Goal: Task Accomplishment & Management: Manage account settings

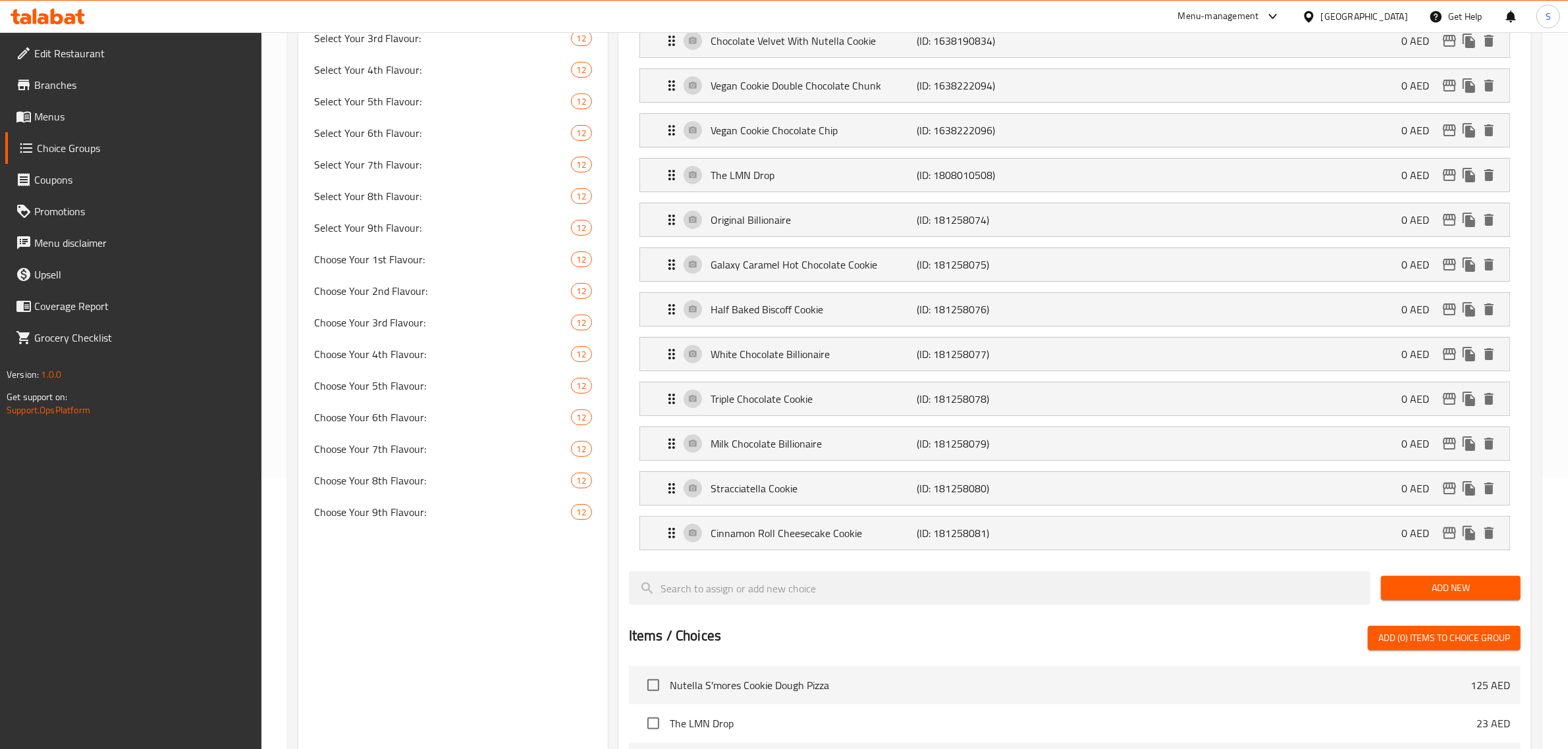
scroll to position [329, 0]
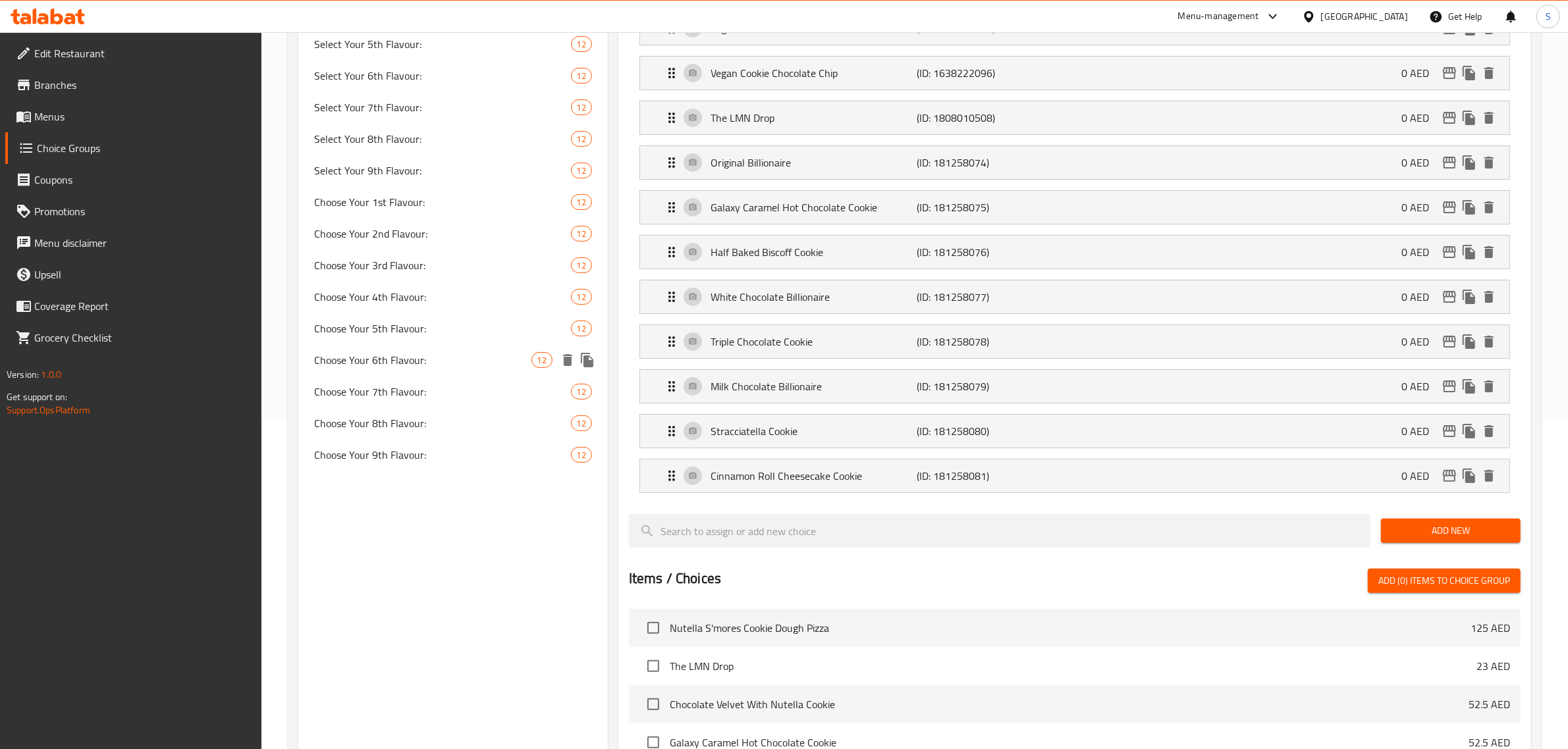
click at [429, 361] on span "Choose Your 6th Flavour:" at bounding box center [423, 360] width 218 height 16
type input "Choose Your 6th Flavour:"
type input "اختر نكهتك السادسة:"
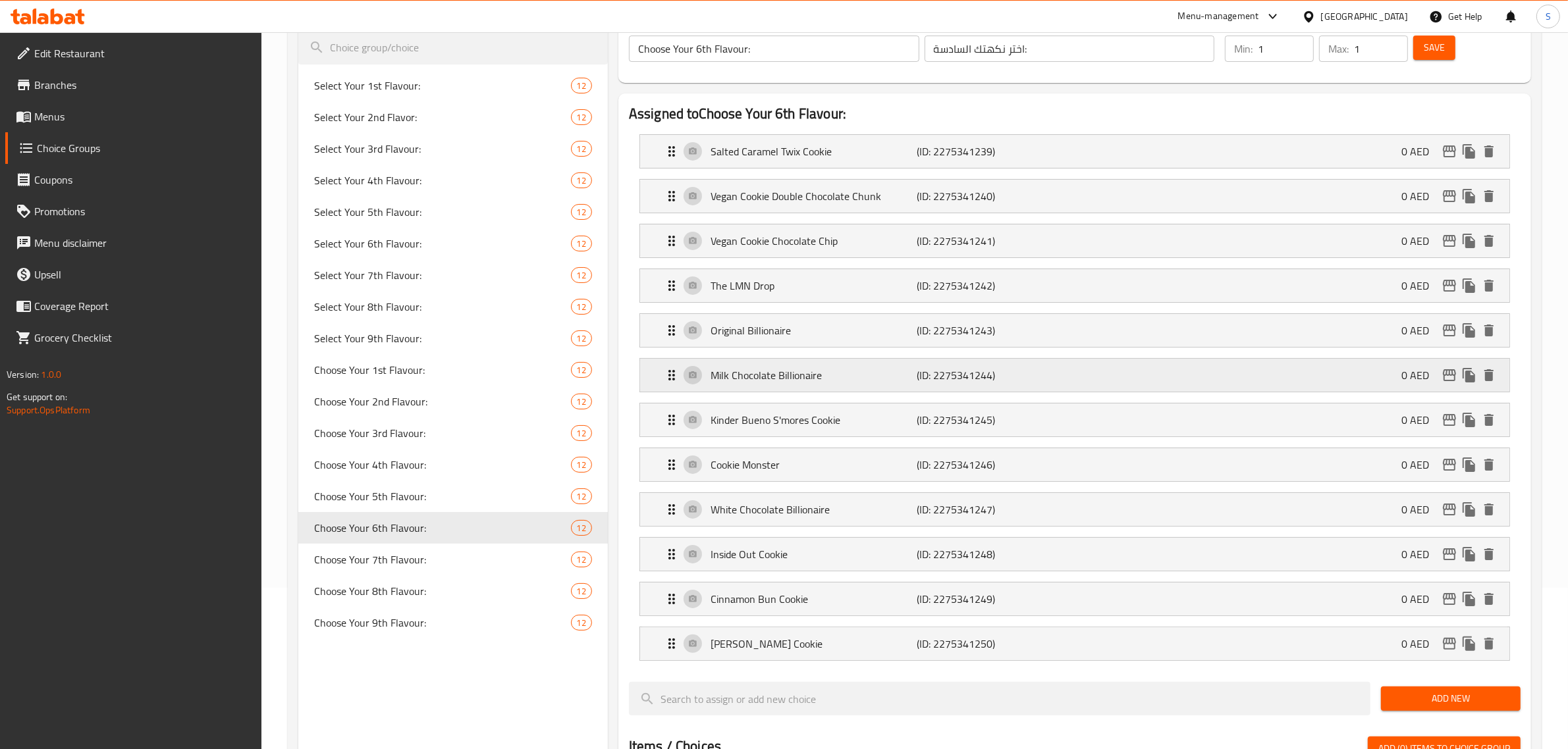
scroll to position [82, 0]
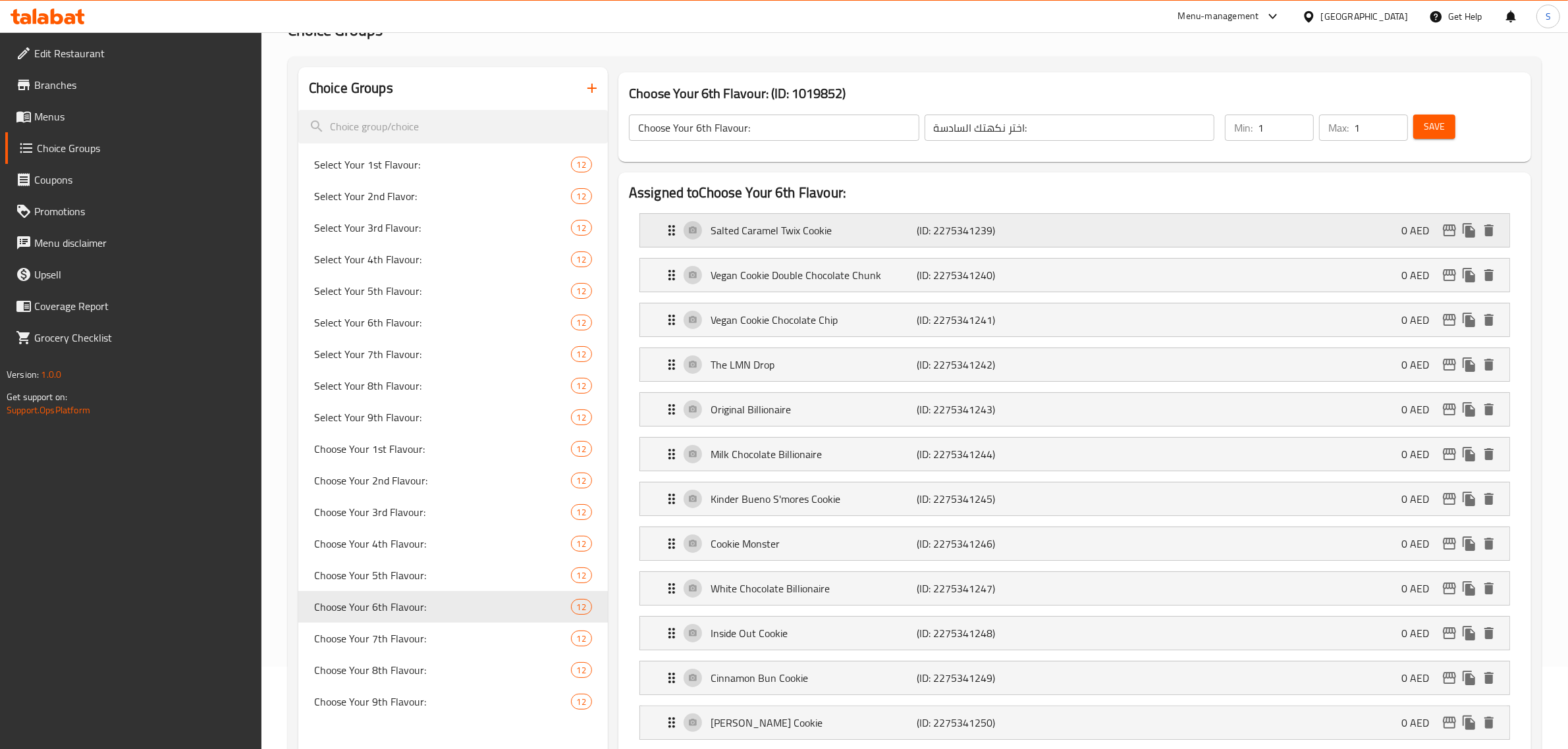
click at [788, 235] on p "(ID: 2275341239)" at bounding box center [986, 230] width 137 height 16
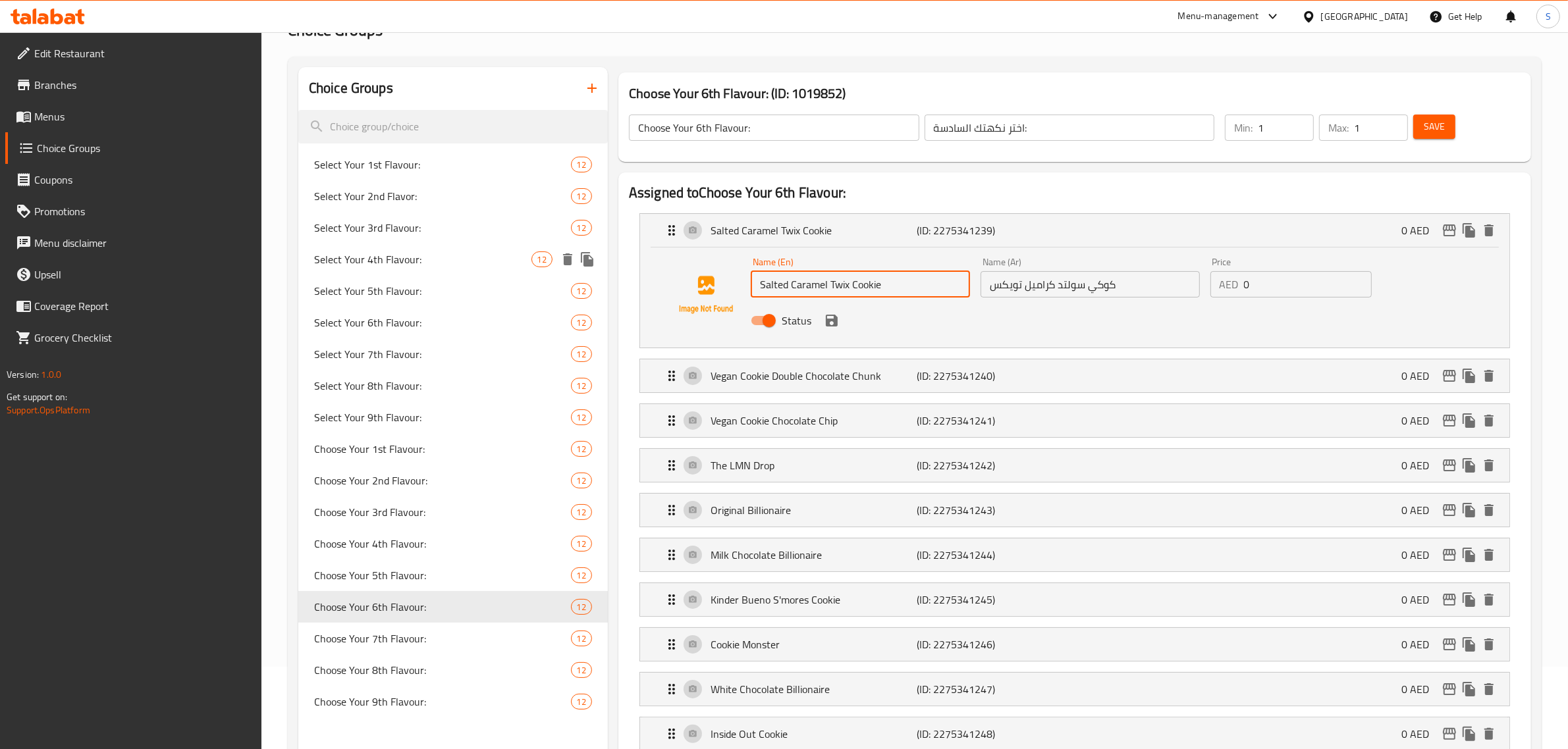
drag, startPoint x: 907, startPoint y: 288, endPoint x: 550, endPoint y: 253, distance: 358.7
paste input "White Chocolate Billionair"
type input "White Chocolate Billionaire"
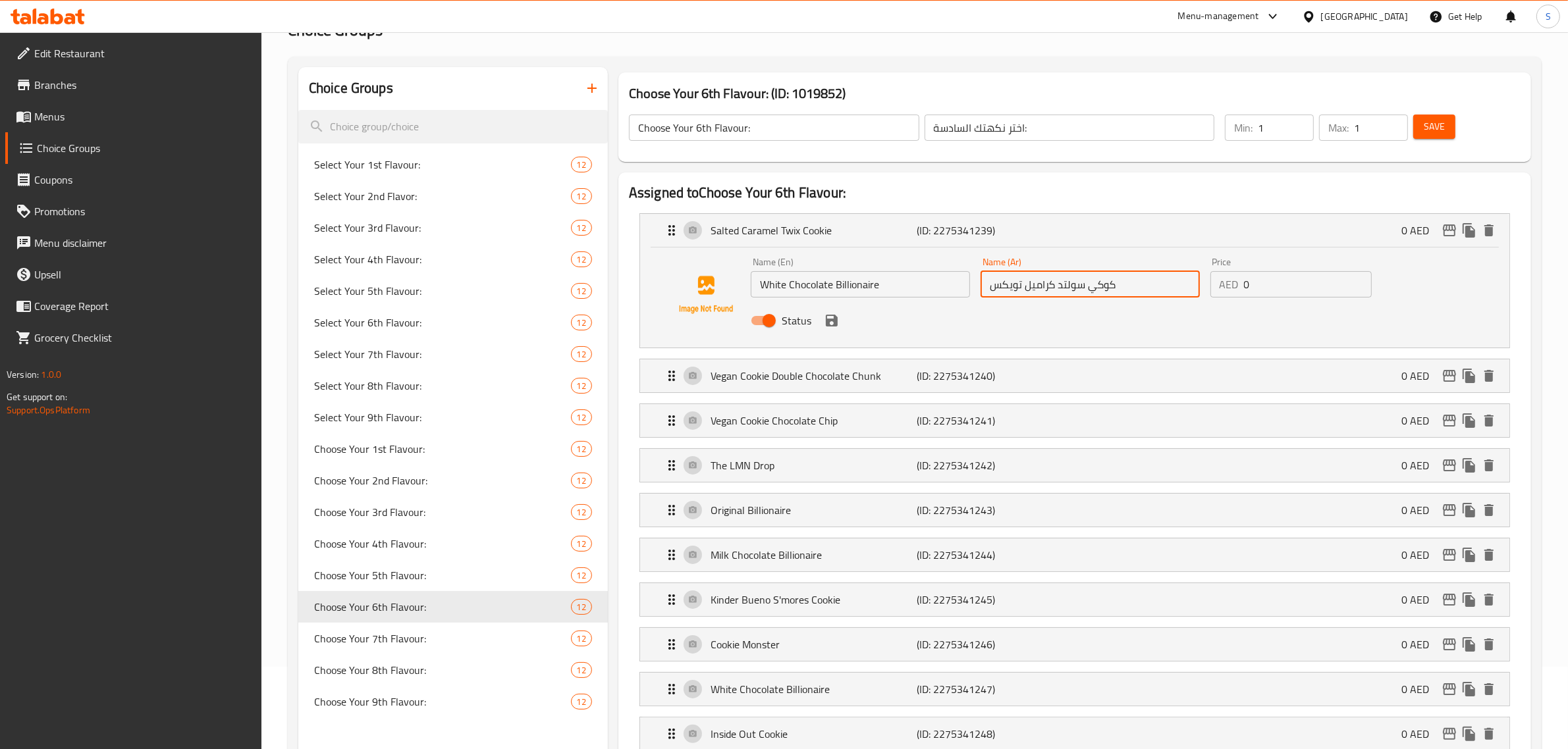
drag, startPoint x: 1158, startPoint y: 283, endPoint x: 794, endPoint y: 278, distance: 364.0
click at [788, 278] on div "Name (En) White Chocolate Billionaire Name (En) Name (Ar) كوكي سولتد كراميل توي…" at bounding box center [1091, 295] width 690 height 87
paste input "بليونير الشوكولاته البيضاء"
click at [788, 323] on icon "save" at bounding box center [832, 320] width 16 height 16
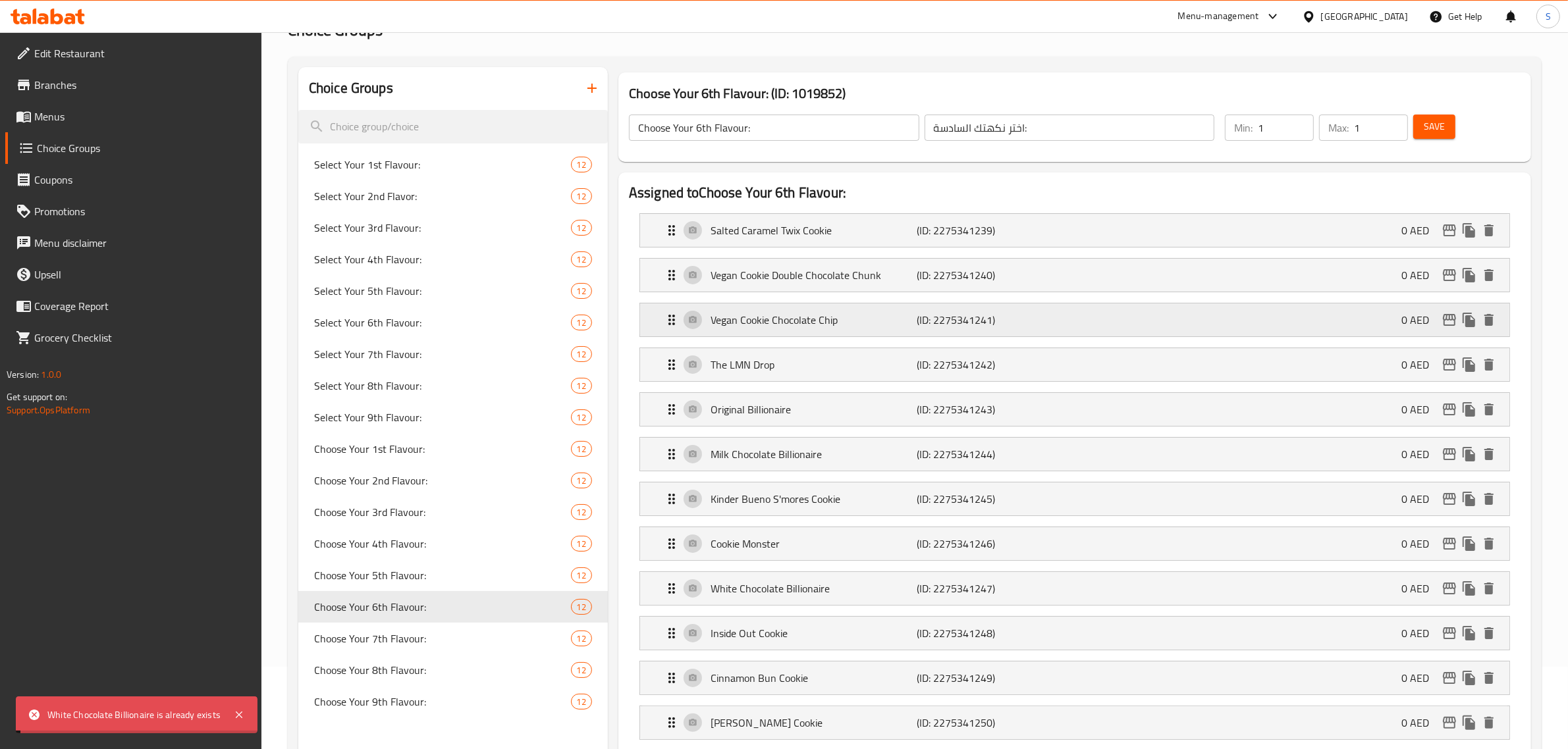
type input "بليونير الشوكولاته البيضاء"
click at [788, 229] on p "Salted Caramel Twix Cookie" at bounding box center [814, 230] width 207 height 16
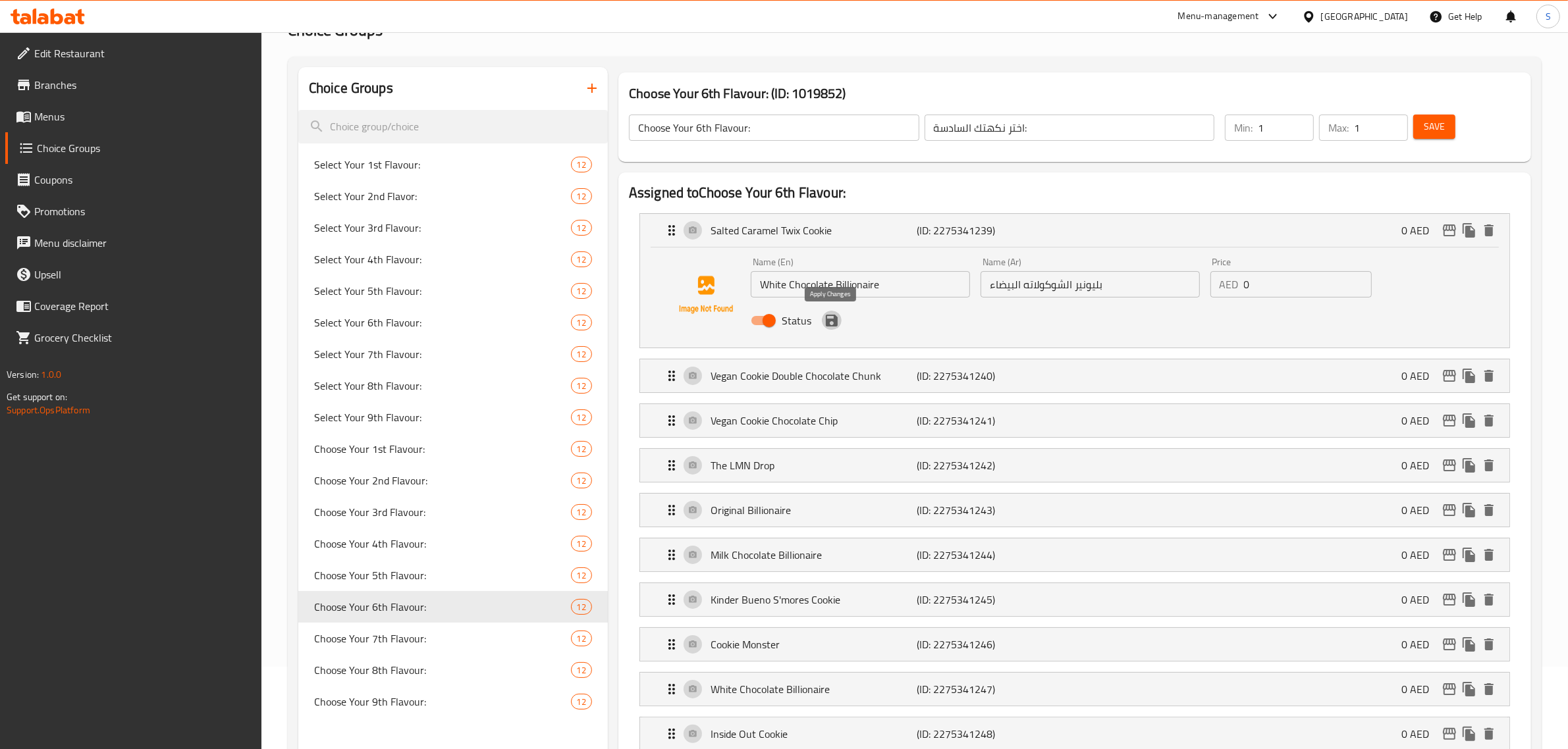
click at [788, 325] on icon "save" at bounding box center [832, 320] width 12 height 12
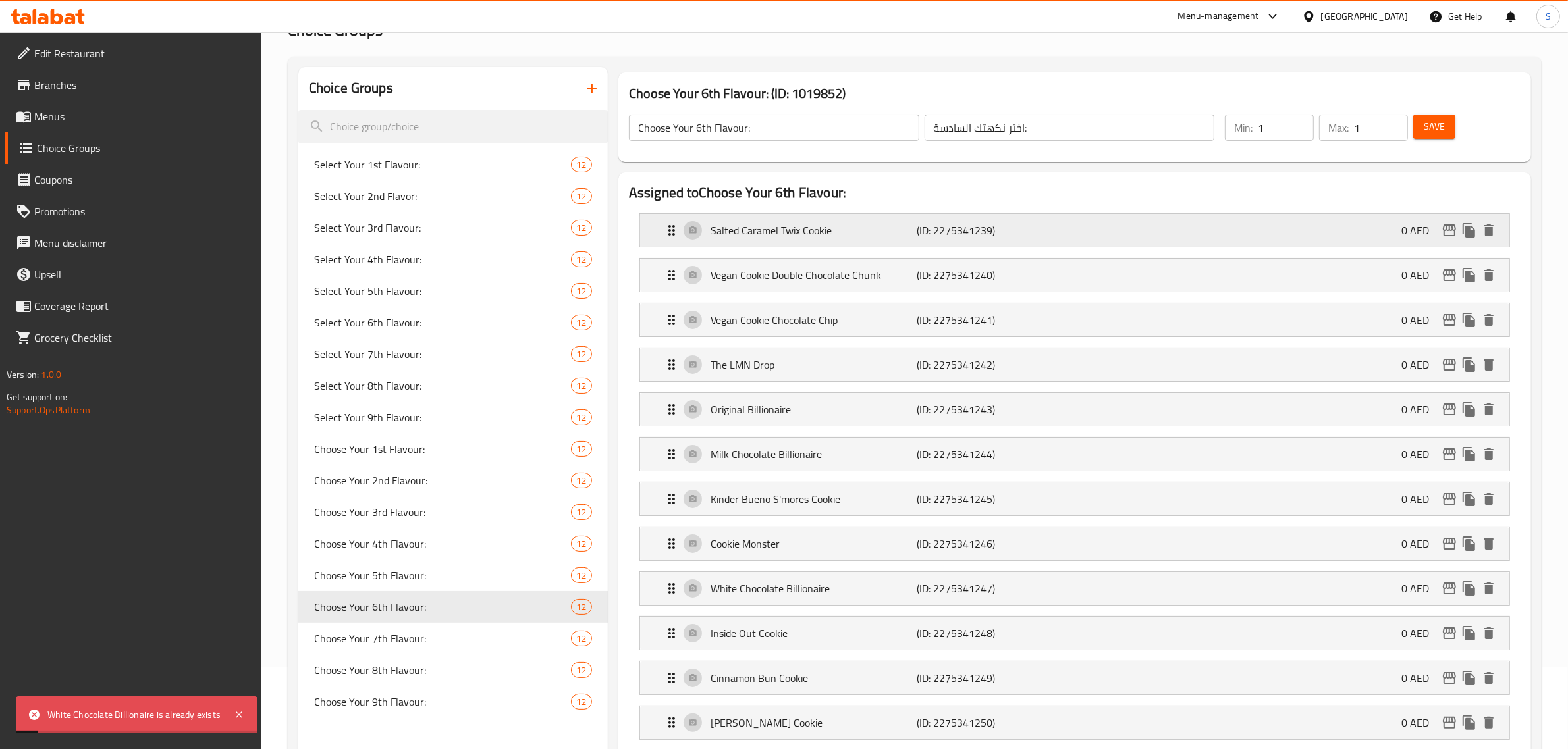
click at [788, 225] on p "Salted Caramel Twix Cookie" at bounding box center [814, 230] width 207 height 16
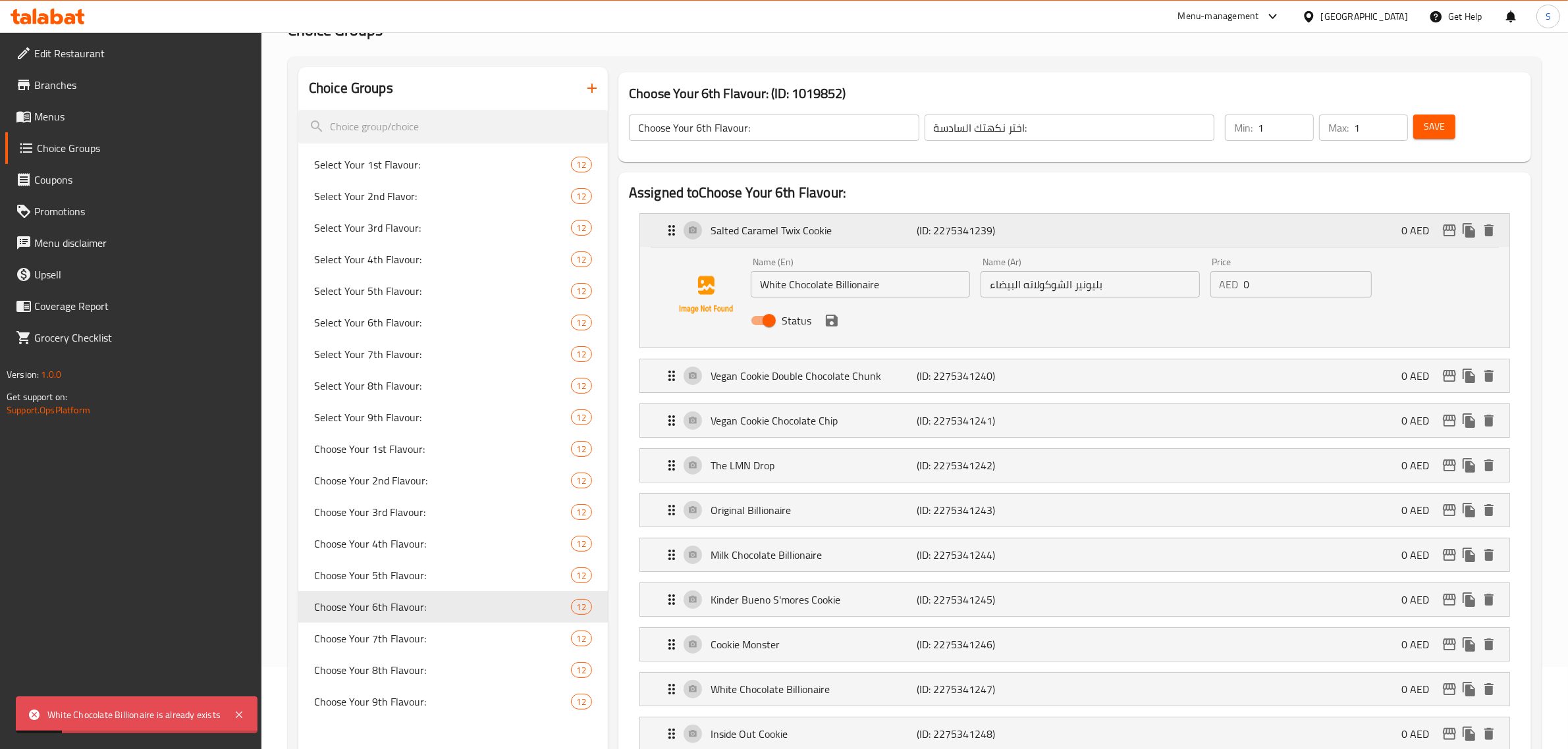
click at [788, 228] on p "Salted Caramel Twix Cookie" at bounding box center [814, 230] width 207 height 16
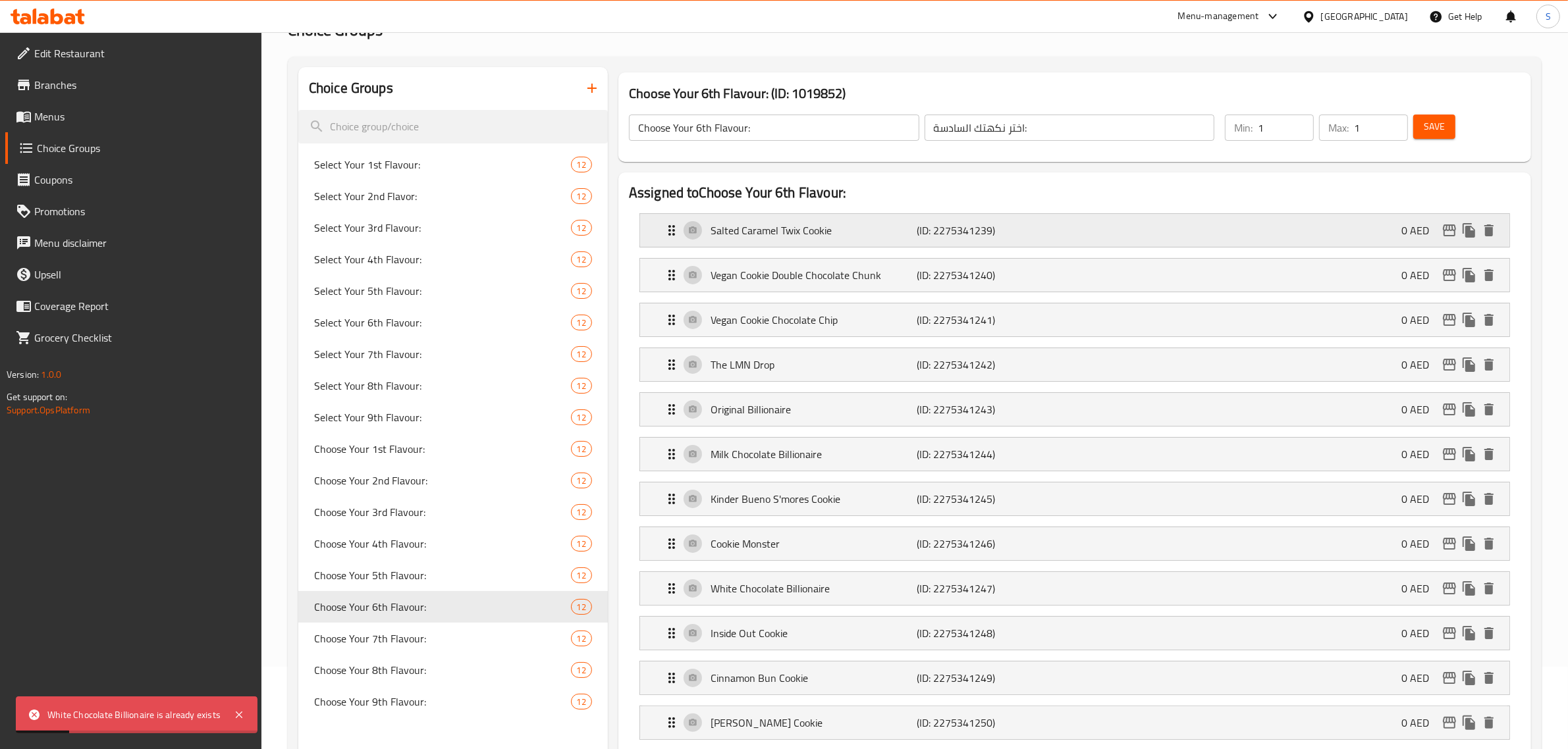
click at [788, 231] on p "Salted Caramel Twix Cookie" at bounding box center [814, 230] width 207 height 16
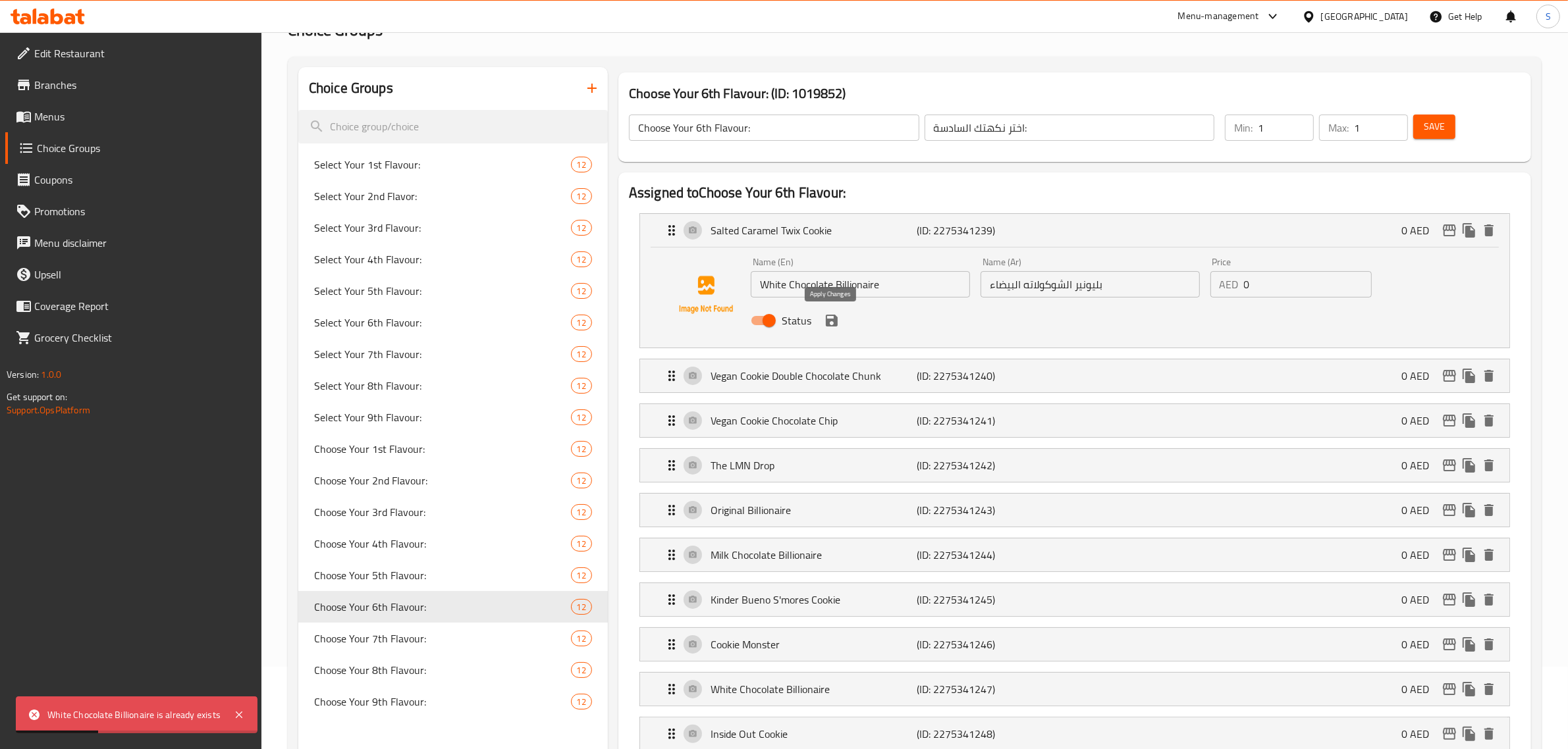
click at [788, 320] on icon "save" at bounding box center [832, 320] width 12 height 12
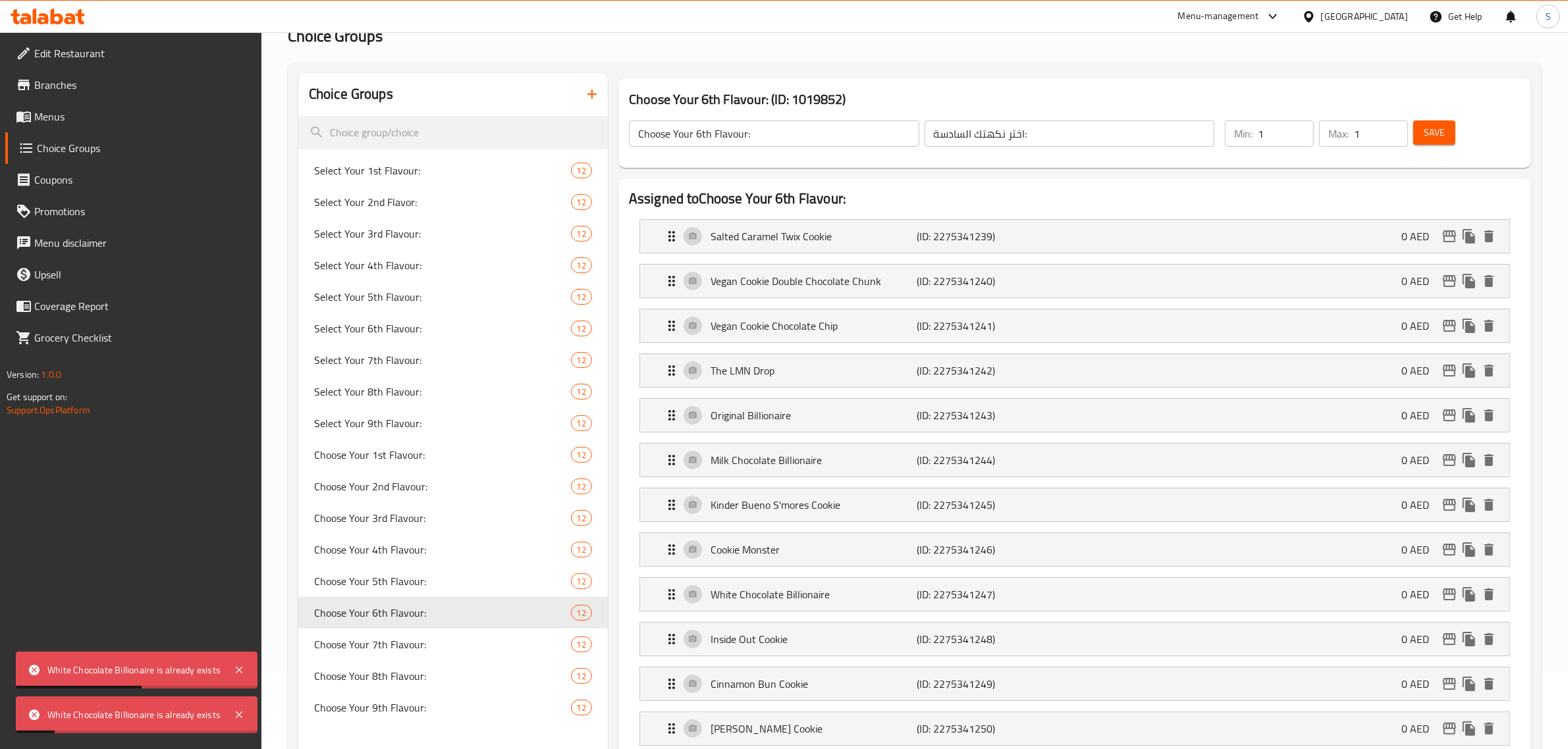
scroll to position [0, 0]
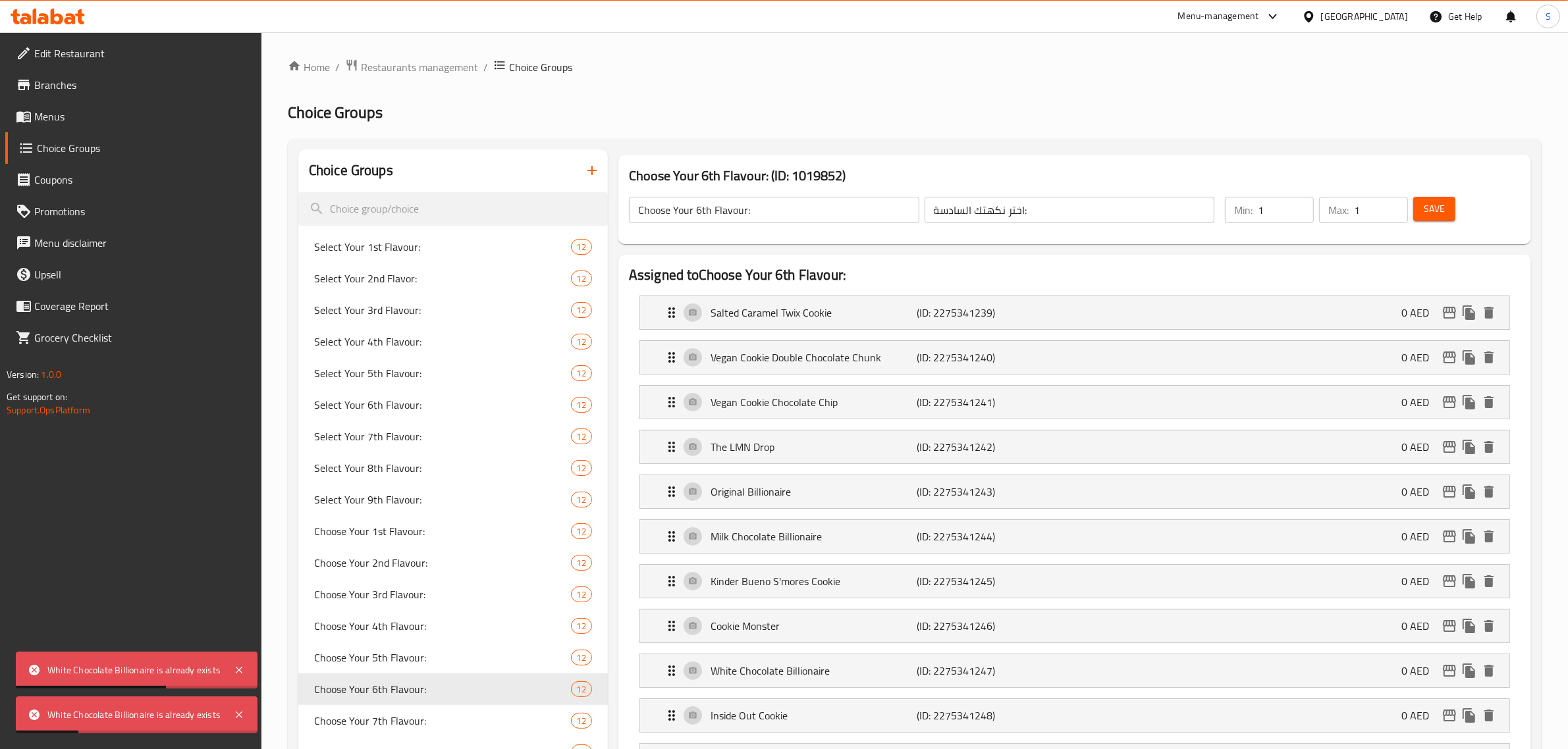
click at [788, 209] on button "Save" at bounding box center [1434, 209] width 42 height 24
click at [788, 308] on p "Salted Caramel Twix Cookie" at bounding box center [814, 313] width 207 height 16
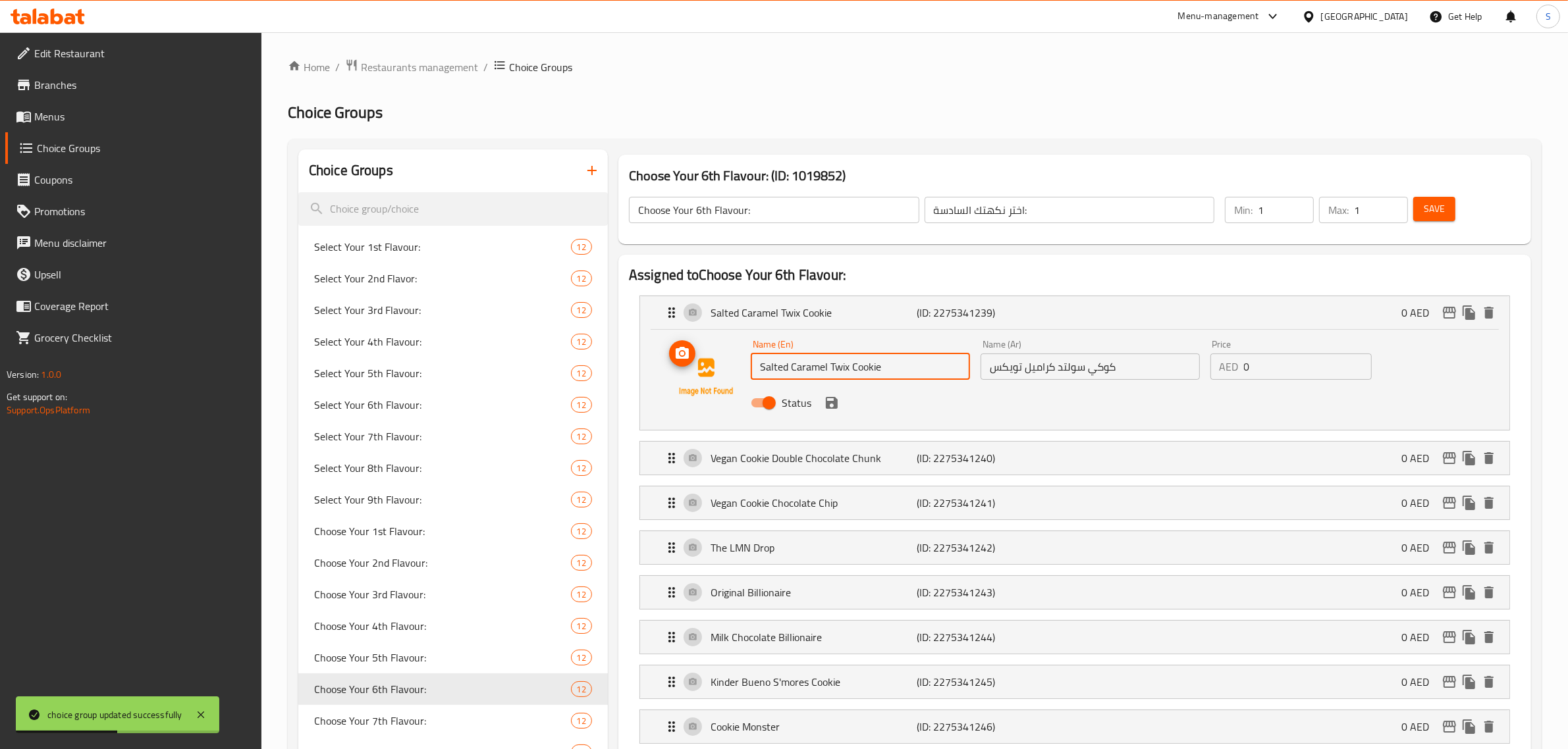
drag, startPoint x: 882, startPoint y: 372, endPoint x: 714, endPoint y: 372, distance: 168.0
click at [714, 372] on div "Name (En) Salted Caramel Twix Cookie Name (En) Name (Ar) كوكي سولتد كراميل تويك…" at bounding box center [1075, 377] width 827 height 89
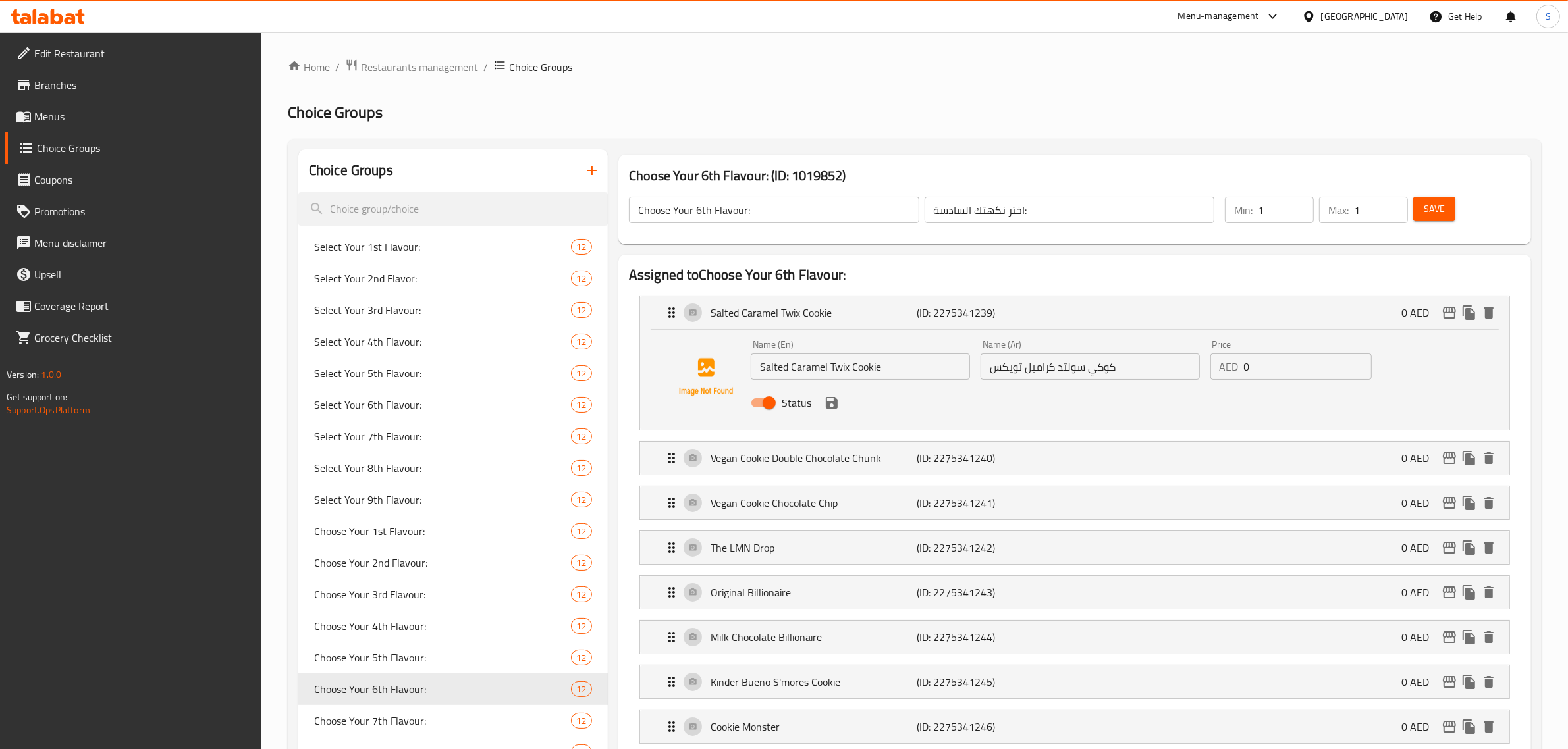
click at [788, 363] on input "Salted Caramel Twix Cookie" at bounding box center [860, 366] width 219 height 26
paste input "White Chocolate Billionair"
type input "White Chocolate Billionaire"
drag, startPoint x: 1121, startPoint y: 371, endPoint x: 901, endPoint y: 359, distance: 220.3
click at [788, 360] on div "Name (En) White Chocolate Billionaire Name (En) Name (Ar) كوكي سولتد كراميل توي…" at bounding box center [1091, 378] width 690 height 87
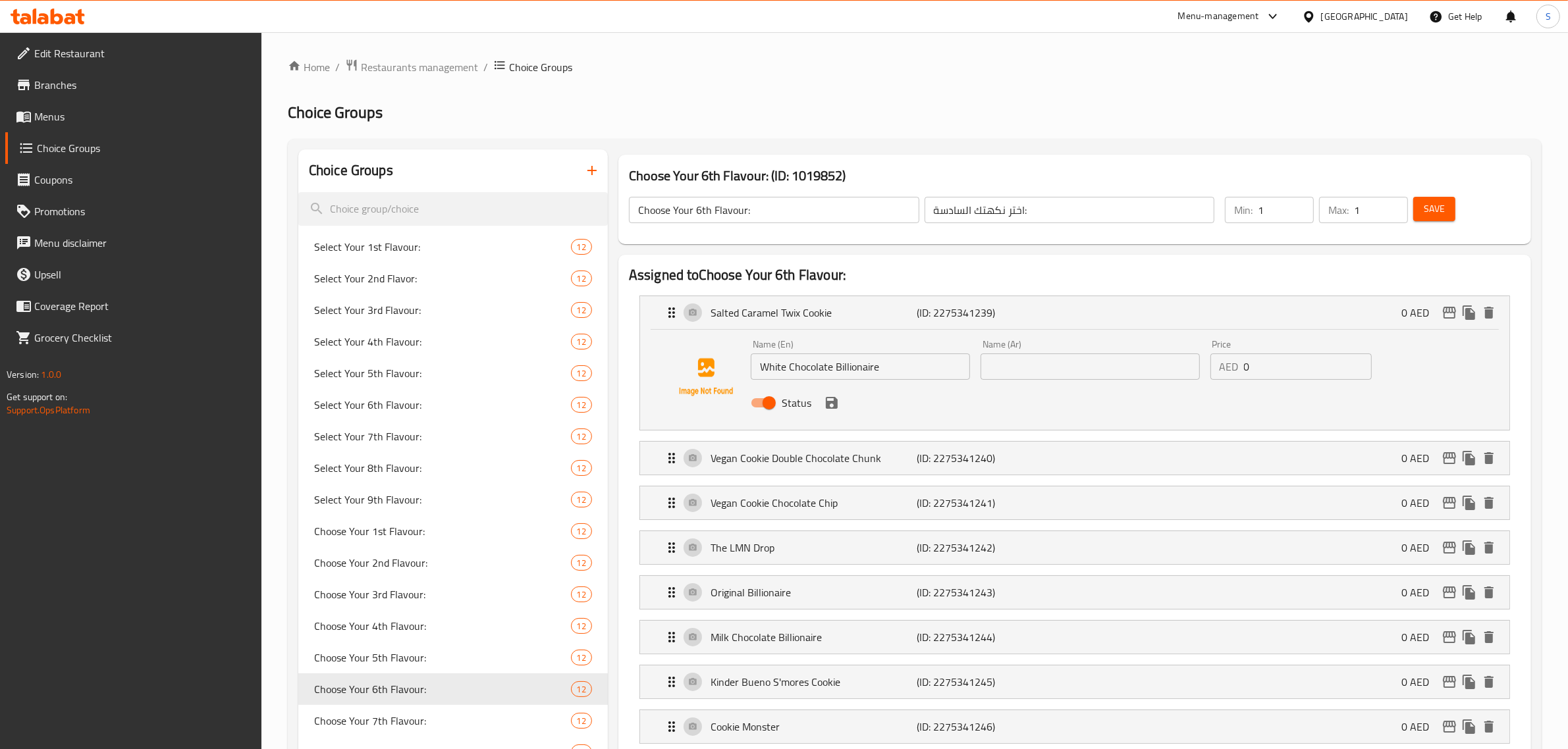
click at [788, 377] on input "text" at bounding box center [1090, 366] width 219 height 26
paste input "بليونير الشوكولاته البيضاء"
click at [788, 405] on icon "save" at bounding box center [832, 403] width 12 height 12
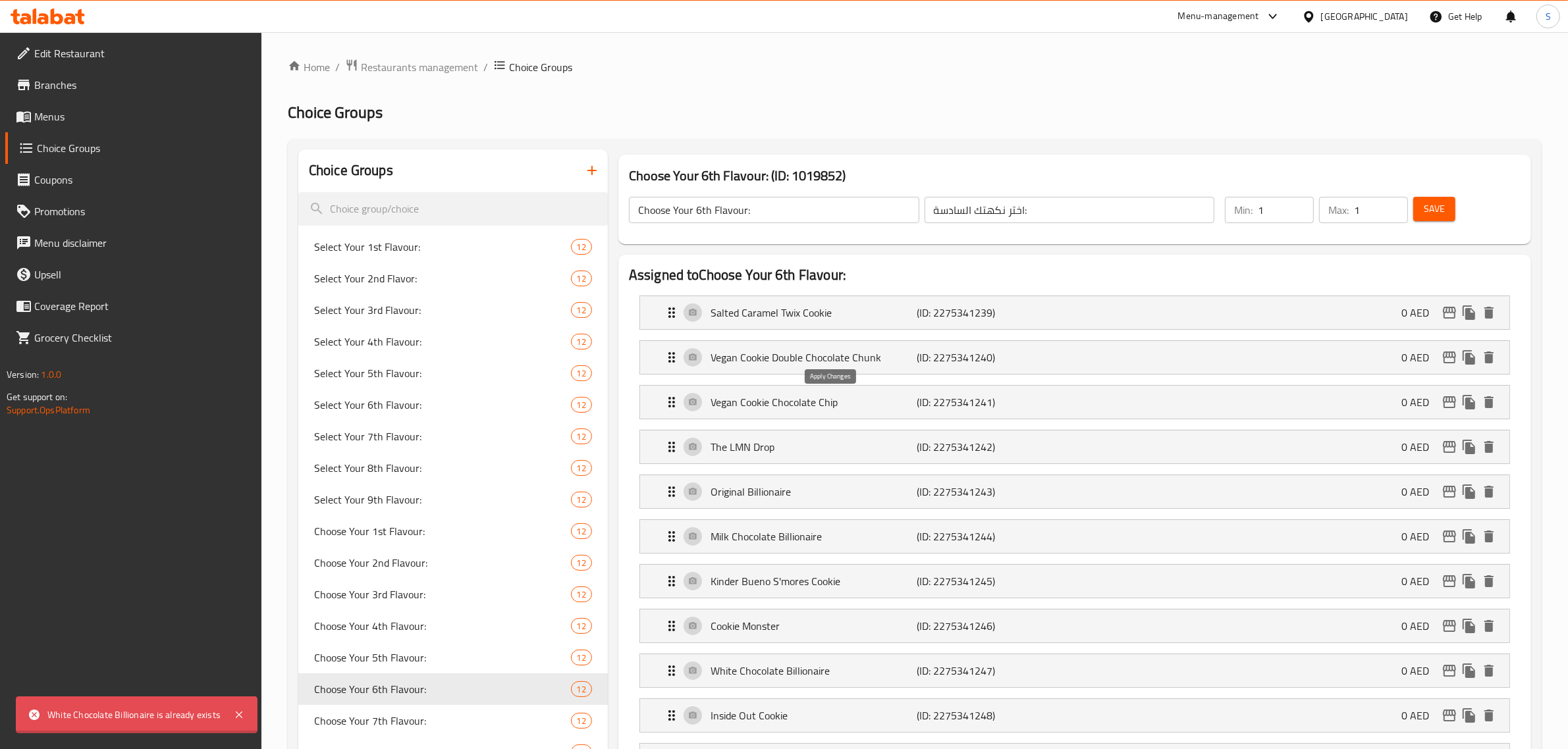
type input "بليونير الشوكولاته البيضاء"
click at [788, 313] on p "Salted Caramel Twix Cookie" at bounding box center [814, 313] width 207 height 16
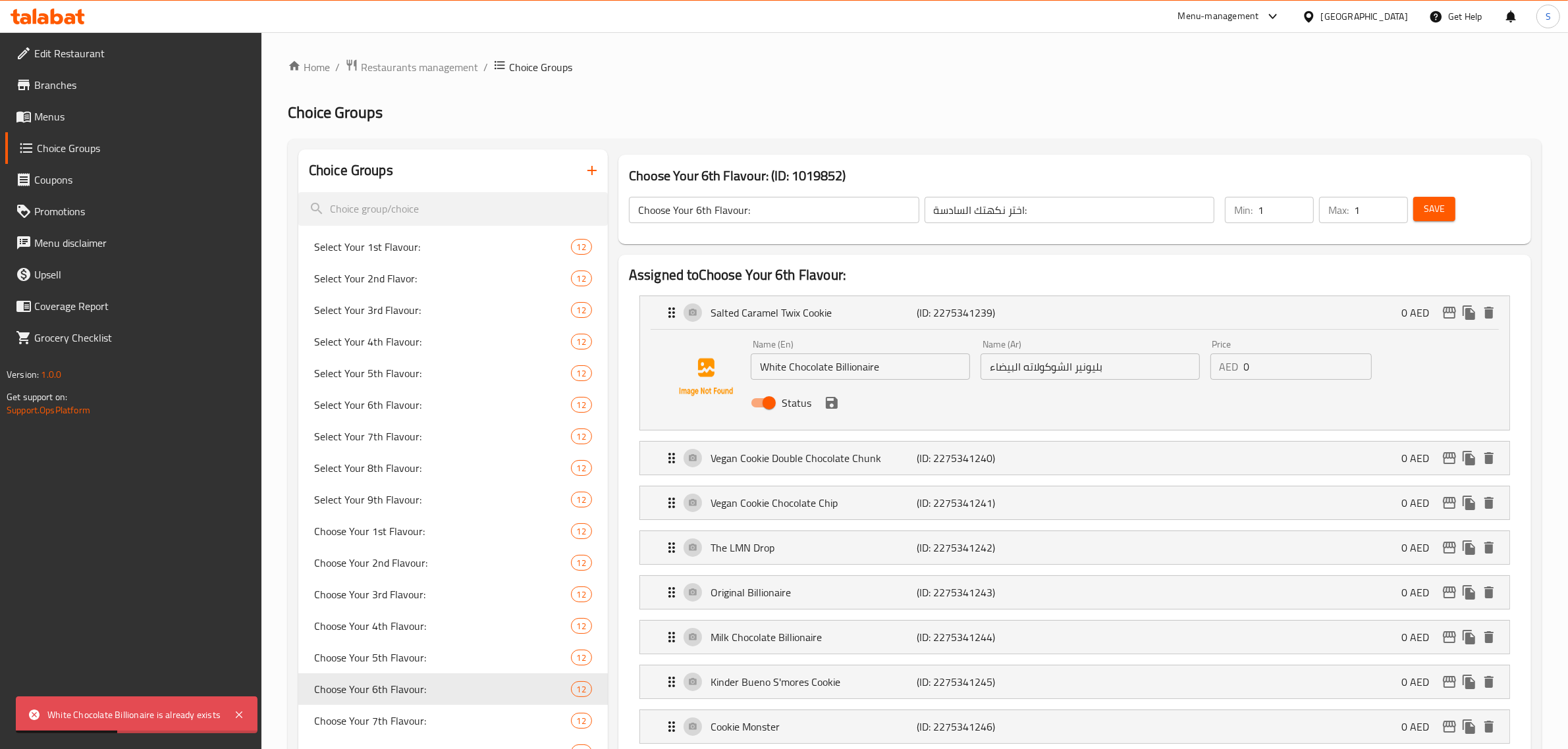
click at [788, 401] on icon "save" at bounding box center [832, 403] width 12 height 12
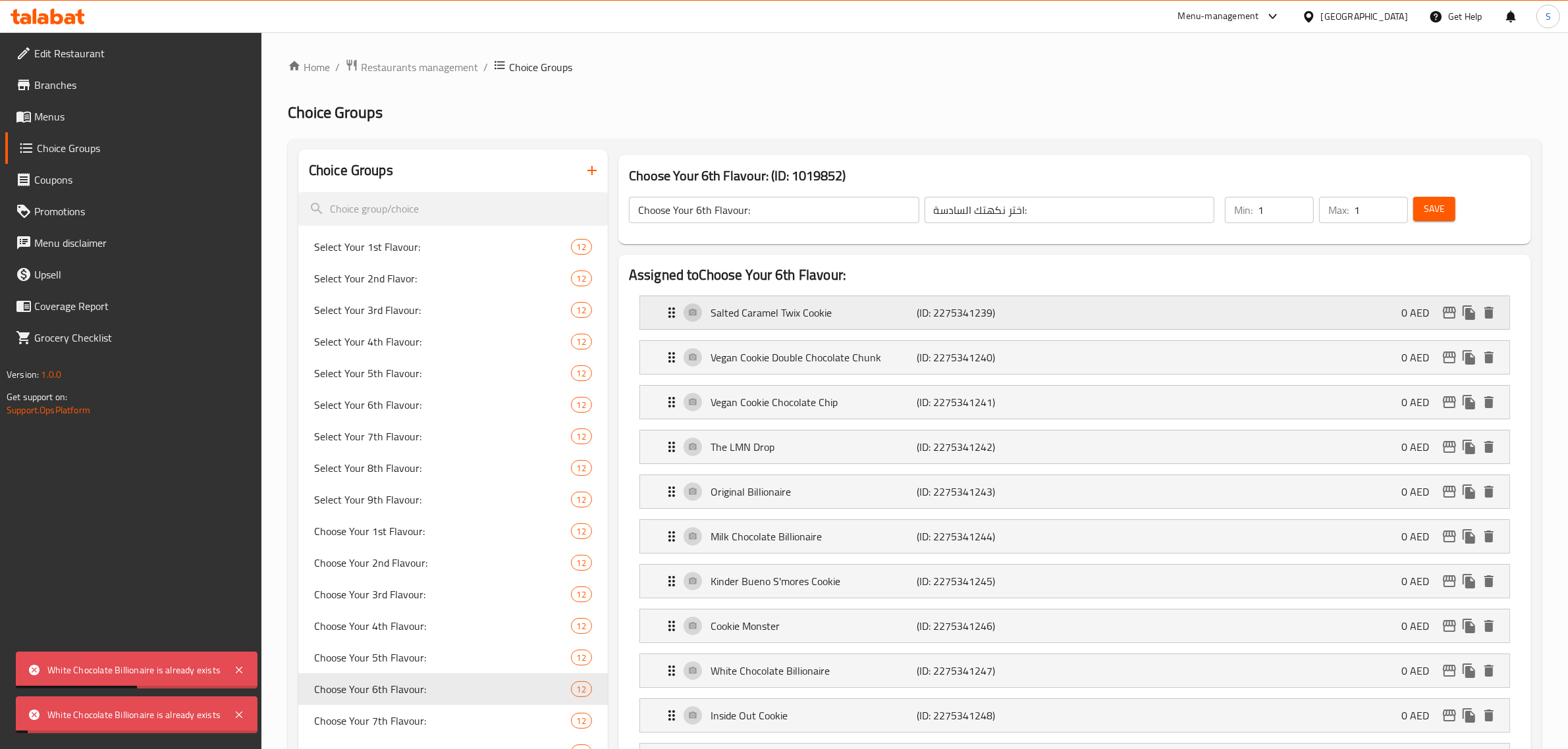
click at [788, 310] on p "Salted Caramel Twix Cookie" at bounding box center [814, 313] width 207 height 16
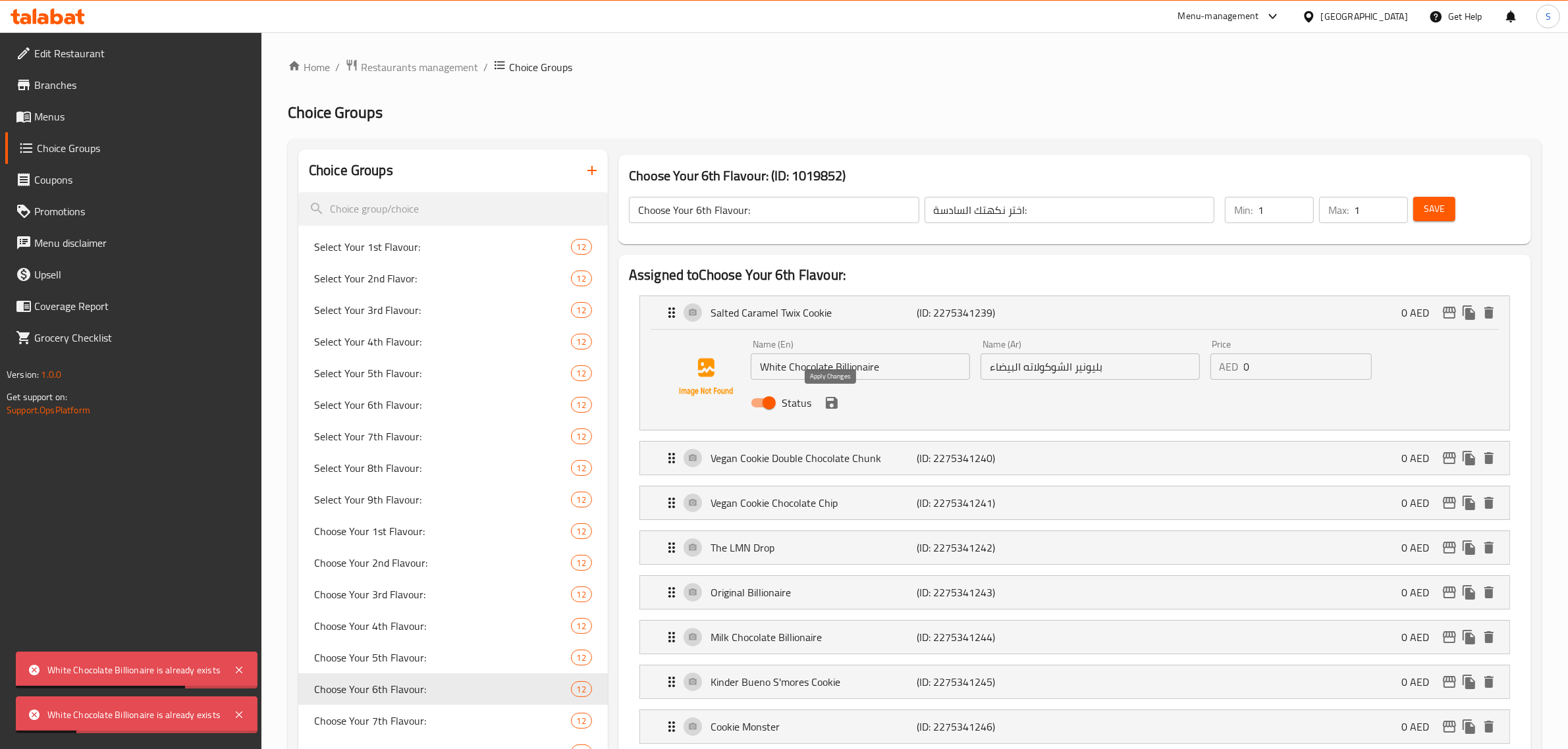
click at [788, 405] on icon "save" at bounding box center [832, 403] width 16 height 16
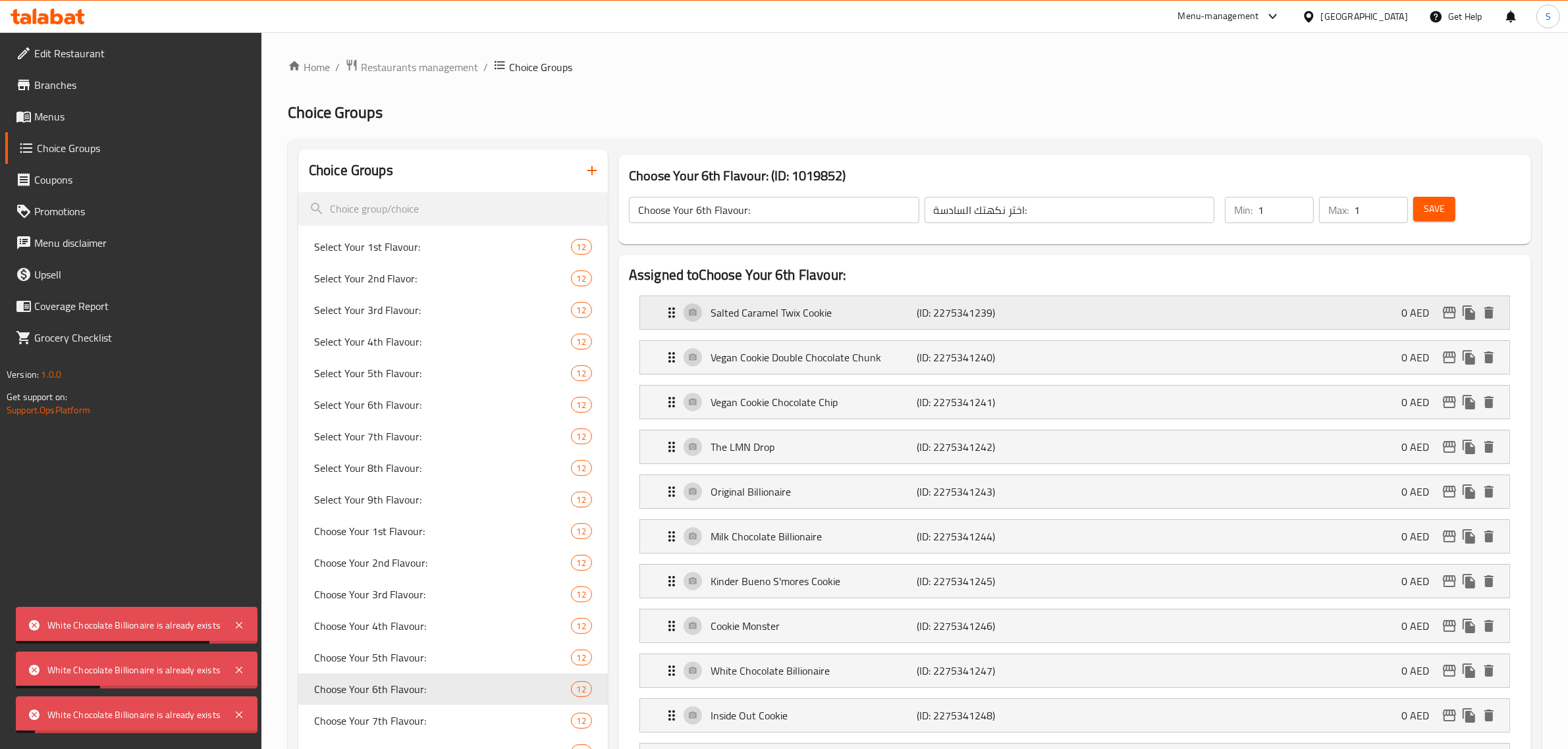
click at [788, 316] on p "Salted Caramel Twix Cookie" at bounding box center [814, 313] width 207 height 16
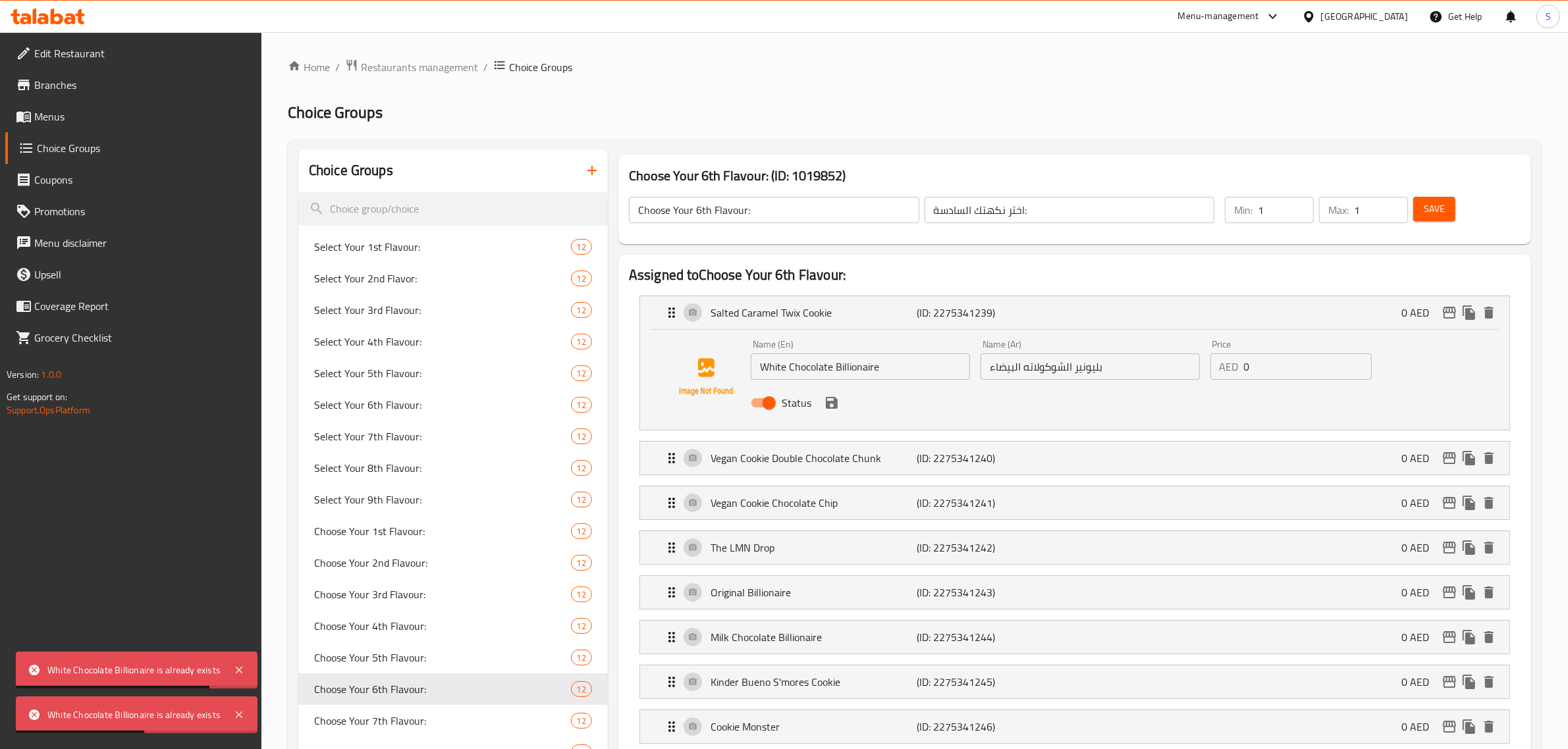
drag, startPoint x: 920, startPoint y: 400, endPoint x: 897, endPoint y: 398, distance: 23.1
click at [788, 398] on div "Status" at bounding box center [1091, 403] width 690 height 36
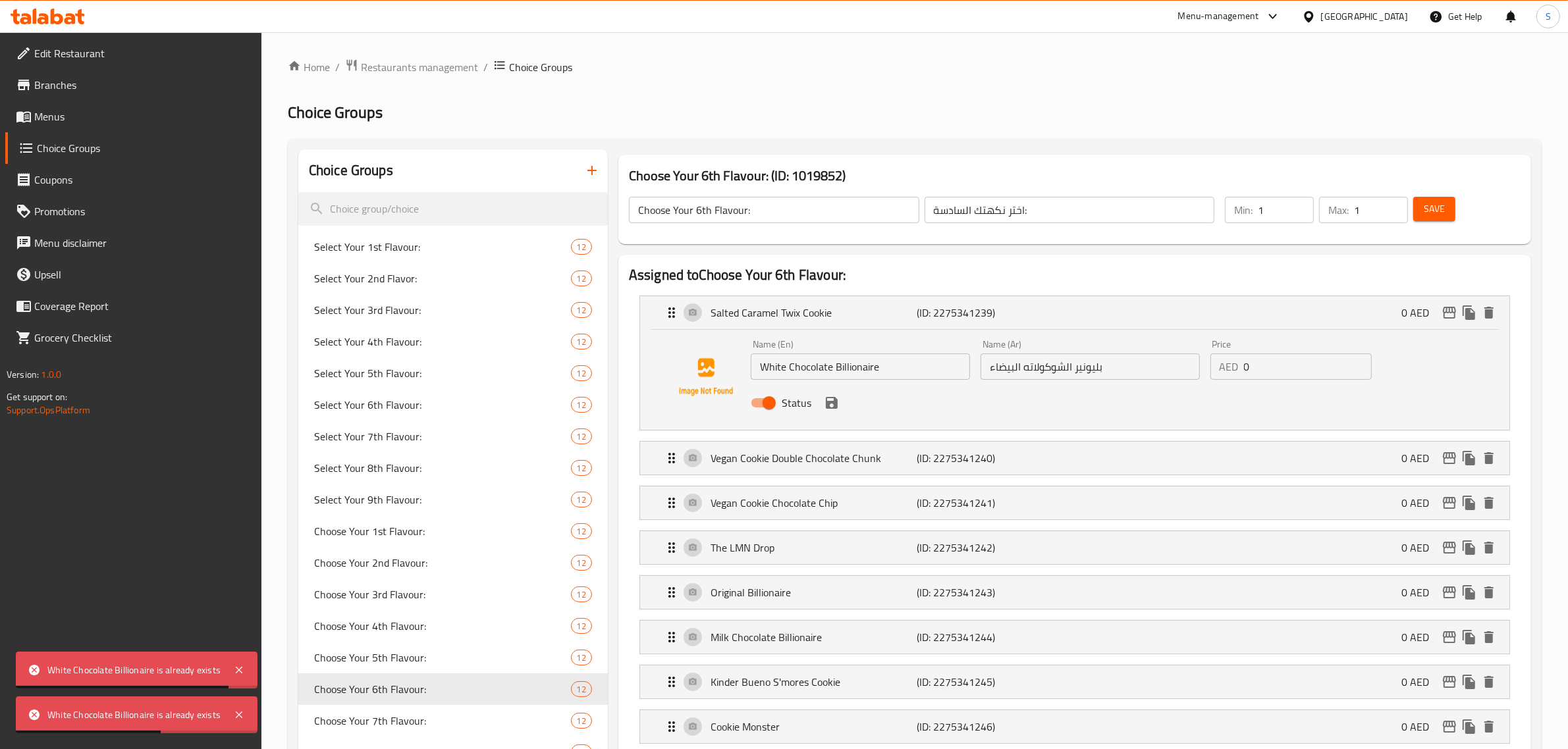
click at [788, 398] on div "Status" at bounding box center [1091, 403] width 690 height 36
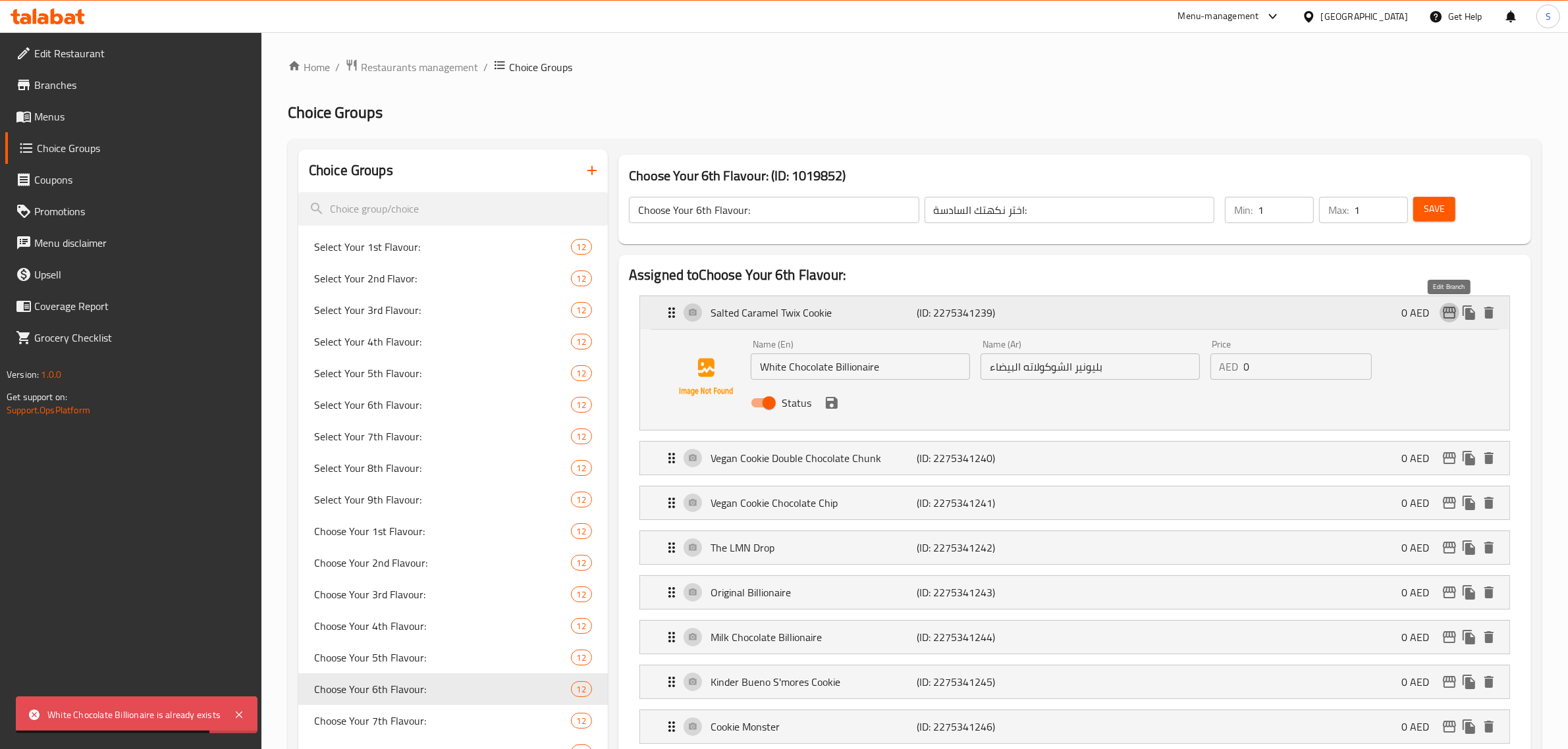
click at [788, 316] on icon "edit" at bounding box center [1450, 313] width 16 height 16
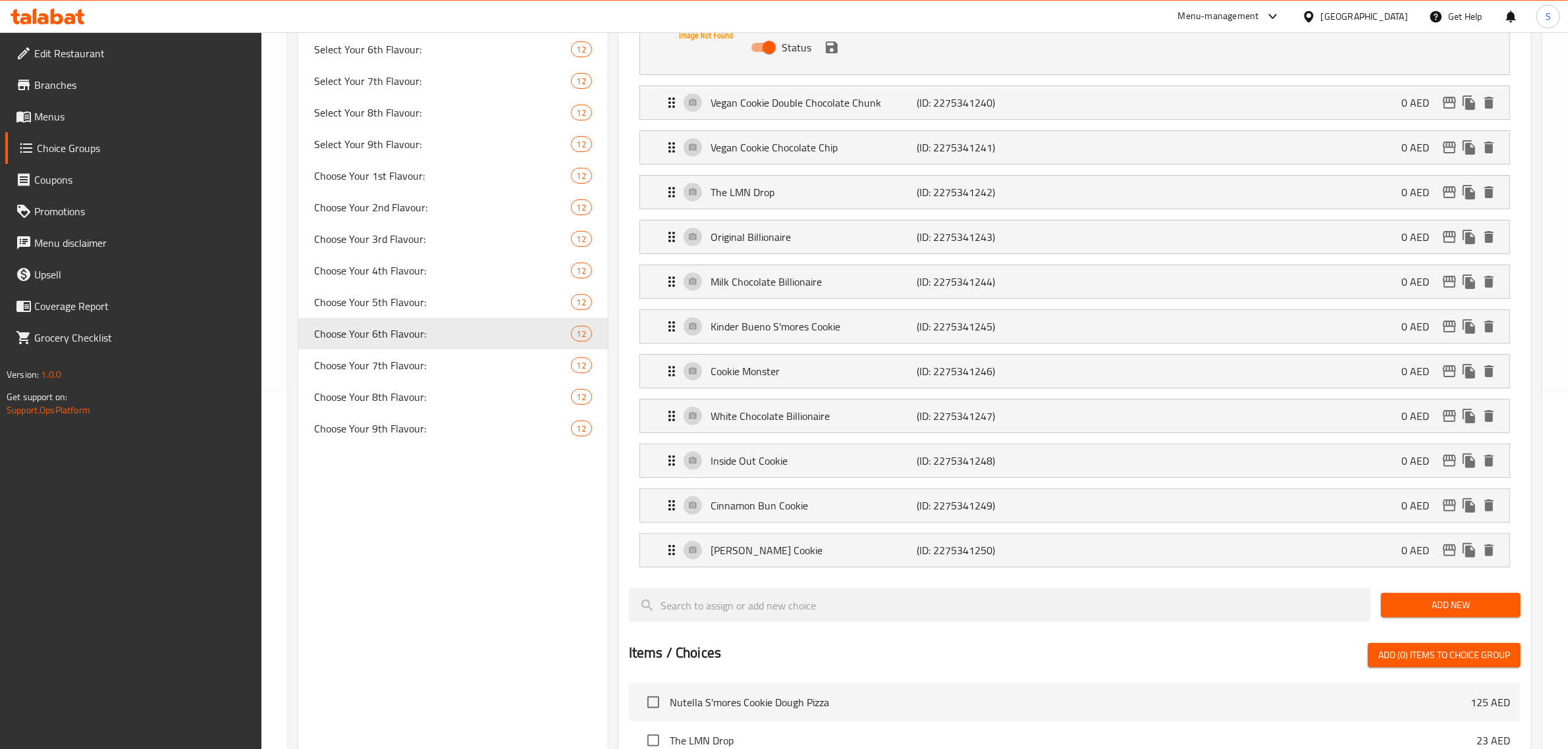
scroll to position [494, 0]
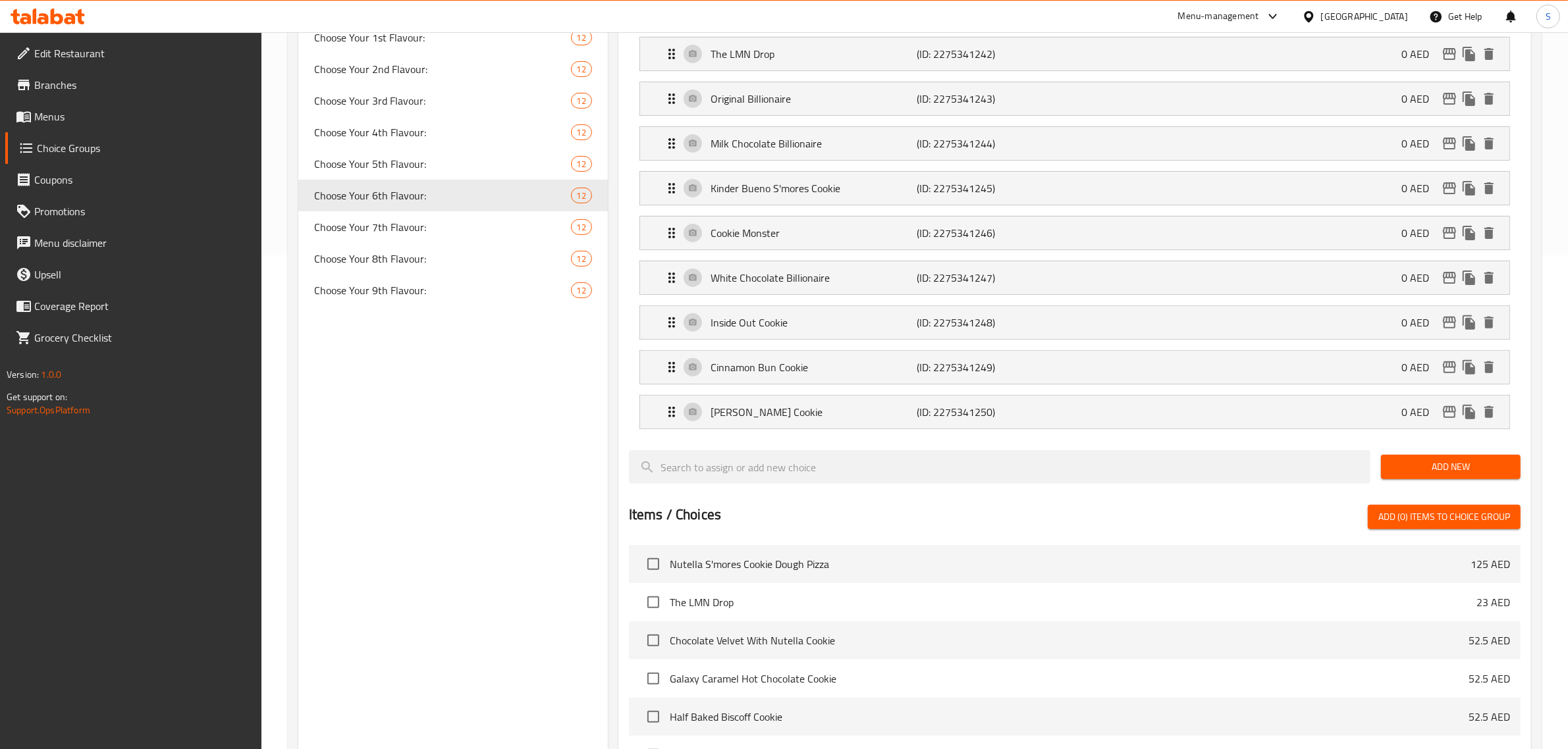
click at [788, 475] on span "Add New" at bounding box center [1451, 466] width 119 height 16
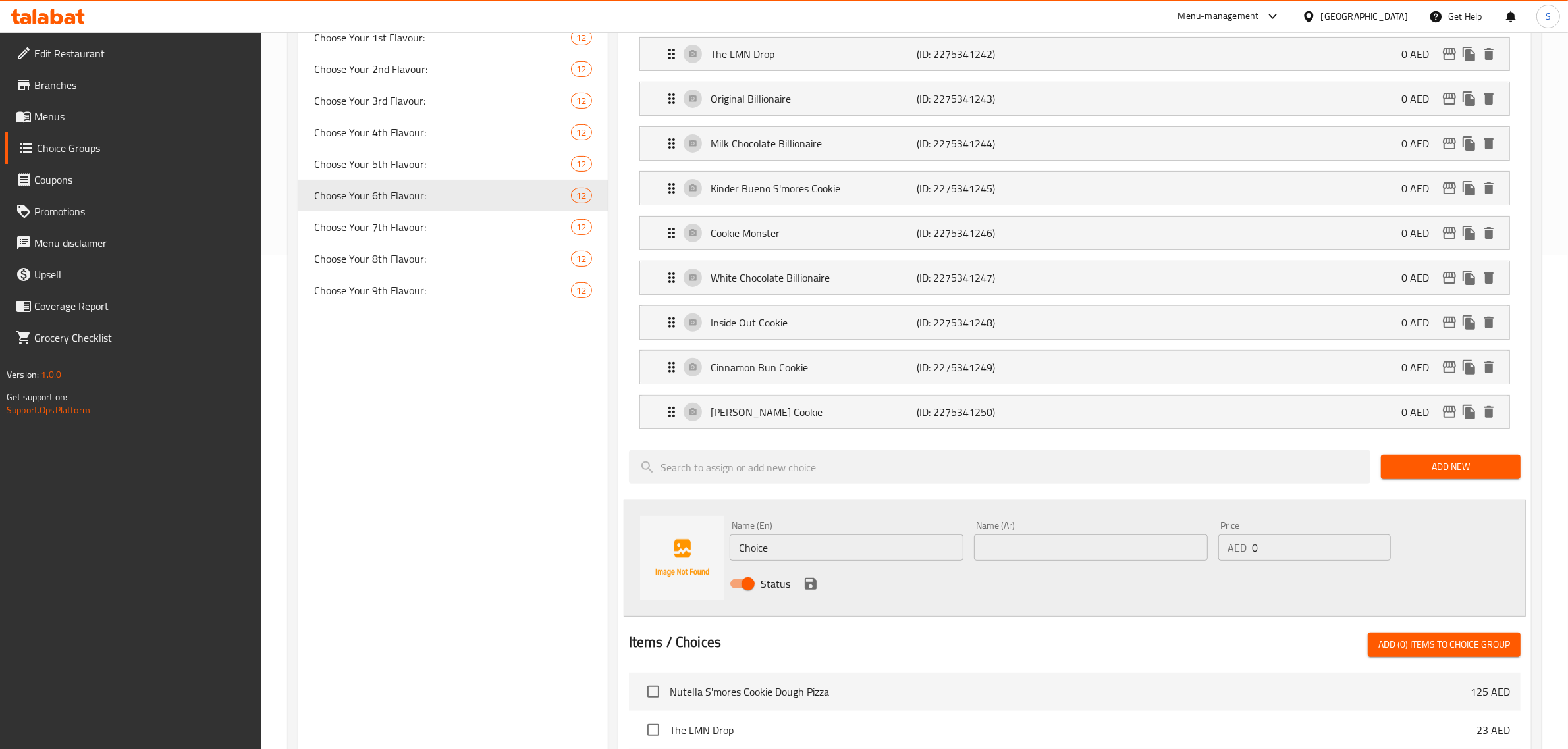
click at [788, 552] on input "Choice" at bounding box center [847, 547] width 234 height 26
drag, startPoint x: 897, startPoint y: 554, endPoint x: 561, endPoint y: 539, distance: 336.3
click at [563, 540] on div "Choice Groups Select Your 1st Flavour: 12 Select Your 2nd Flavor: 12 Select You…" at bounding box center [917, 441] width 1238 height 1570
paste input "White Chocolate Billionair"
type input "White Chocolate Billionaire"
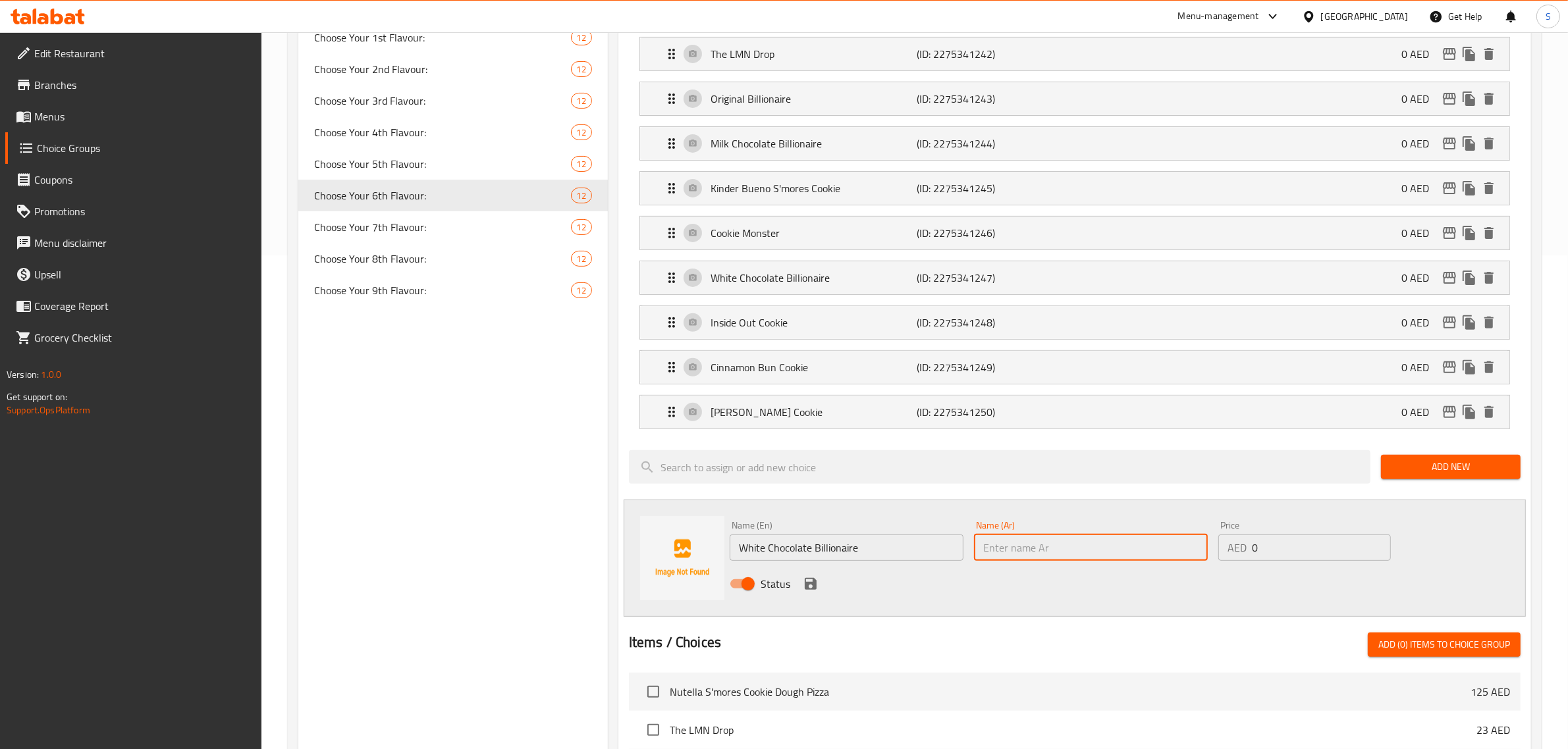
click at [788, 547] on input "text" at bounding box center [1091, 547] width 234 height 26
click at [788, 554] on input "text" at bounding box center [1091, 547] width 234 height 26
paste input "بليونير الشوكولاته البيضاء"
type input "بليونير الشوكولاته البيضاء"
click at [788, 582] on icon "save" at bounding box center [811, 584] width 16 height 16
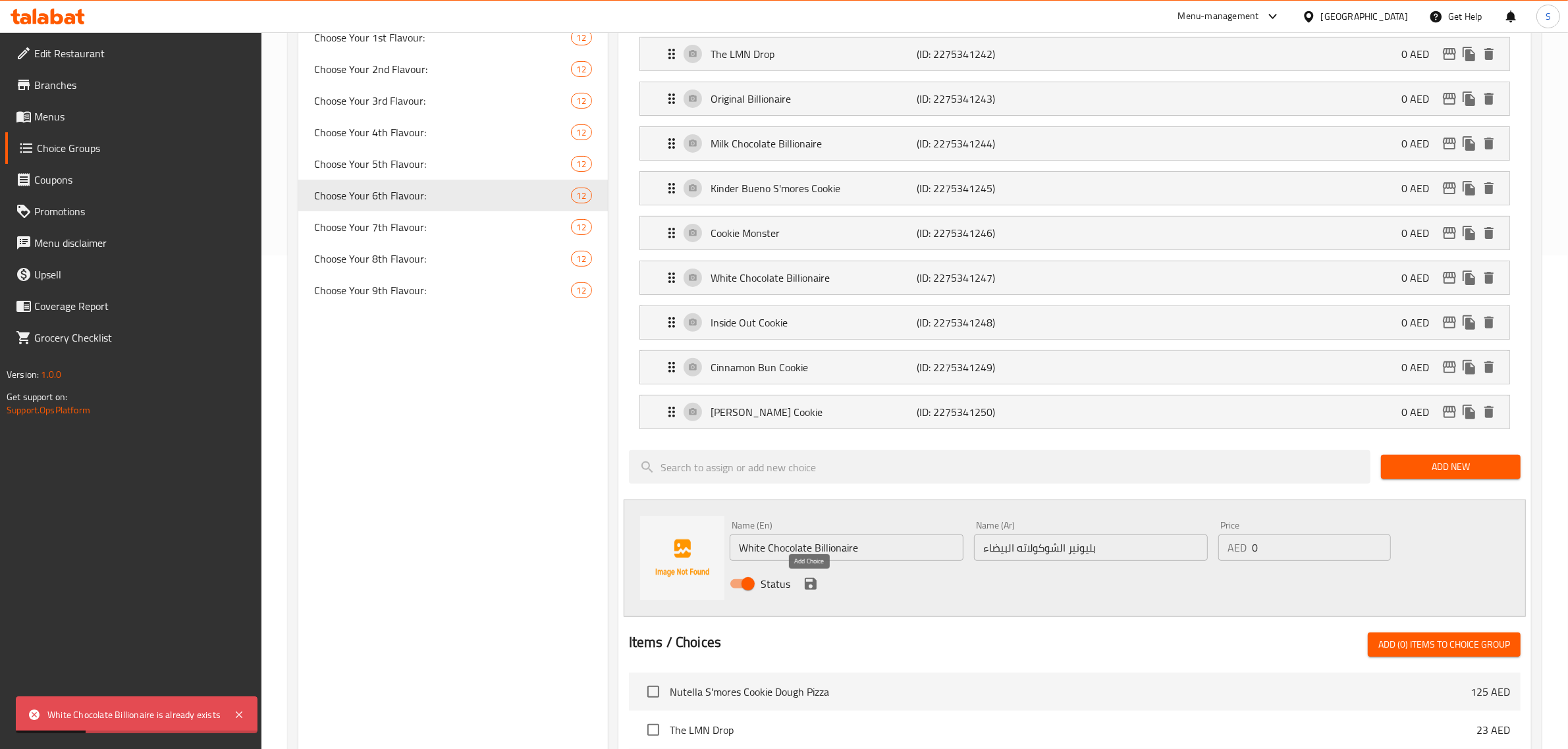
click at [788, 590] on icon "save" at bounding box center [811, 584] width 12 height 12
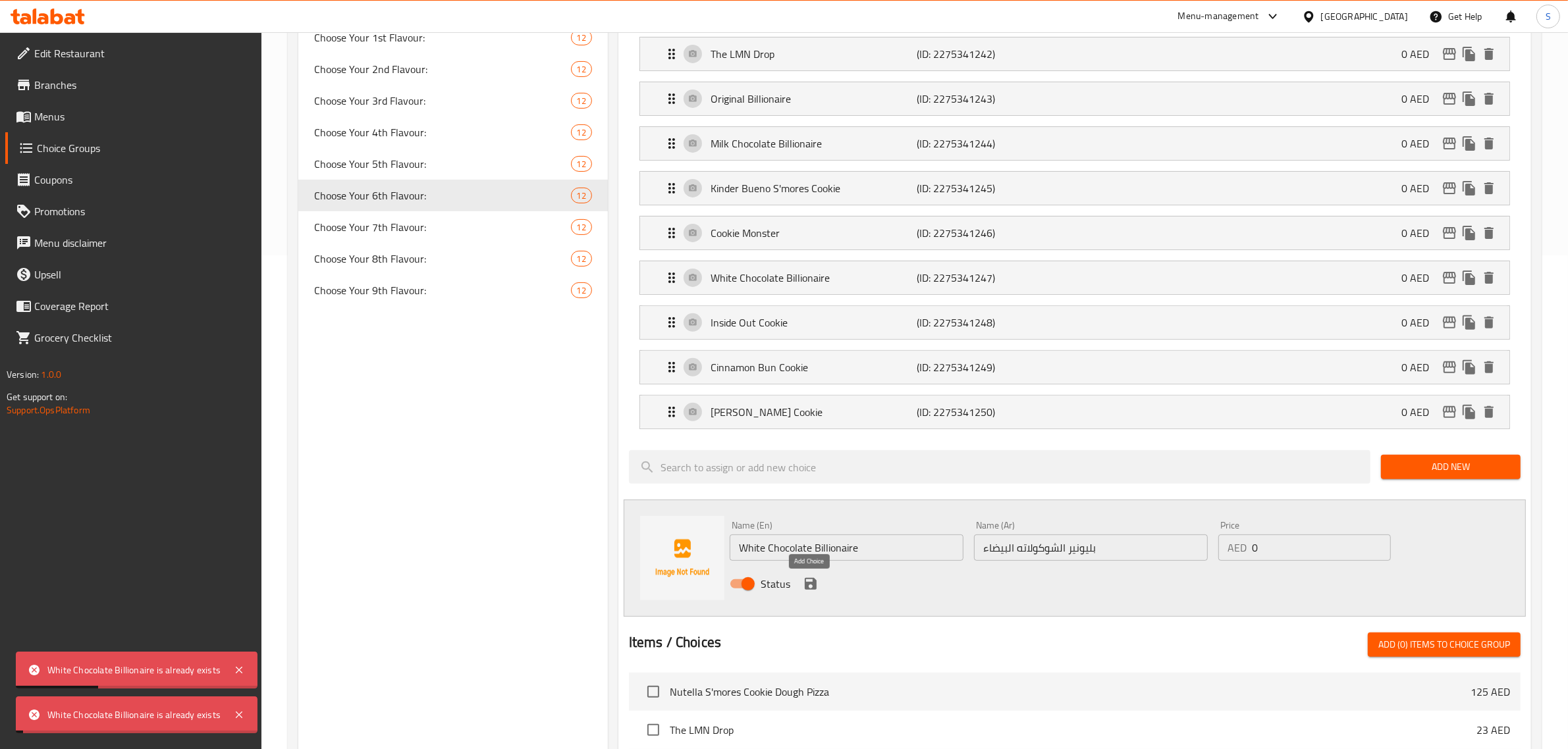
click at [788, 587] on icon "save" at bounding box center [811, 584] width 12 height 12
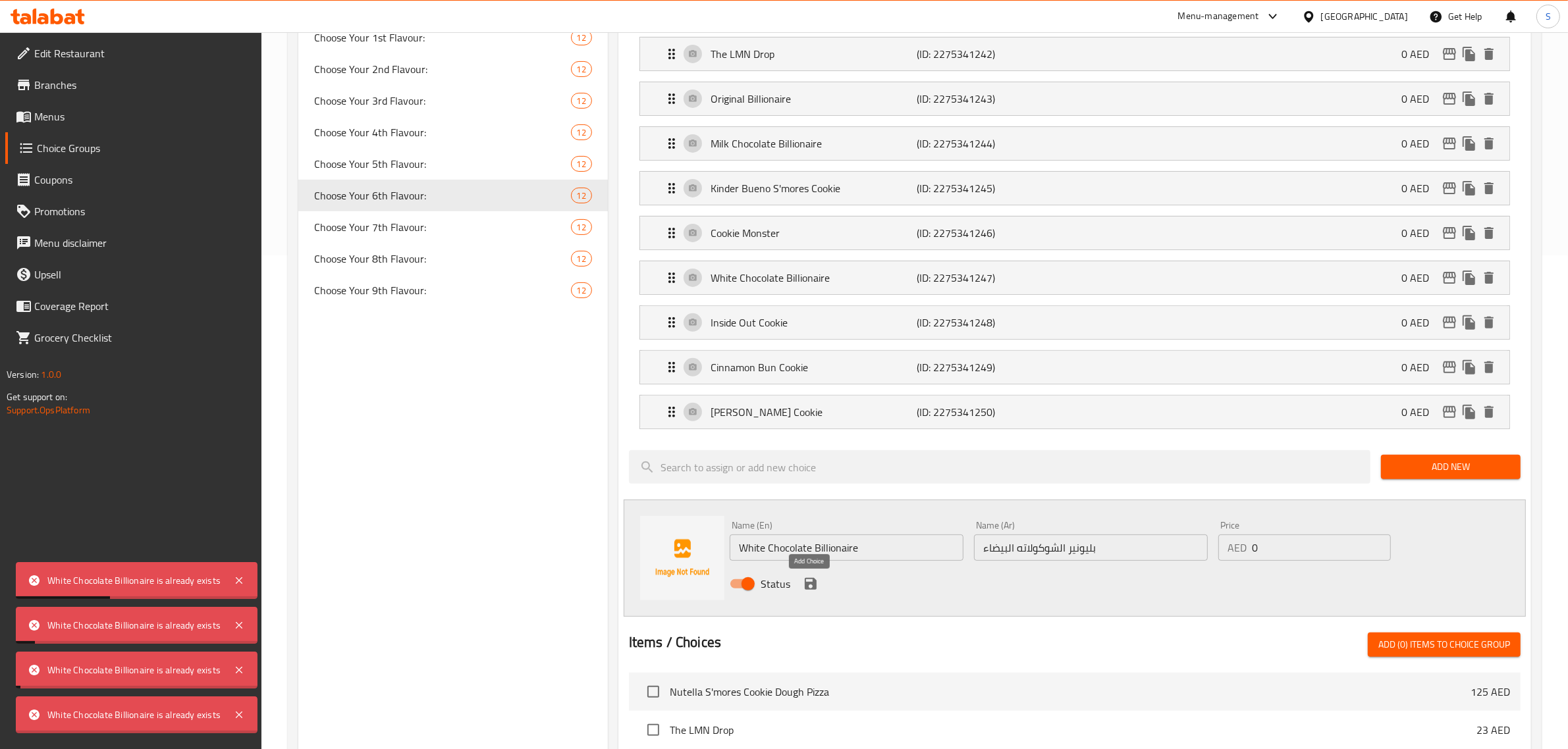
click at [788, 587] on icon "save" at bounding box center [811, 584] width 12 height 12
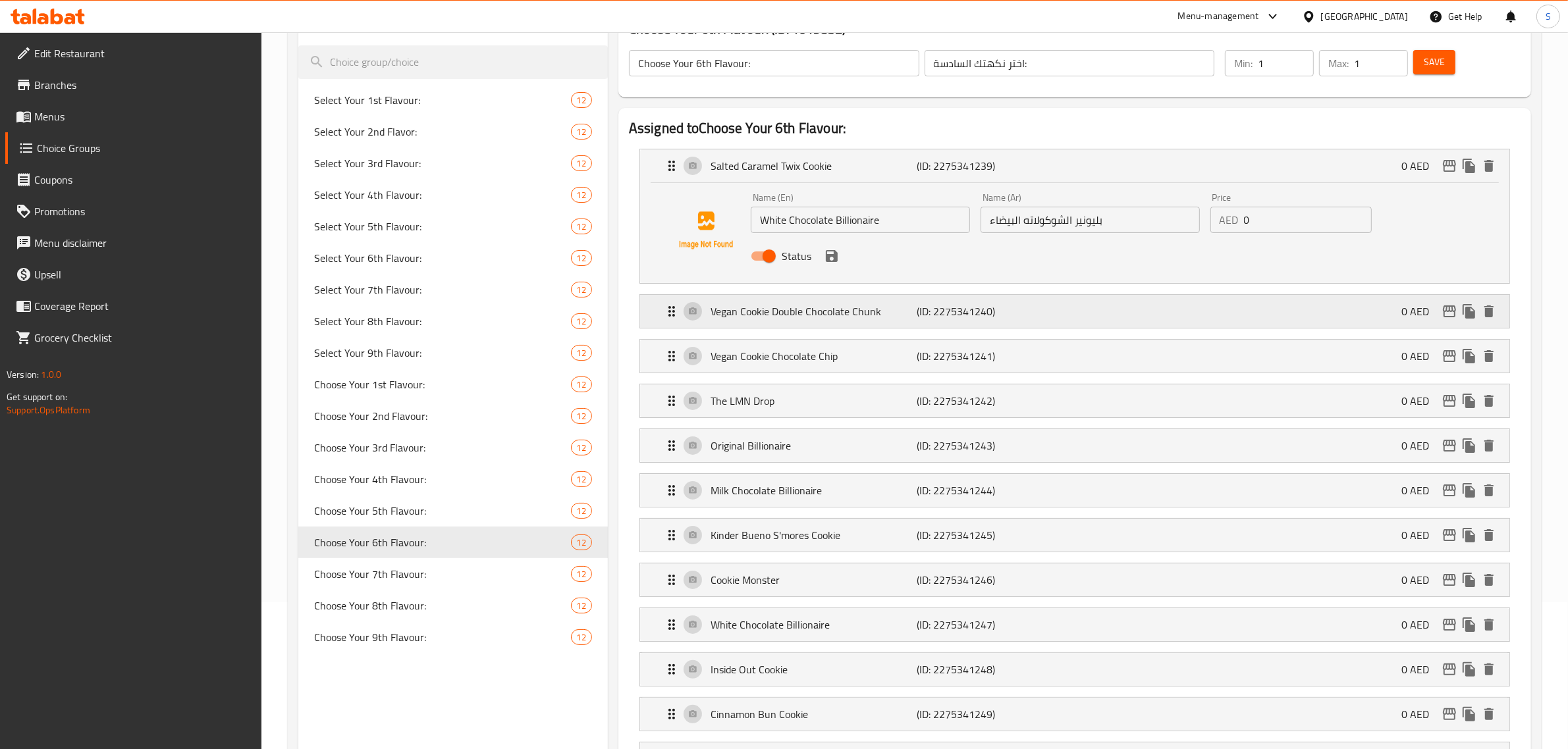
scroll to position [0, 0]
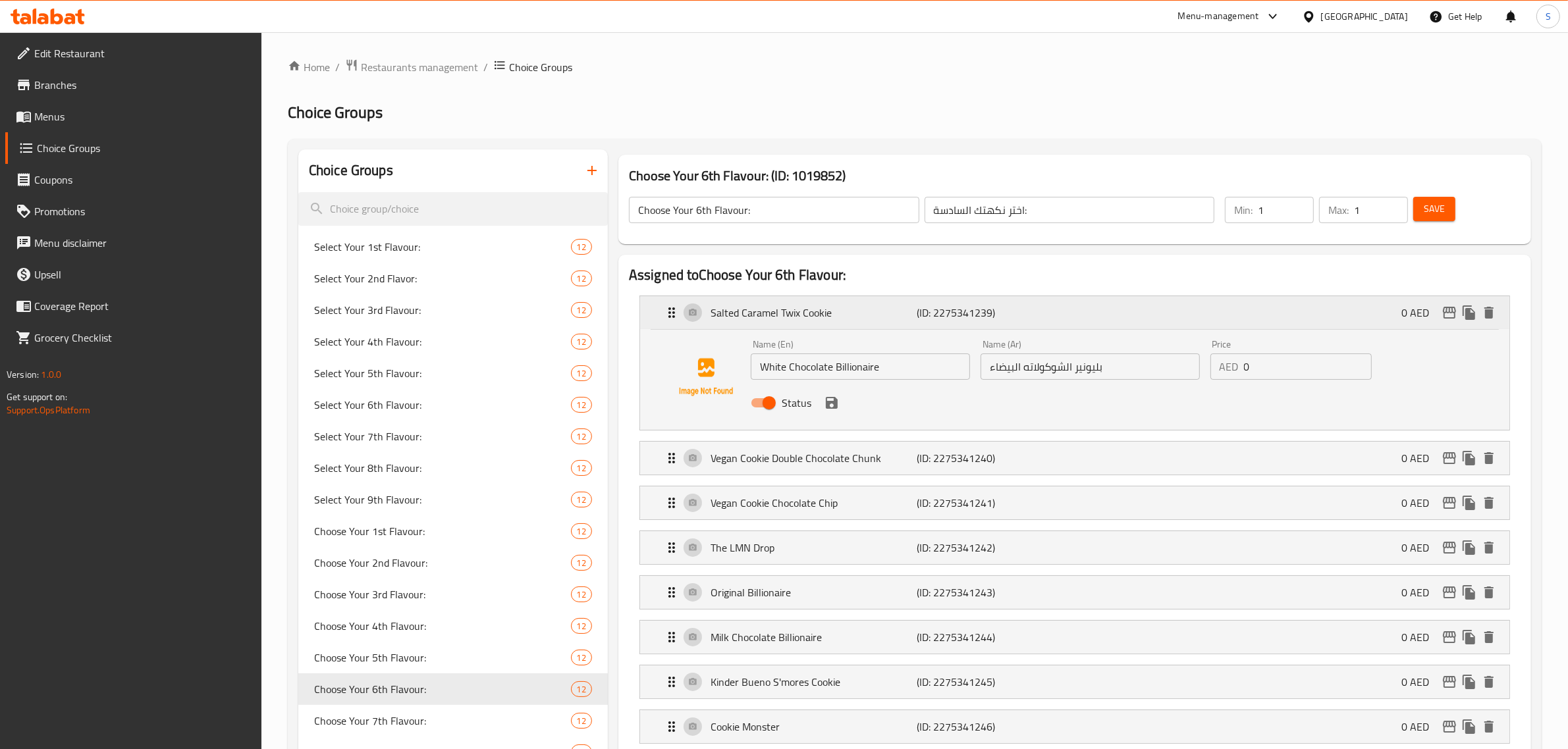
click at [666, 317] on icon "Expand" at bounding box center [672, 313] width 16 height 16
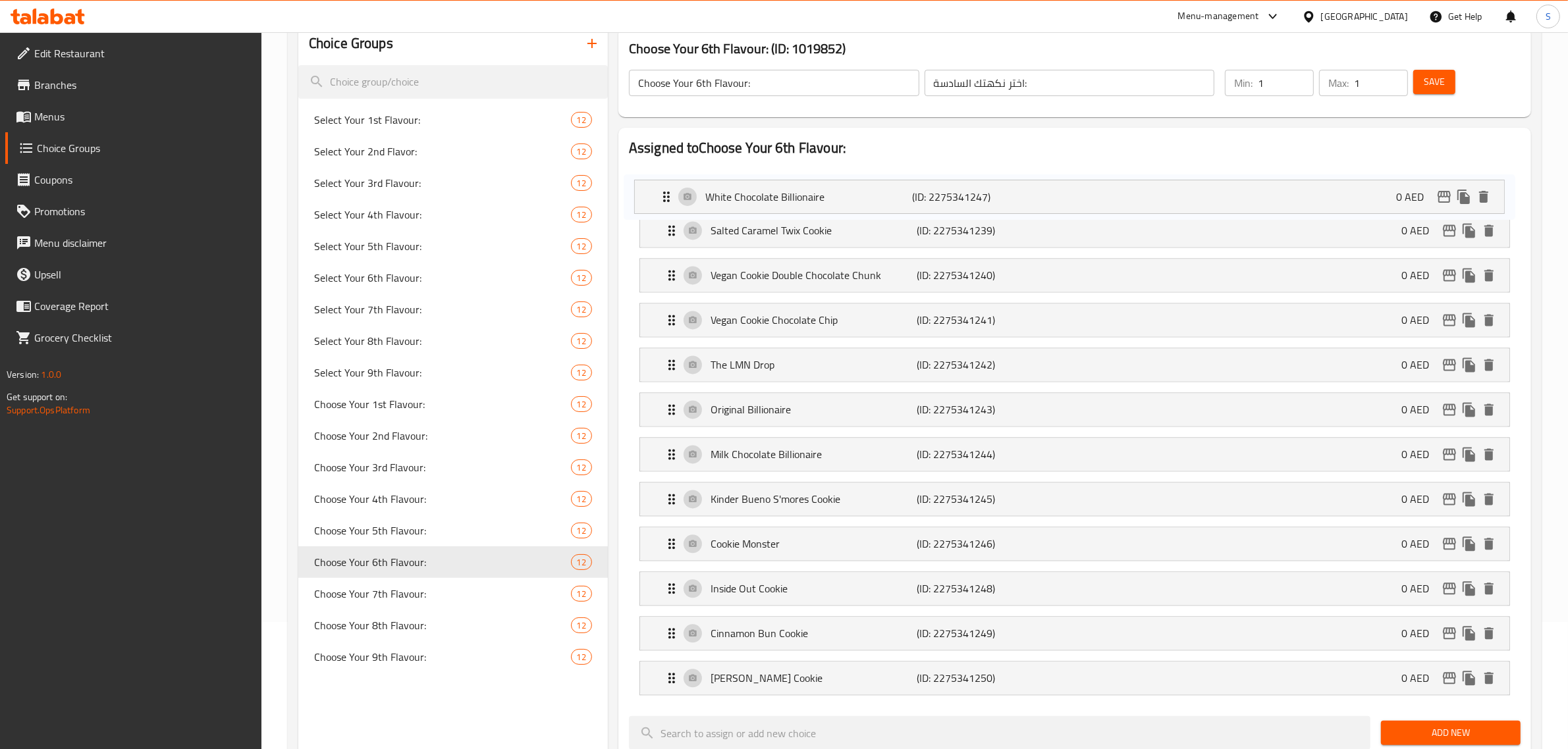
scroll to position [116, 0]
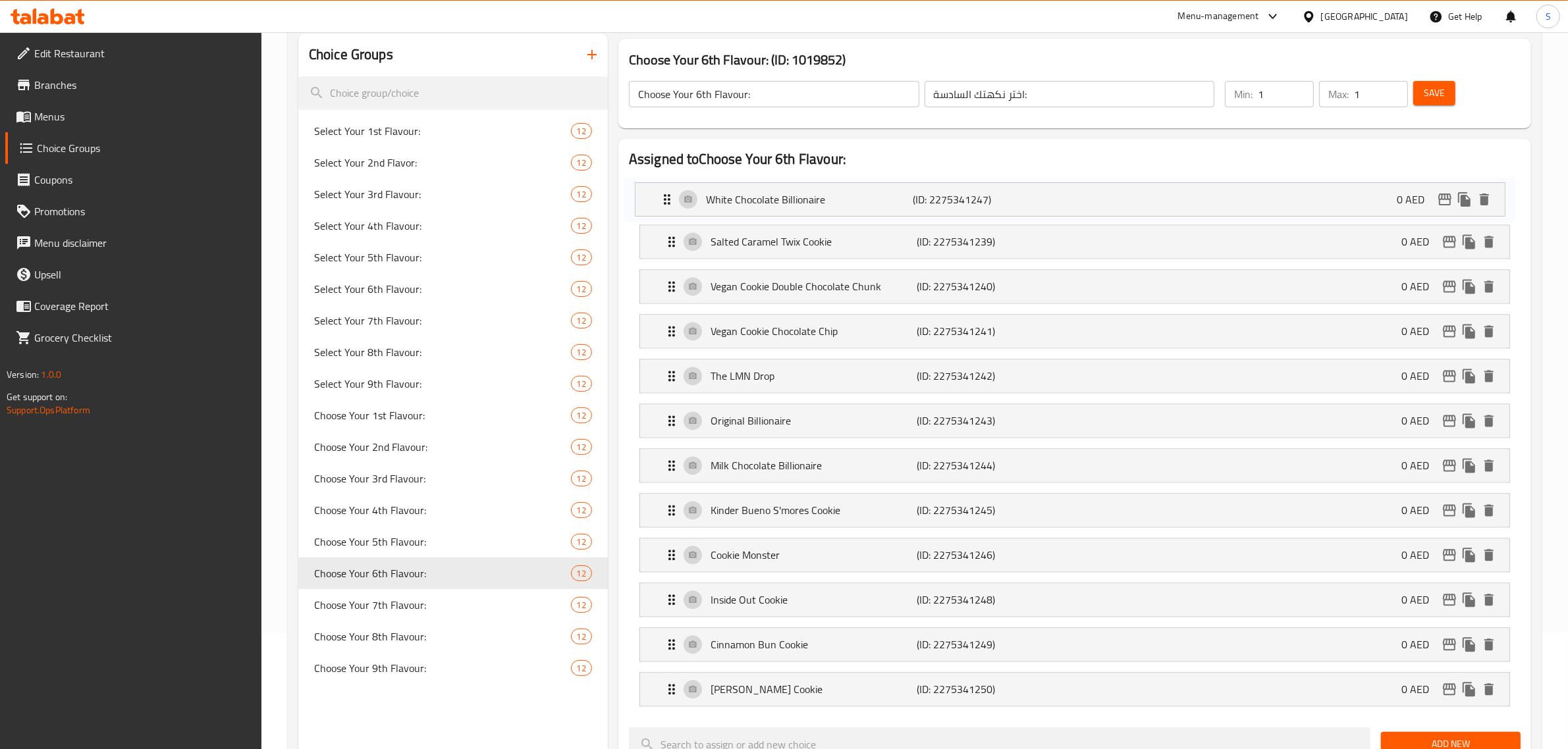
drag, startPoint x: 669, startPoint y: 519, endPoint x: 667, endPoint y: 205, distance: 314.0
click at [667, 205] on nav "Salted Caramel Twix Cookie (ID: 2275341239) 0 AED Name (En) White Chocolate Bil…" at bounding box center [1075, 444] width 892 height 548
drag, startPoint x: 661, startPoint y: 290, endPoint x: 666, endPoint y: 232, distance: 58.2
click at [666, 232] on nav "White Chocolate Billionaire (ID: 2275341247) 0 AED Name (En) White Chocolate Bi…" at bounding box center [1075, 444] width 892 height 548
drag, startPoint x: 673, startPoint y: 337, endPoint x: 666, endPoint y: 288, distance: 49.5
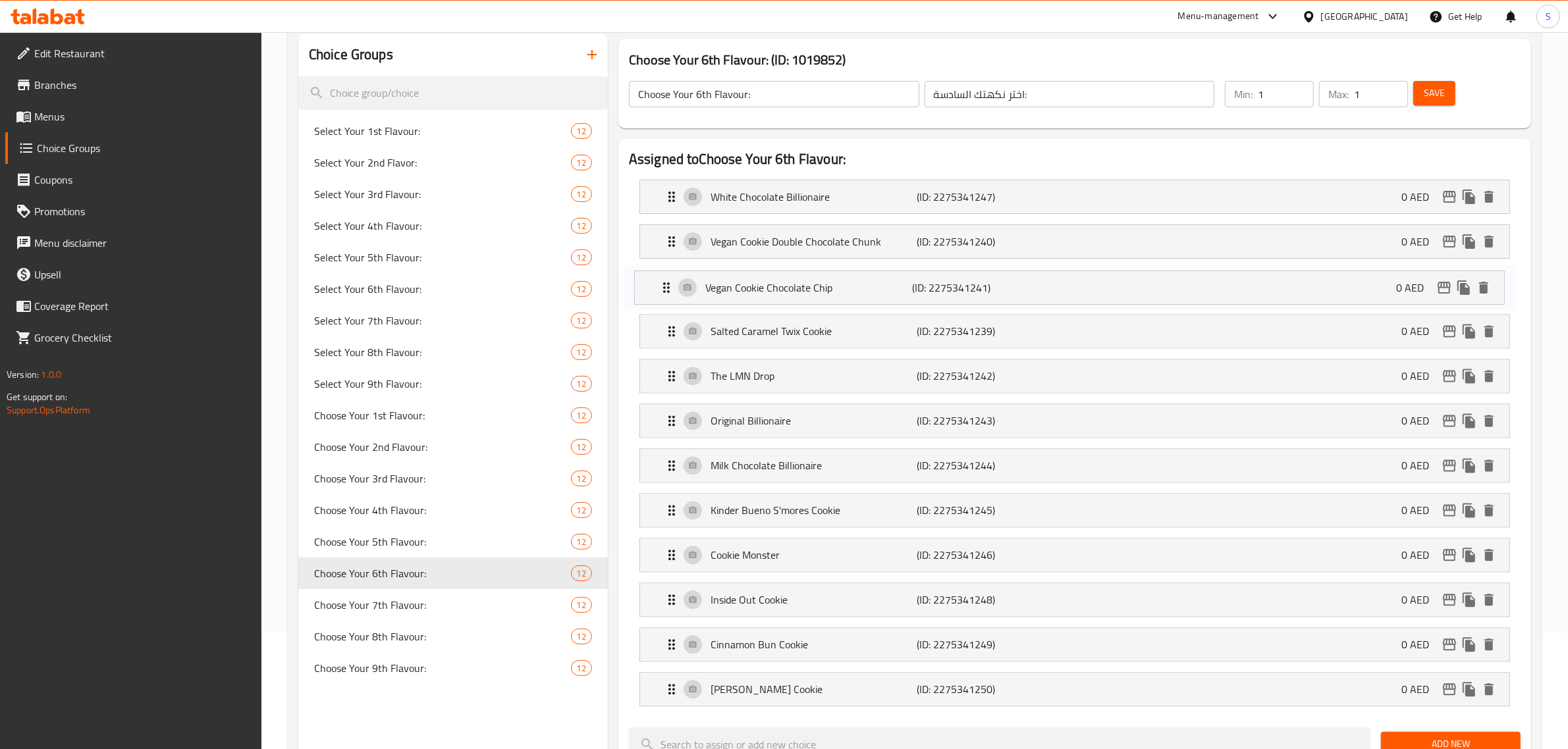
click at [666, 288] on nav "White Chocolate Billionaire (ID: 2275341247) 0 AED Name (En) White Chocolate Bi…" at bounding box center [1075, 444] width 892 height 548
drag, startPoint x: 672, startPoint y: 380, endPoint x: 676, endPoint y: 327, distance: 53.2
click at [676, 327] on nav "White Chocolate Billionaire (ID: 2275341247) 0 AED Name (En) White Chocolate Bi…" at bounding box center [1075, 444] width 892 height 548
drag, startPoint x: 666, startPoint y: 446, endPoint x: 666, endPoint y: 381, distance: 65.0
click at [666, 381] on nav "White Chocolate Billionaire (ID: 2275341247) 0 AED Name (En) White Chocolate Bi…" at bounding box center [1075, 444] width 892 height 548
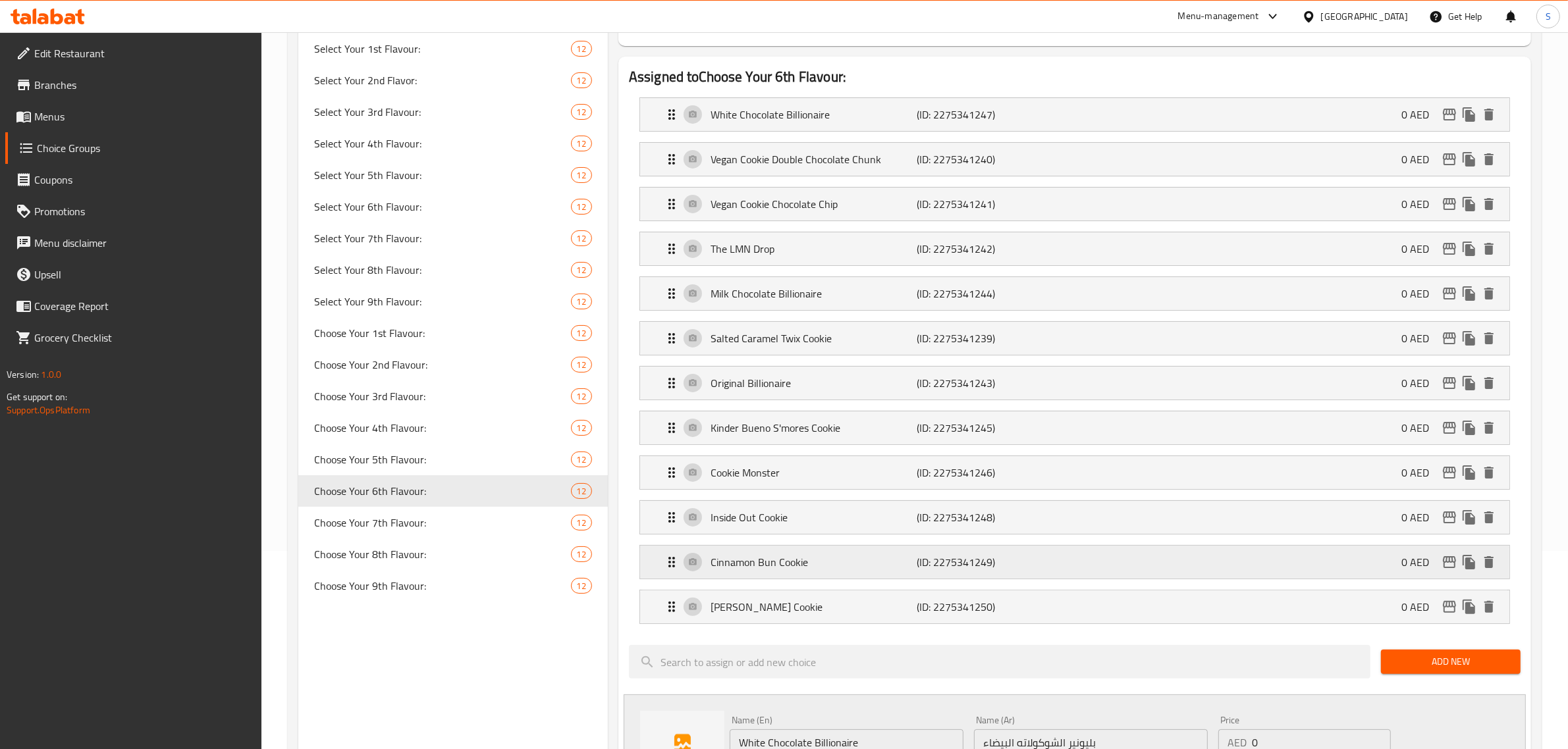
scroll to position [280, 0]
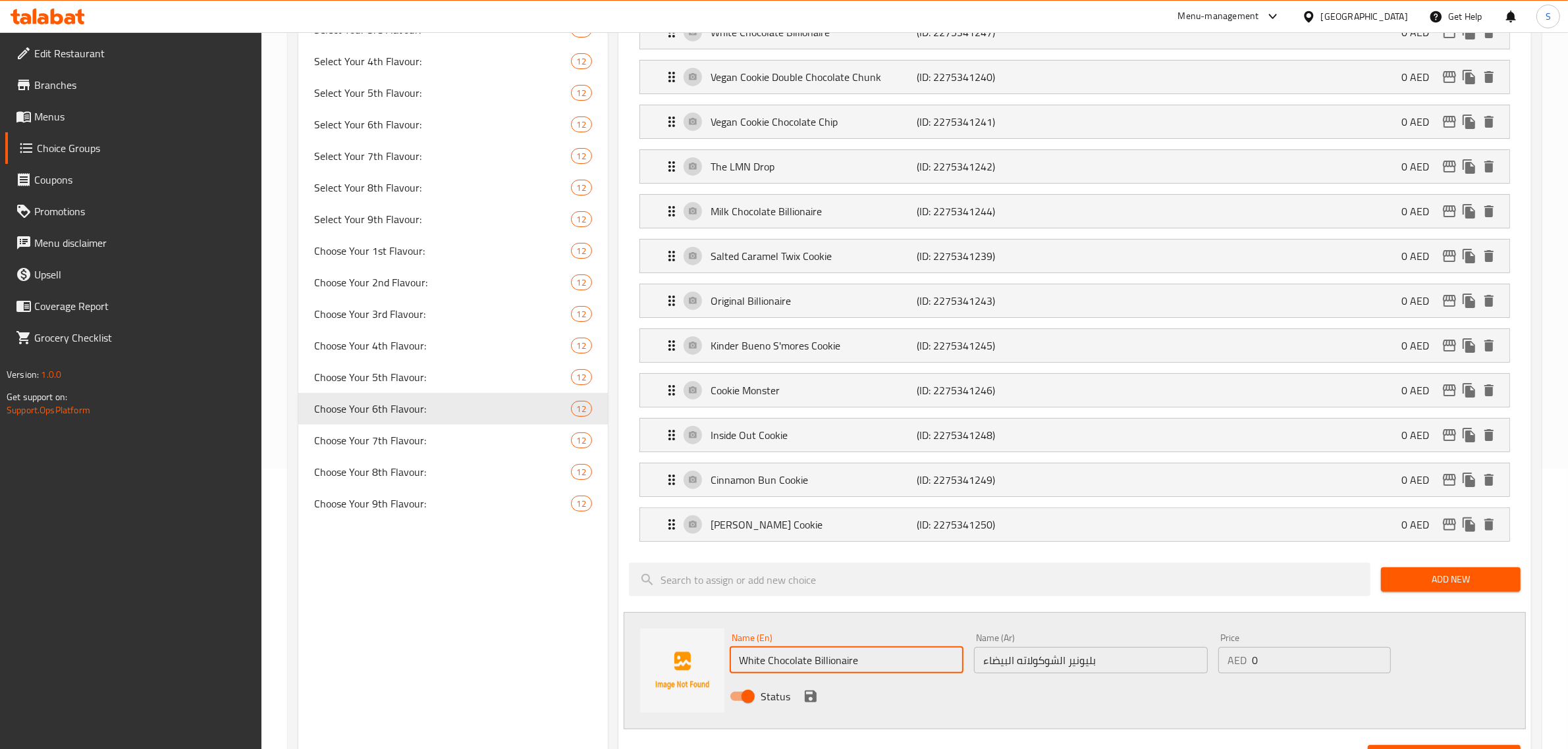
drag, startPoint x: 804, startPoint y: 670, endPoint x: 636, endPoint y: 667, distance: 168.0
click at [636, 667] on div "Name (En) White Chocolate Billionaire Name (En) Name (Ar) بليونير الشوكولاته ال…" at bounding box center [1075, 671] width 902 height 117
paste input "Pistachio Cheesecake Cooki"
type input "Pistachio Cheesecake Cookie"
drag, startPoint x: 1055, startPoint y: 666, endPoint x: 923, endPoint y: 665, distance: 132.0
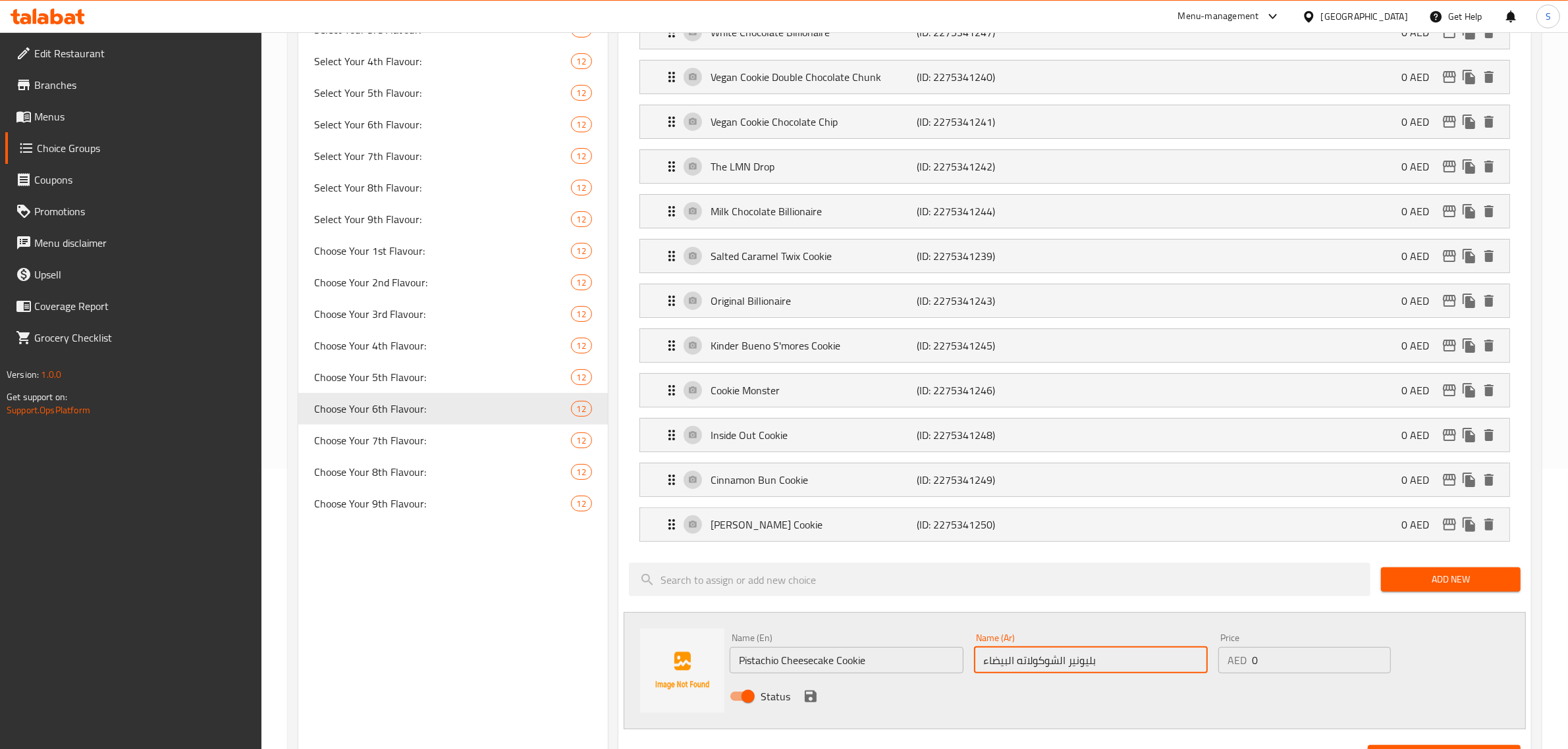
click at [788, 665] on div "Name (En) Pistachio Cheesecake Cookie Name (En) Name (Ar) بليونير الشوكولاته ال…" at bounding box center [1091, 671] width 733 height 87
click at [788, 665] on input "text" at bounding box center [1091, 660] width 234 height 26
paste input "كوكي تشيز كيك بالفستق"
type input "كوكي تشيز كيك بالفستق"
click at [788, 703] on icon "save" at bounding box center [811, 697] width 16 height 16
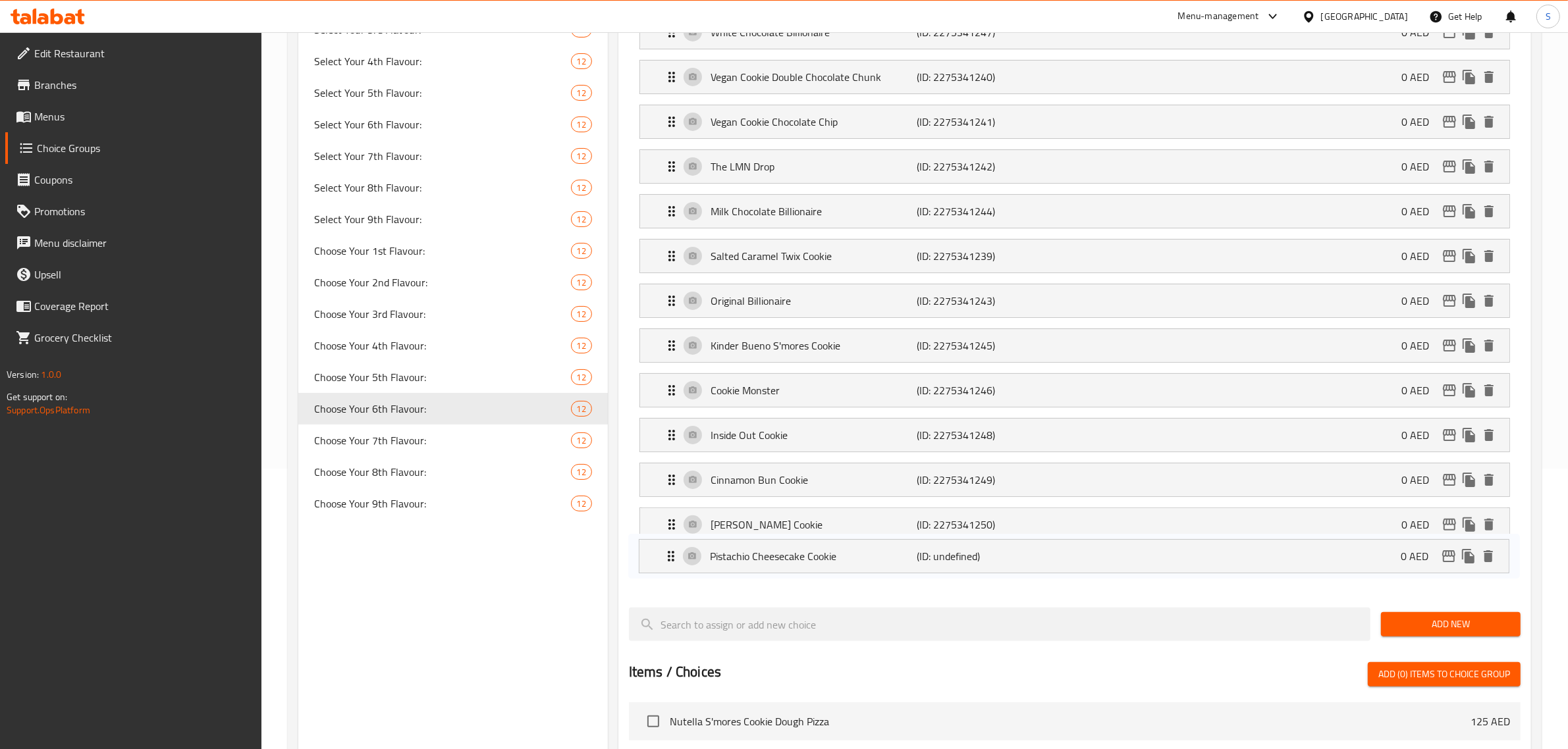
scroll to position [281, 0]
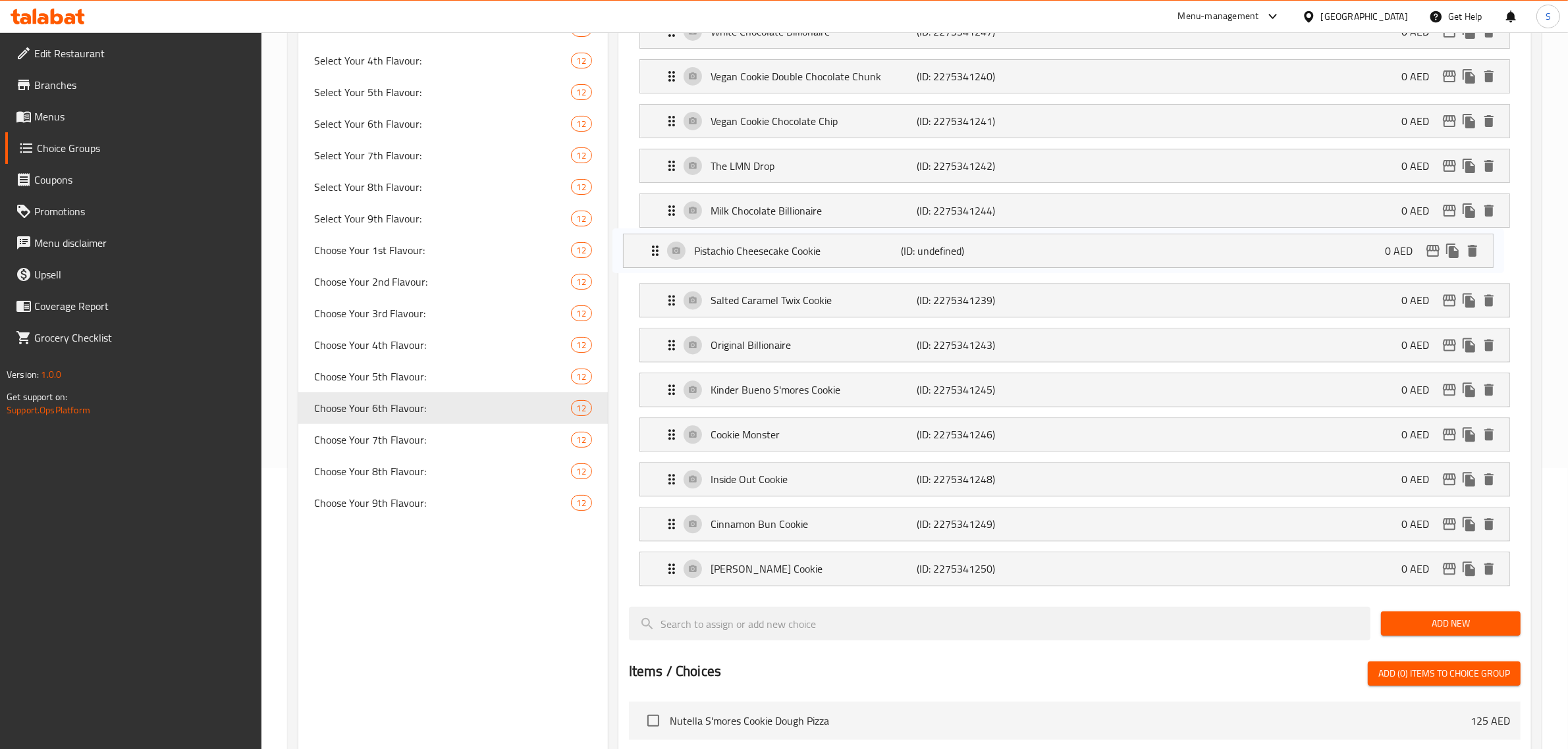
drag, startPoint x: 667, startPoint y: 577, endPoint x: 651, endPoint y: 251, distance: 326.4
click at [651, 251] on nav "White Chocolate Billionaire (ID: 2275341247) 0 AED Name (En) White Chocolate Bi…" at bounding box center [1075, 300] width 892 height 592
click at [788, 624] on span "Add New" at bounding box center [1451, 624] width 119 height 16
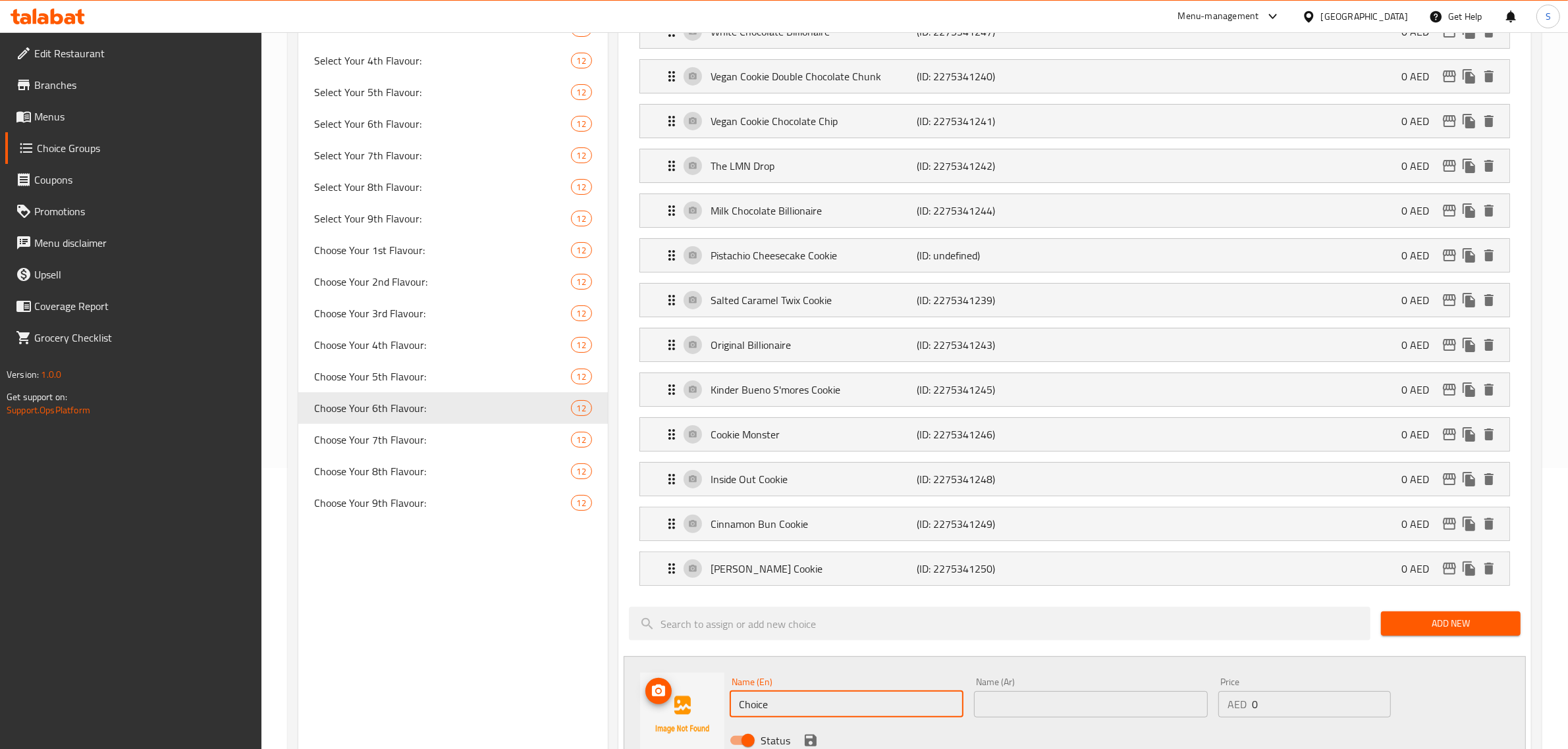
drag, startPoint x: 771, startPoint y: 709, endPoint x: 657, endPoint y: 715, distance: 114.2
click at [657, 715] on div "Name (En) Choice Name (En) Name (Ar) Name (Ar) Price AED 0 Price Status" at bounding box center [1075, 715] width 902 height 117
paste input "Kinderlicious Cooki"
type input "Kinderlicious Cookie"
click at [788, 712] on input "text" at bounding box center [1091, 704] width 234 height 26
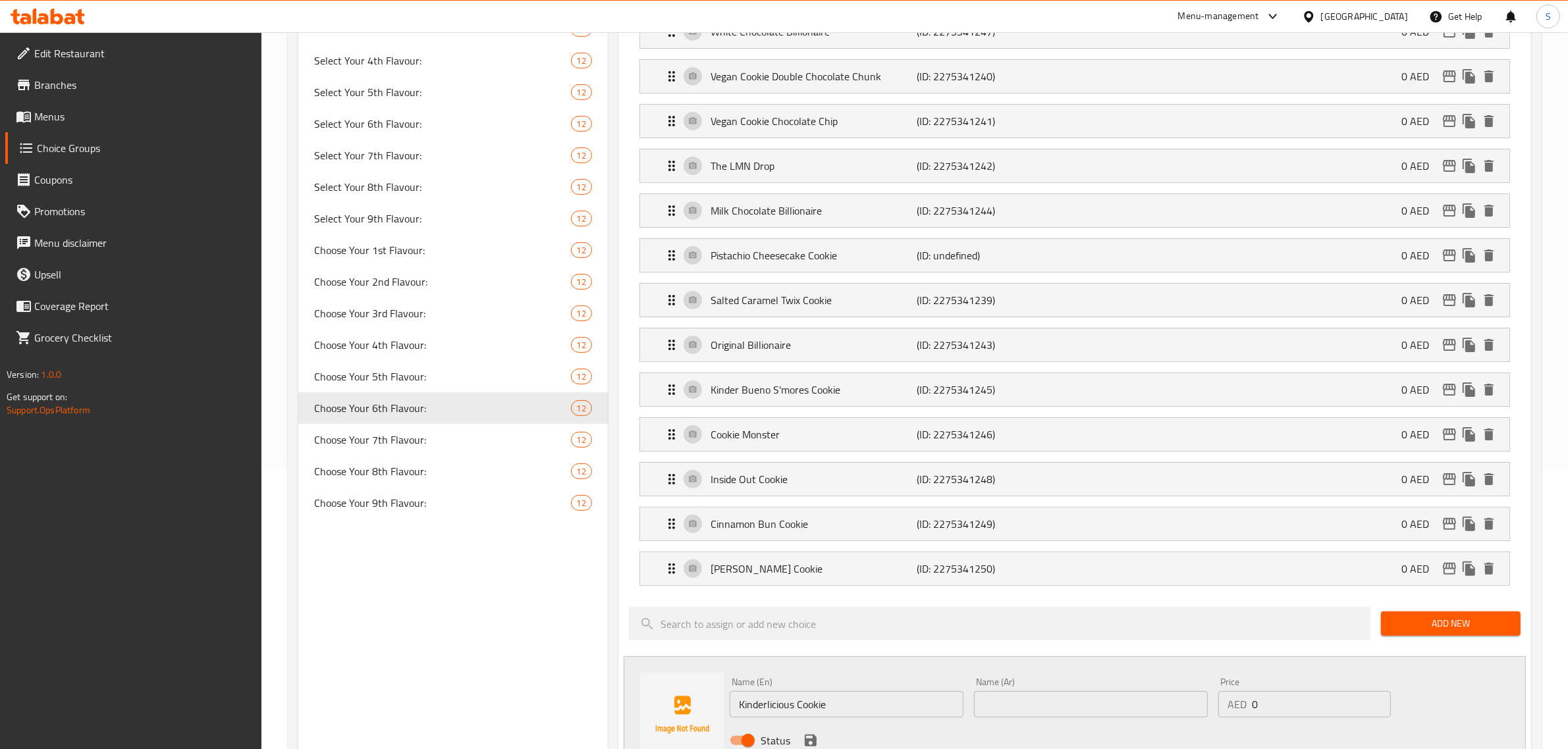
click at [788, 711] on input "text" at bounding box center [1091, 704] width 234 height 26
paste input "[PERSON_NAME]"
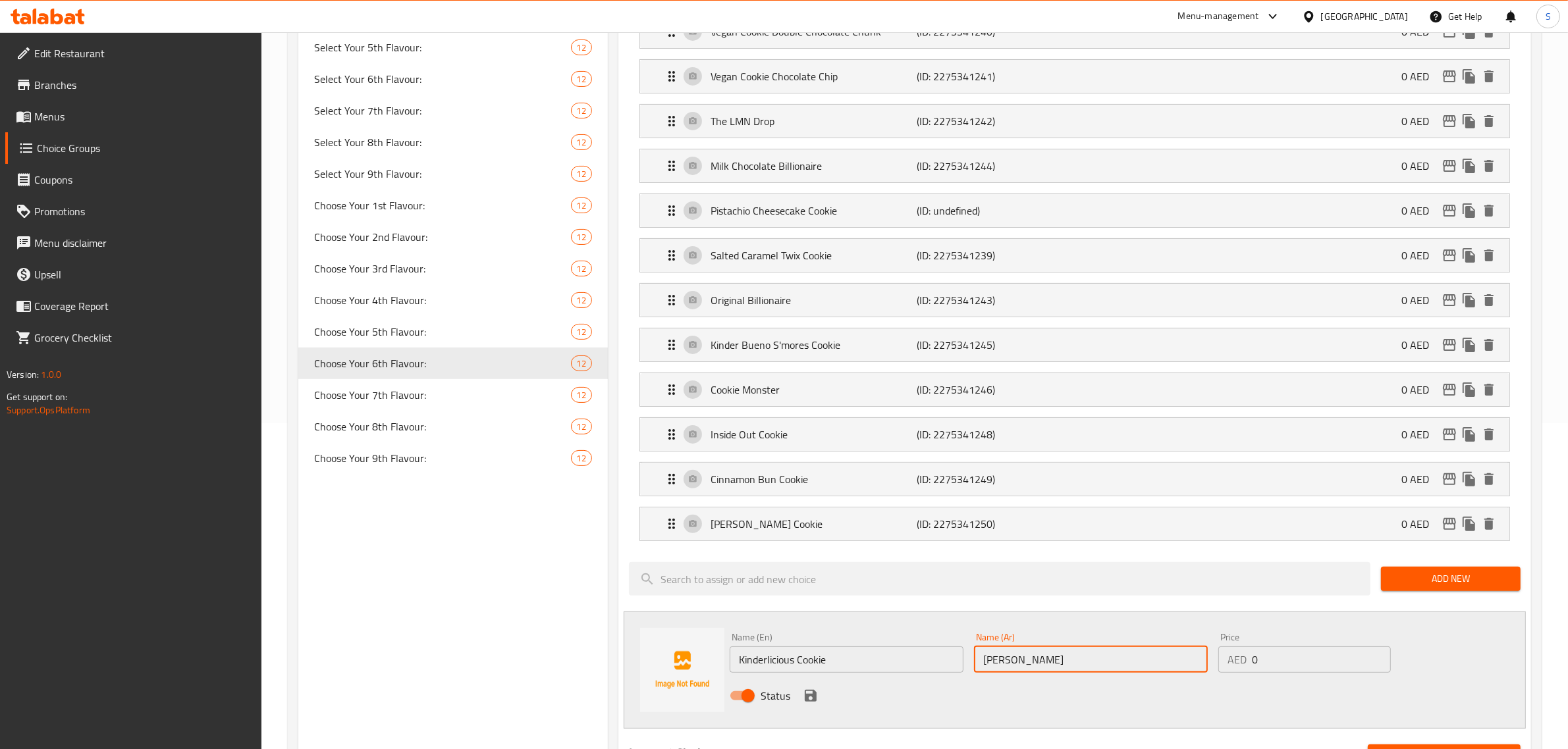
scroll to position [363, 0]
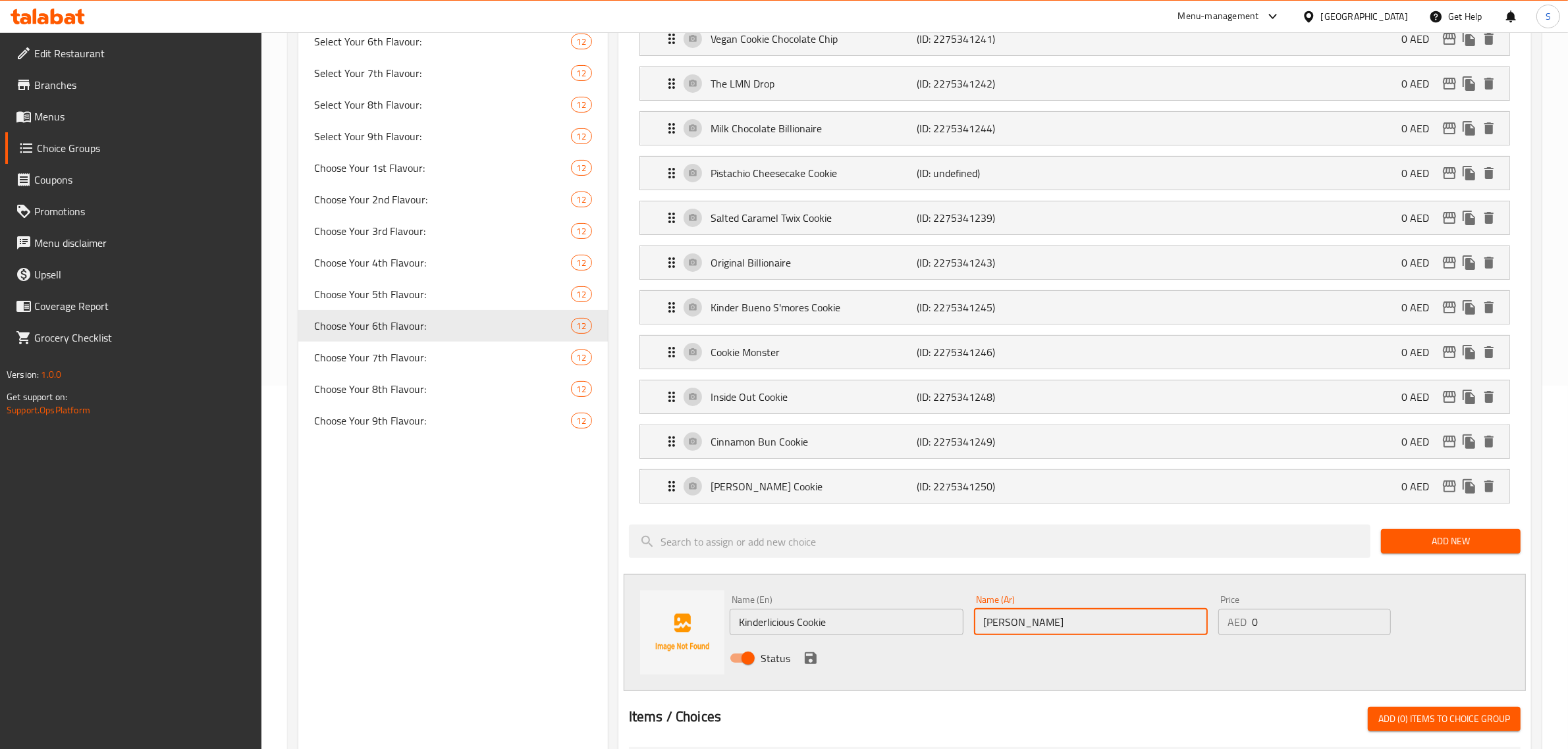
type input "[PERSON_NAME]"
drag, startPoint x: 811, startPoint y: 662, endPoint x: 812, endPoint y: 655, distance: 7.1
click at [788, 662] on icon "save" at bounding box center [811, 658] width 12 height 12
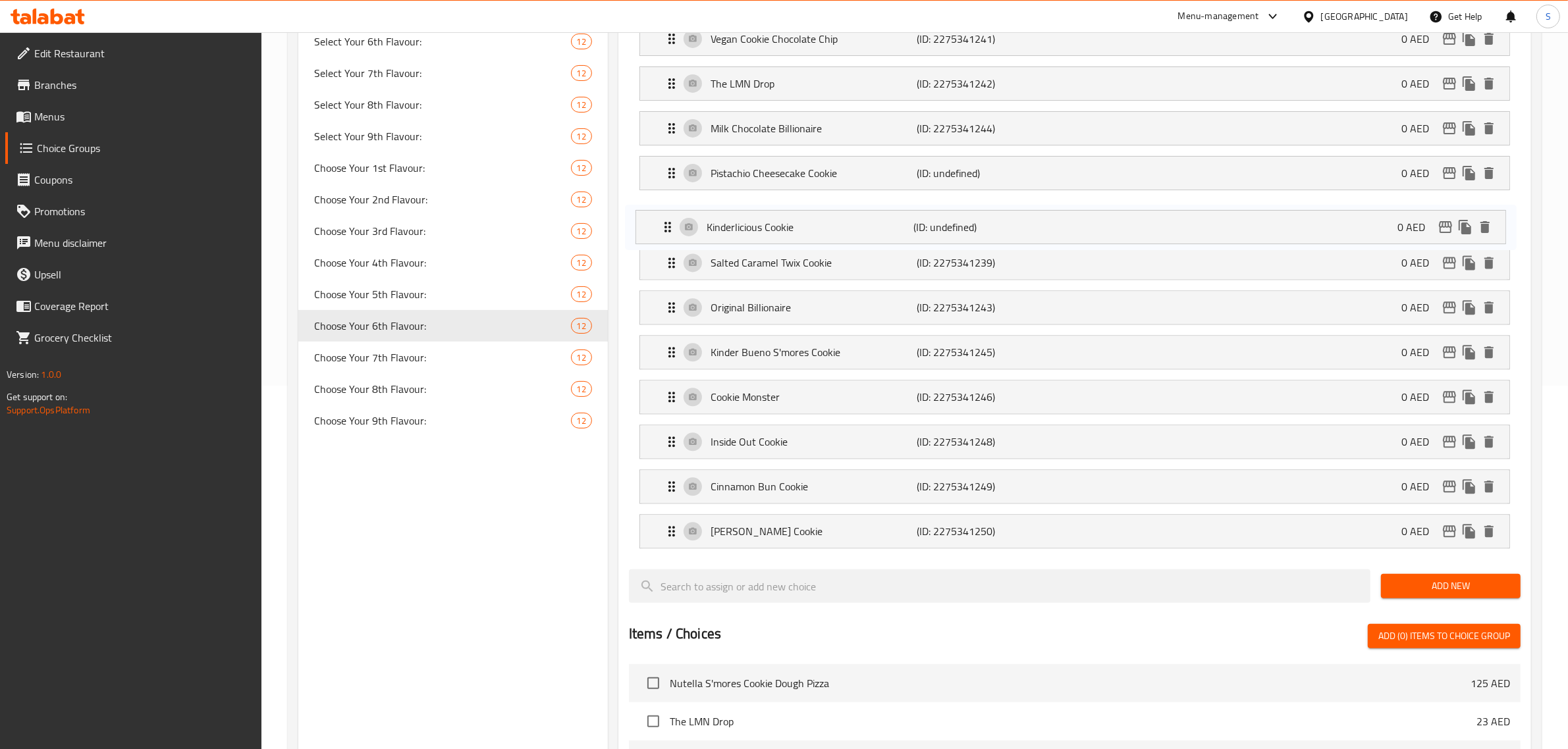
drag, startPoint x: 660, startPoint y: 532, endPoint x: 656, endPoint y: 217, distance: 315.0
click at [656, 217] on nav "White Chocolate Billionaire (ID: 2275341247) 0 AED Name (En) White Chocolate Bi…" at bounding box center [1075, 240] width 892 height 637
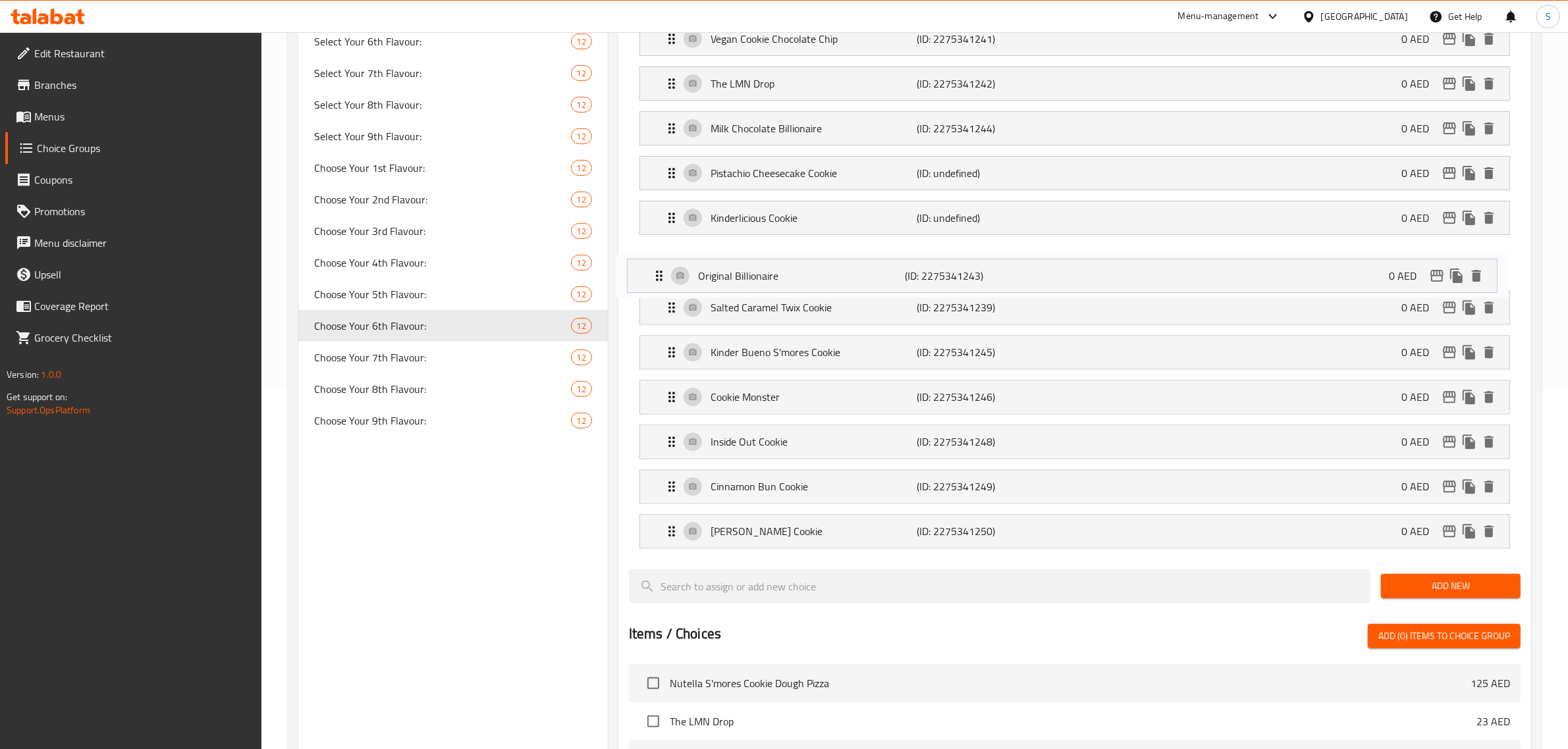
drag, startPoint x: 676, startPoint y: 311, endPoint x: 664, endPoint y: 273, distance: 39.8
click at [664, 273] on nav "White Chocolate Billionaire (ID: 2275341247) 0 AED Name (En) White Chocolate Bi…" at bounding box center [1075, 240] width 892 height 637
click at [788, 524] on div "[PERSON_NAME] Cookie (ID: 2275341250) 0 AED" at bounding box center [1079, 532] width 830 height 33
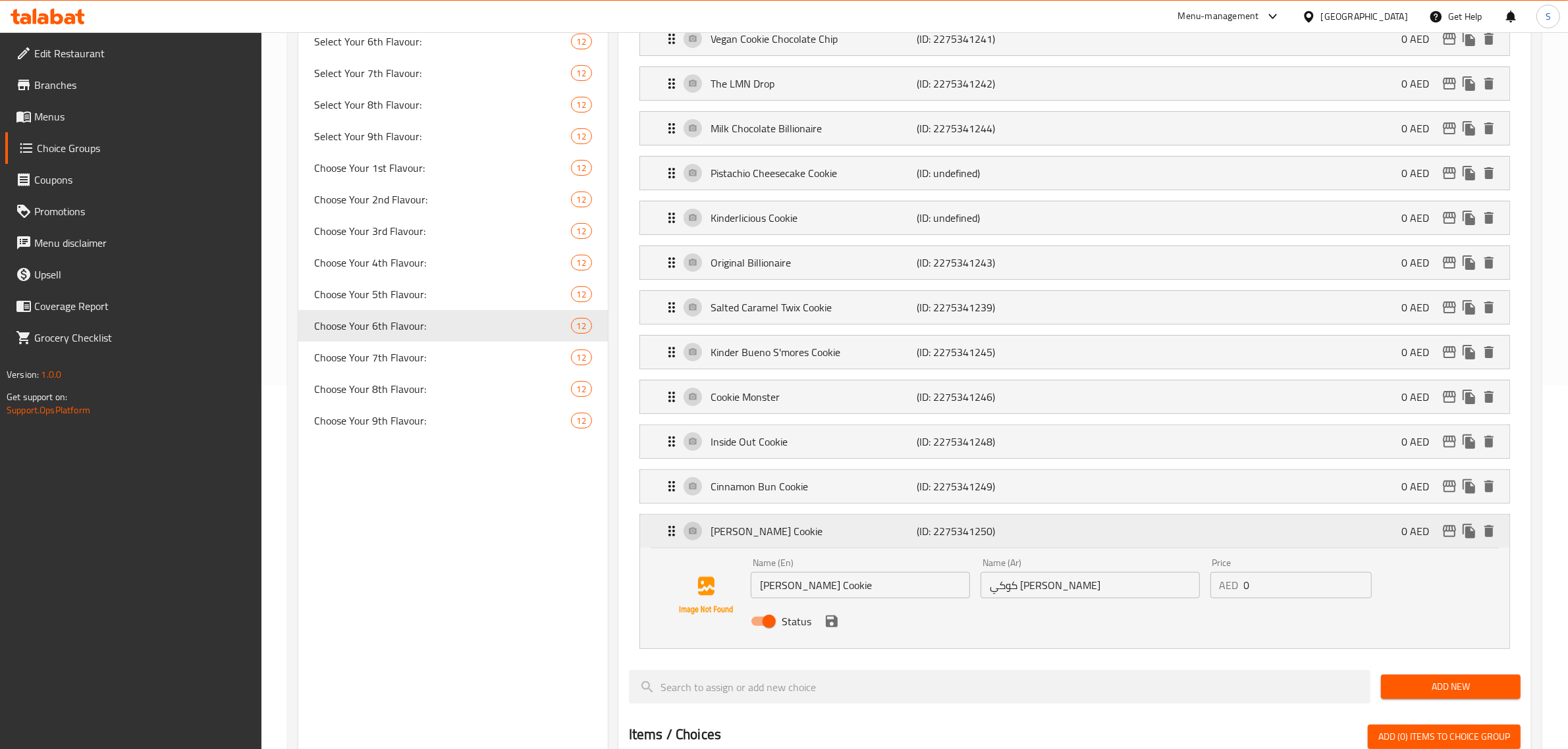
click at [788, 537] on p "[PERSON_NAME] Cookie" at bounding box center [814, 532] width 207 height 16
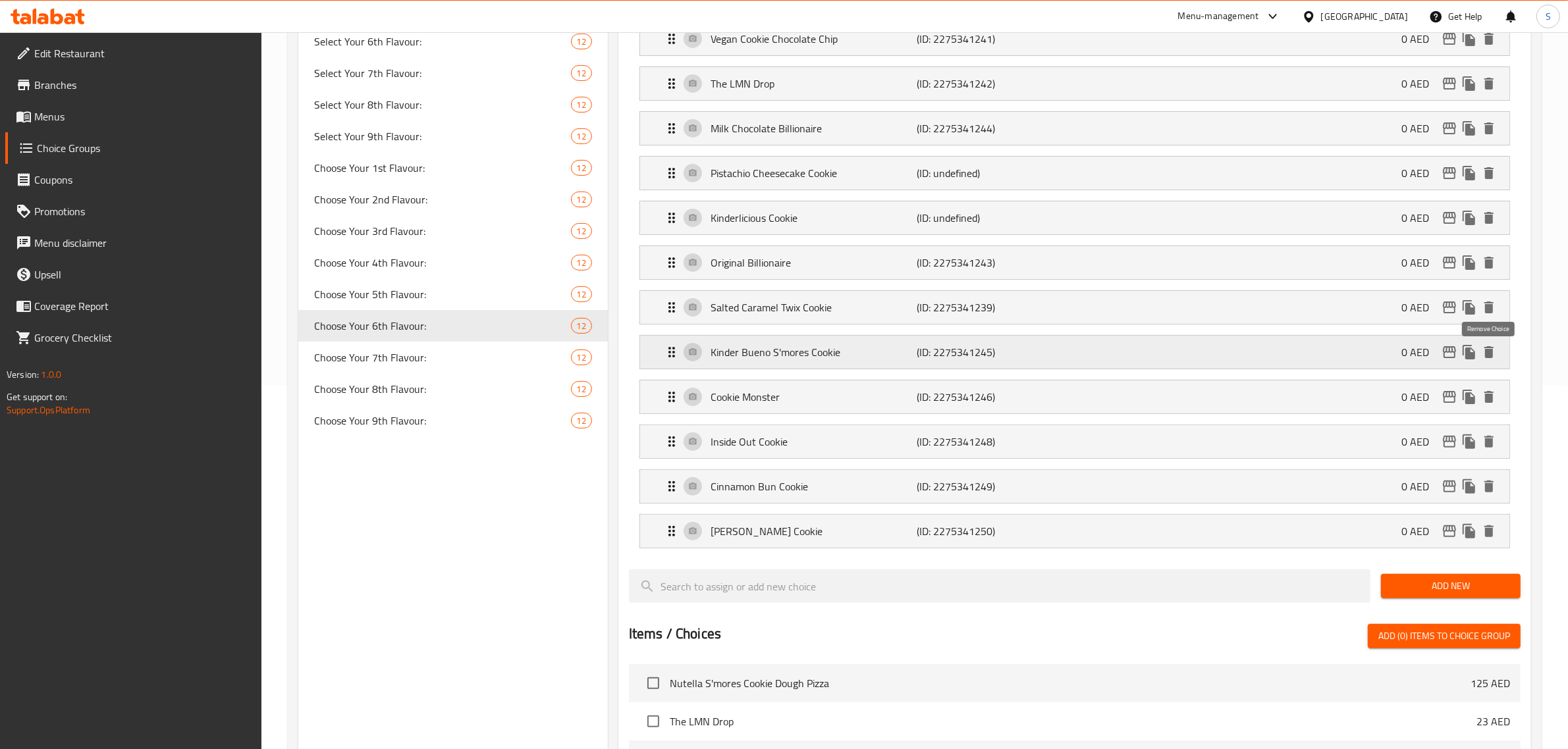
click at [788, 350] on icon "delete" at bounding box center [1489, 352] width 16 height 16
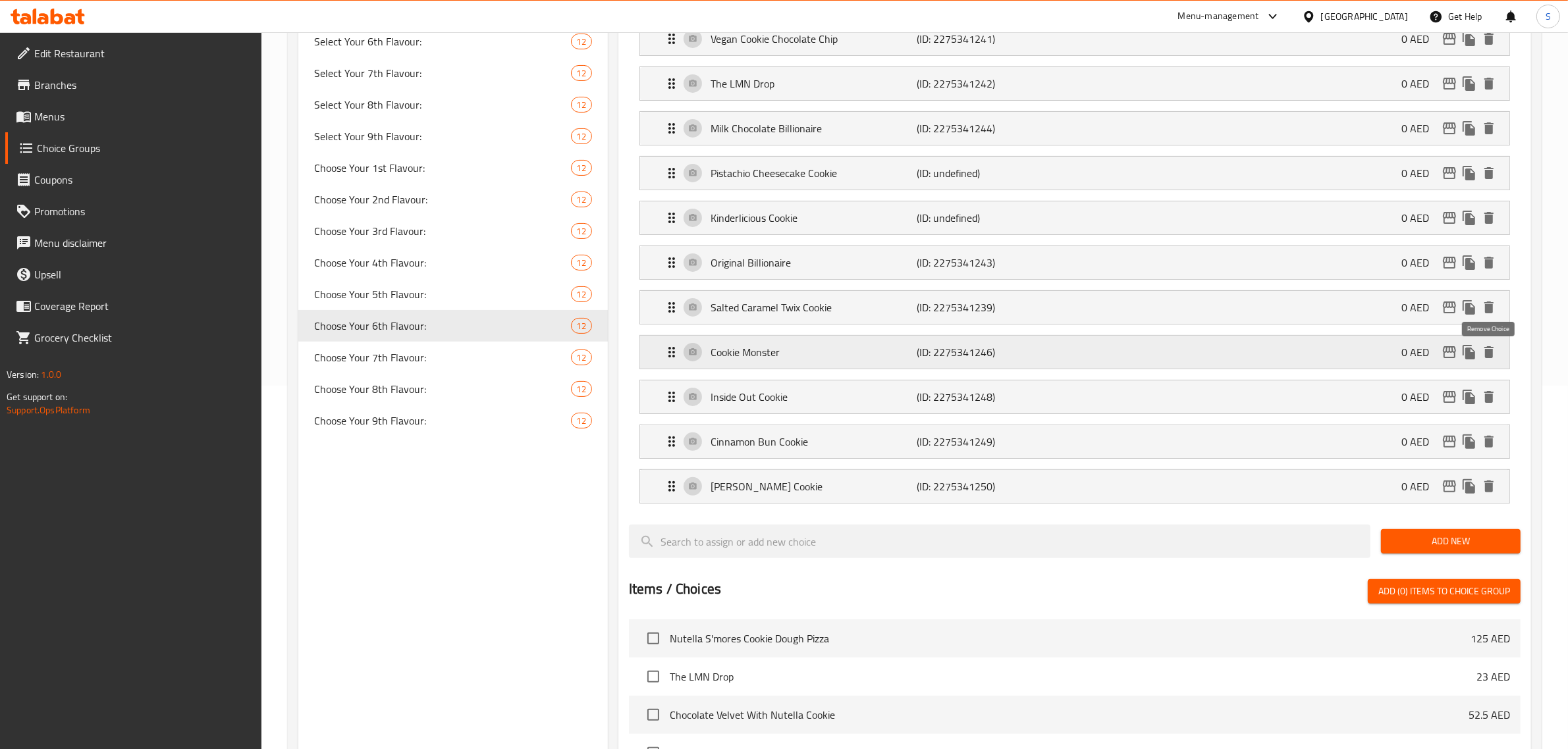
click at [788, 358] on icon "delete" at bounding box center [1489, 352] width 9 height 12
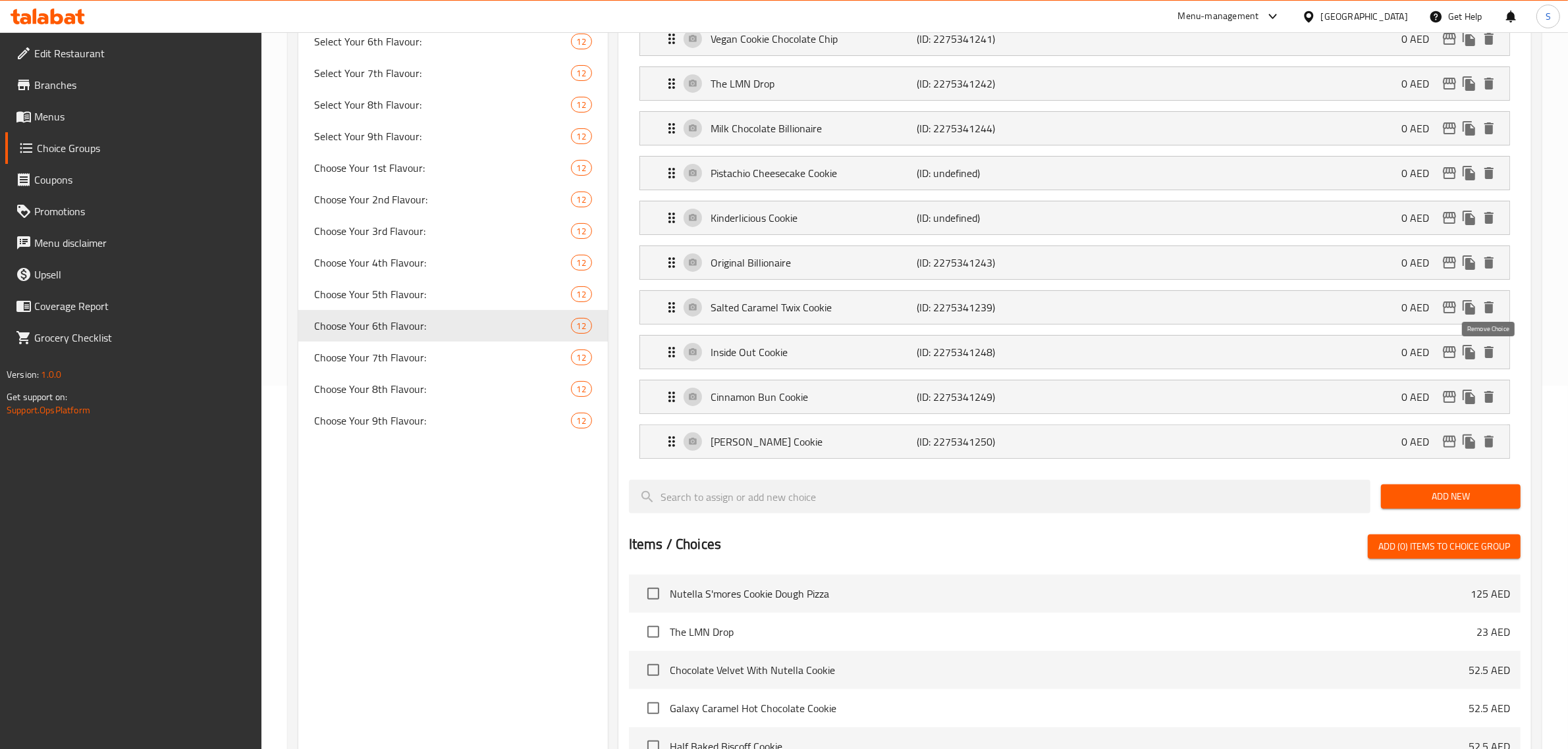
click at [788, 358] on icon "delete" at bounding box center [1489, 352] width 9 height 12
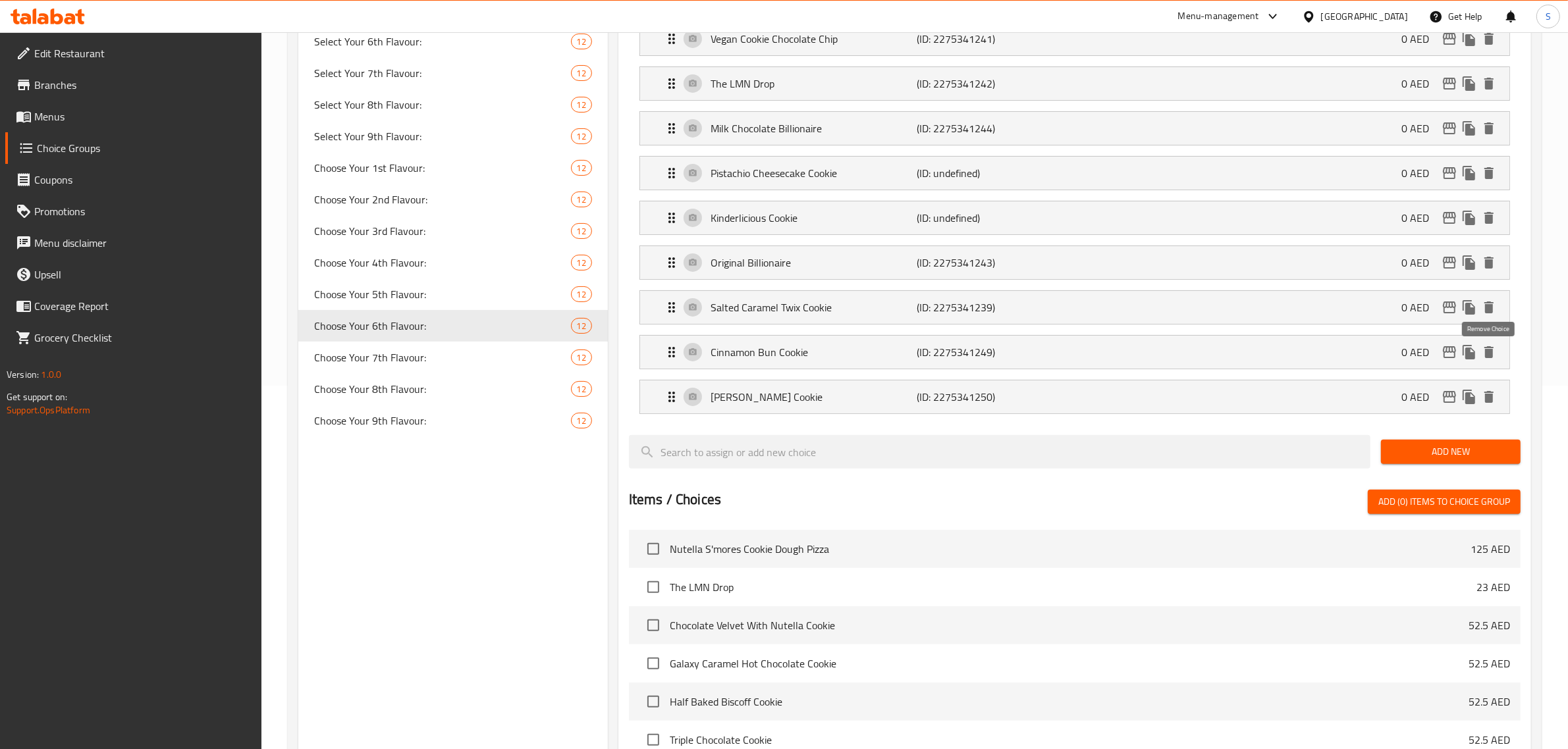
click at [788, 358] on icon "delete" at bounding box center [1489, 352] width 9 height 12
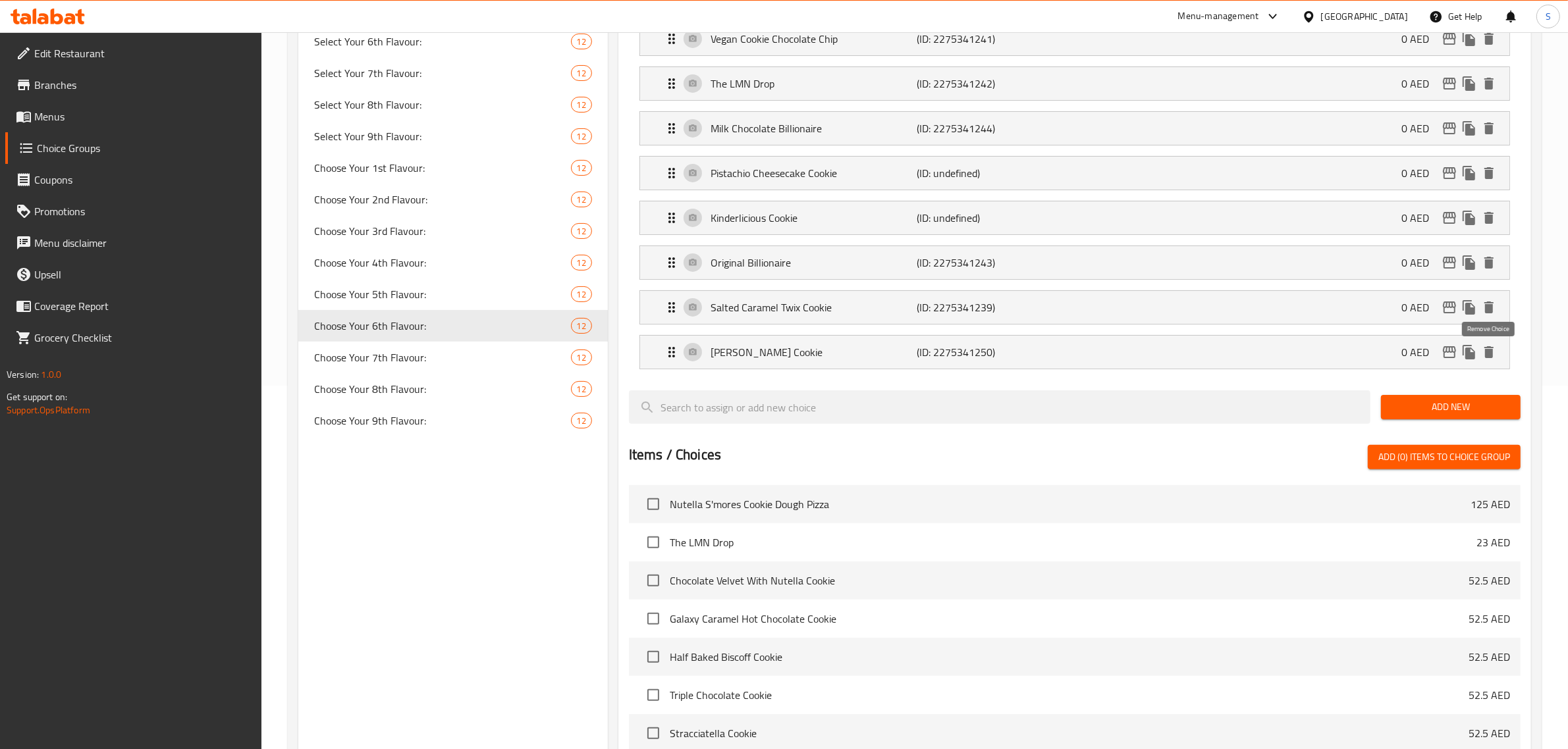
click at [788, 358] on icon "delete" at bounding box center [1489, 352] width 9 height 12
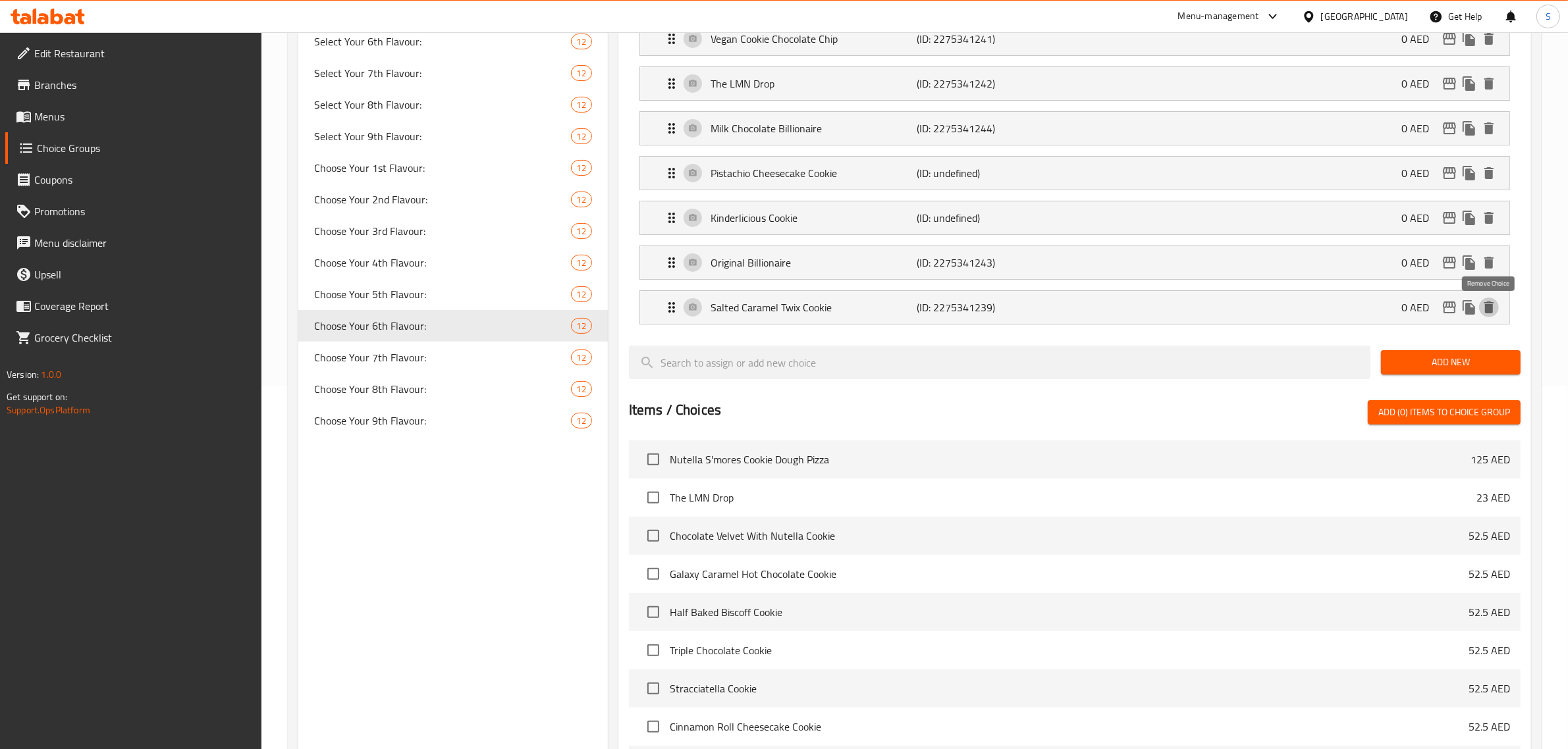
click at [788, 315] on icon "delete" at bounding box center [1489, 308] width 16 height 16
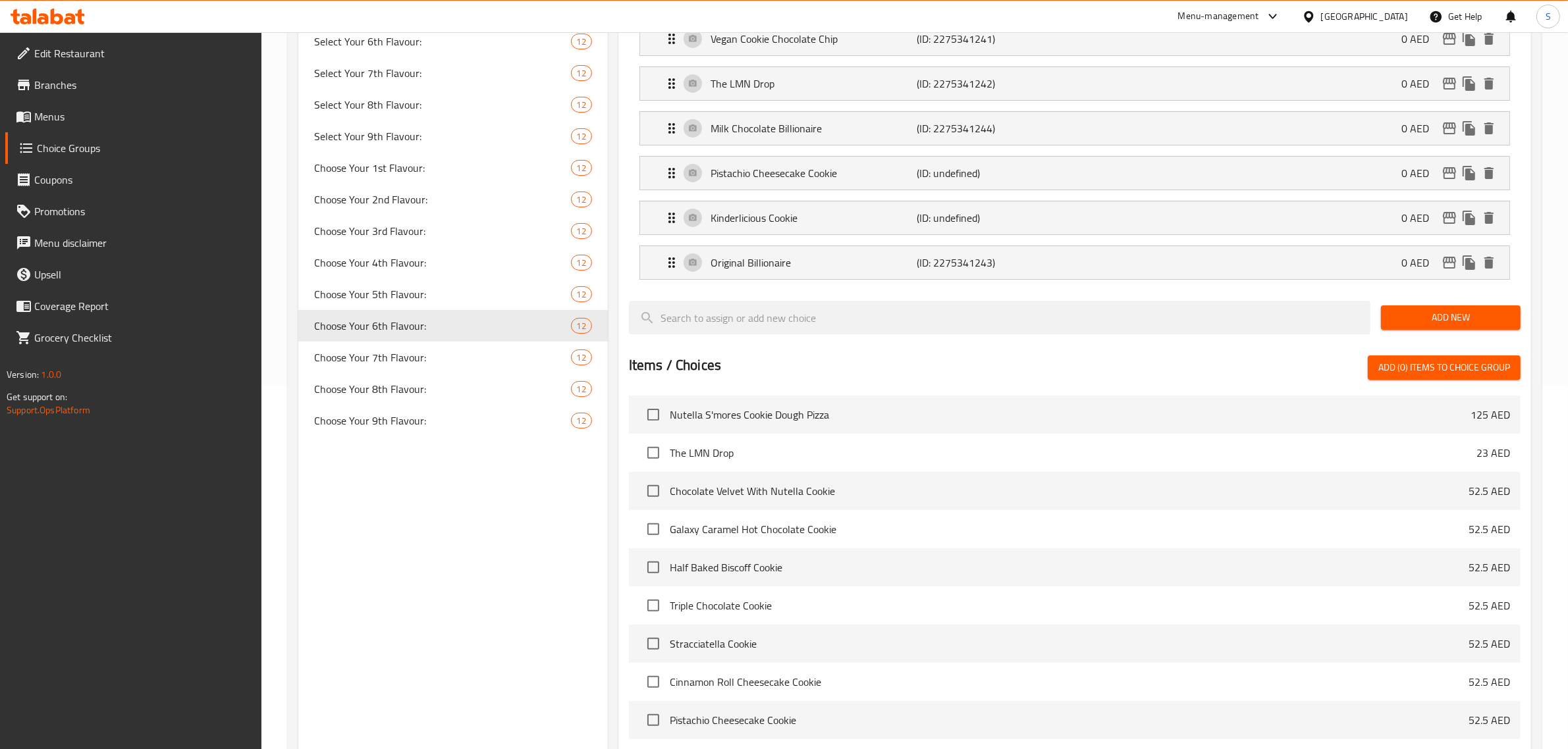
click at [788, 320] on span "Add New" at bounding box center [1451, 318] width 119 height 16
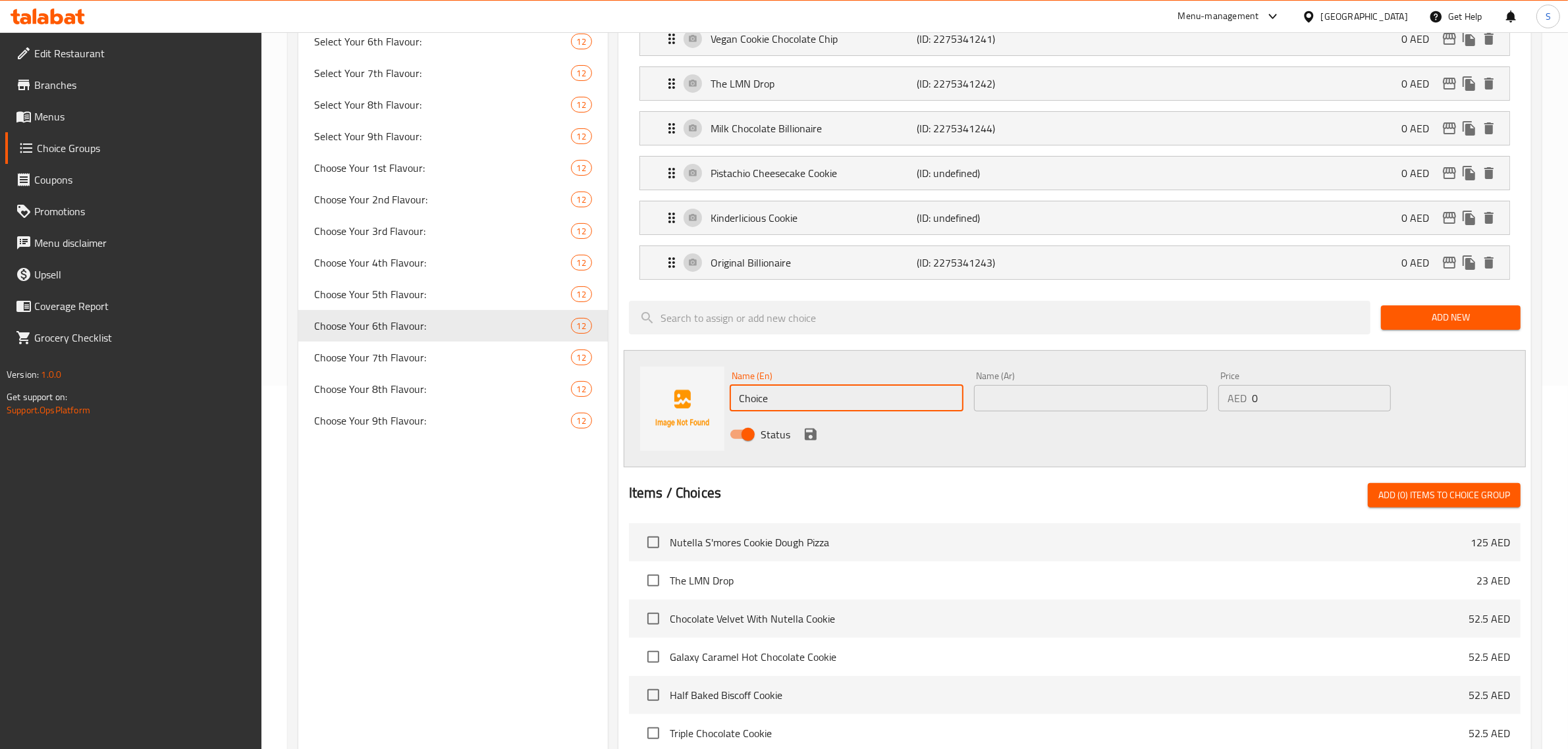
click at [746, 392] on input "Choice" at bounding box center [847, 398] width 234 height 26
drag, startPoint x: 822, startPoint y: 397, endPoint x: 666, endPoint y: 393, distance: 156.1
click at [666, 393] on div "Name (En) Choice Name (En) Name (Ar) Name (Ar) Price AED 0 Price Status" at bounding box center [1075, 409] width 902 height 117
paste input "White Chocolate Oreo Cooki"
type input "White Chocolate Oreo Cookie"
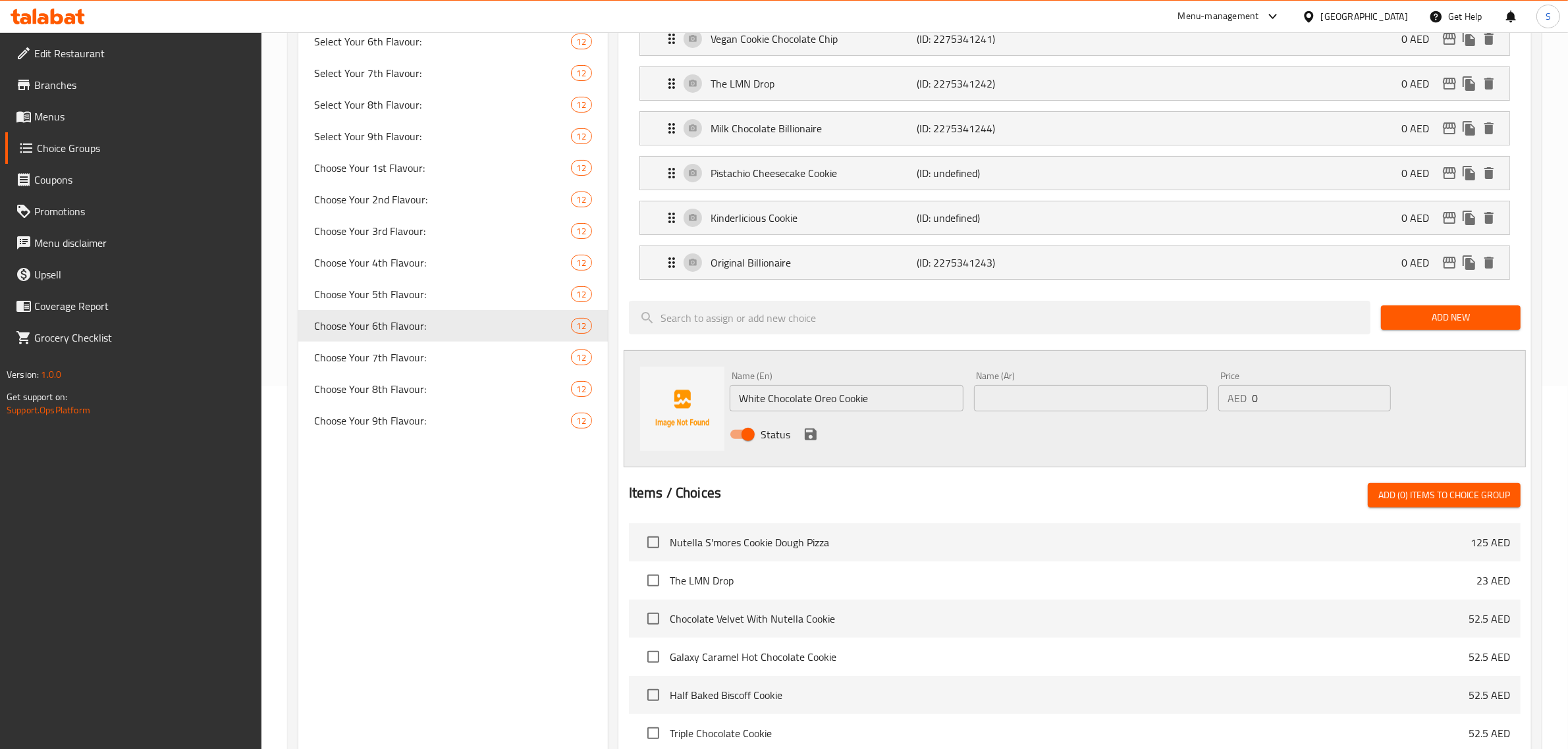
click at [788, 374] on div "Name (Ar) Name (Ar)" at bounding box center [1091, 391] width 234 height 40
click at [788, 399] on input "text" at bounding box center [1091, 398] width 234 height 26
paste input "كوكي أوريو بالشوكولاتة البيضاء"
type input "كوكي أوريو بالشوكولاتة البيضاء"
click at [788, 436] on icon "save" at bounding box center [811, 434] width 12 height 12
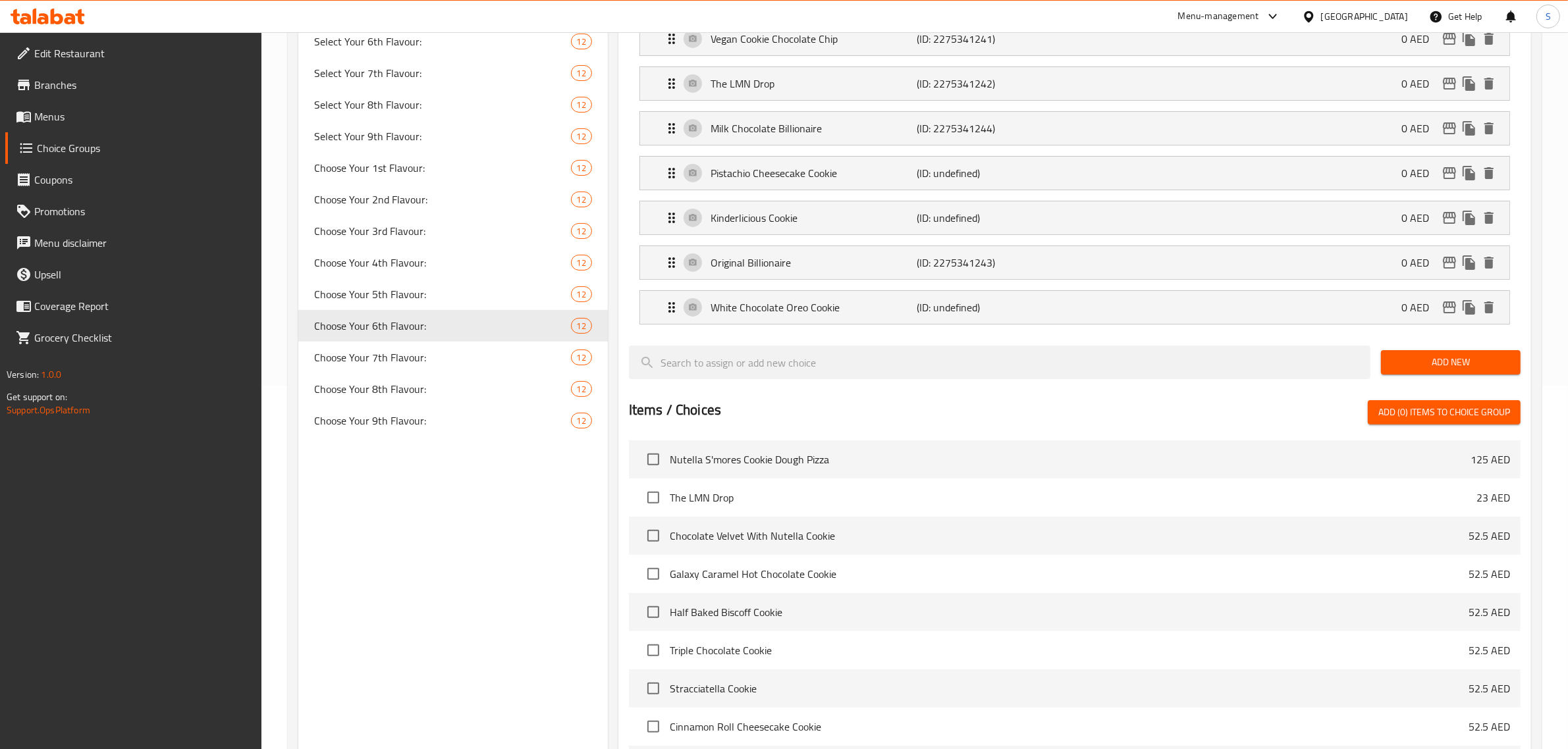
click at [788, 368] on span "Add New" at bounding box center [1451, 362] width 119 height 16
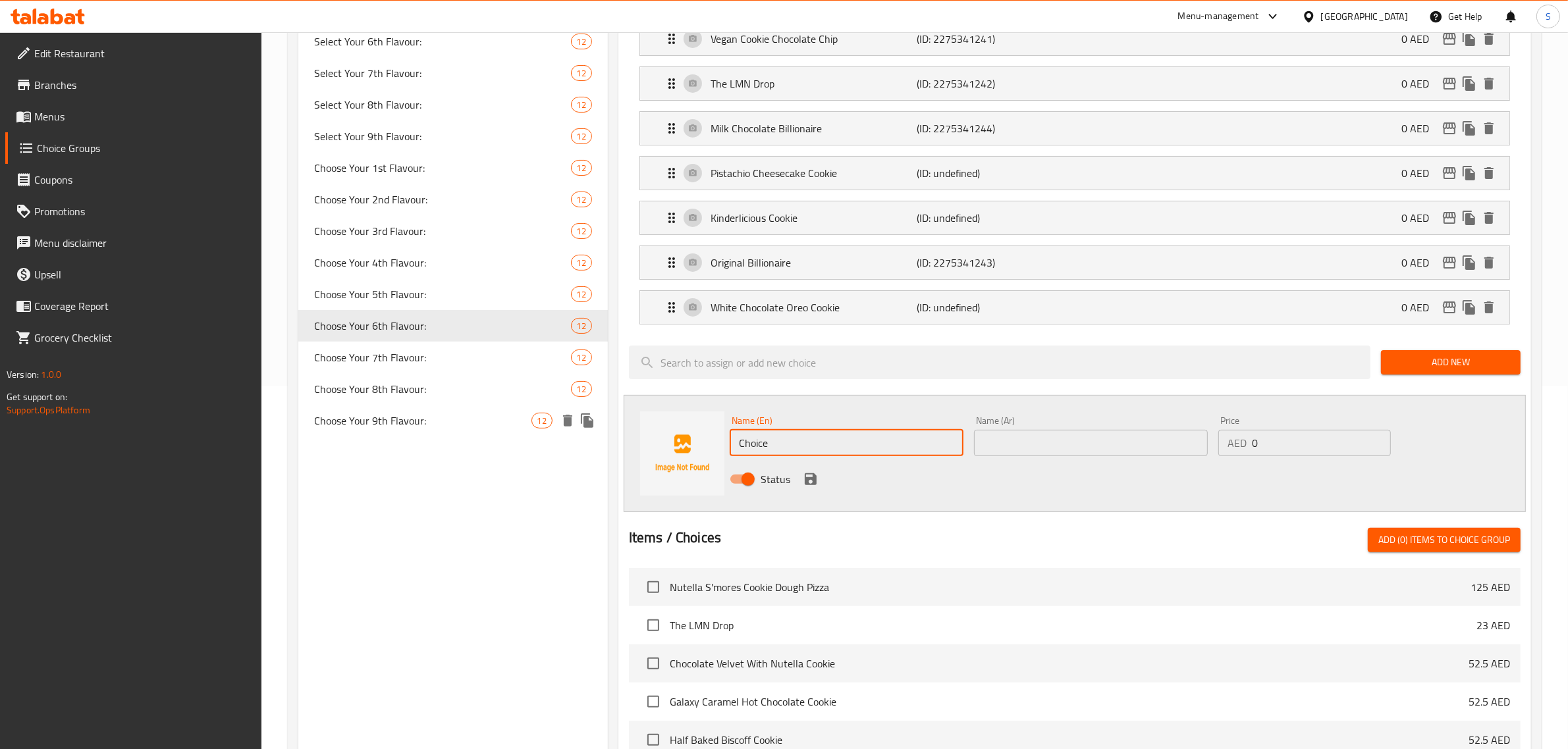
drag, startPoint x: 904, startPoint y: 451, endPoint x: 462, endPoint y: 428, distance: 442.6
click at [462, 428] on div "Choice Groups Select Your 1st Flavour: 12 Select Your 2nd Flavor: 12 Select You…" at bounding box center [917, 454] width 1238 height 1335
paste input "Tuxedo Truffle Cooki"
type input "Tuxedo Truffle Cookie"
click at [788, 440] on input "text" at bounding box center [1091, 443] width 234 height 26
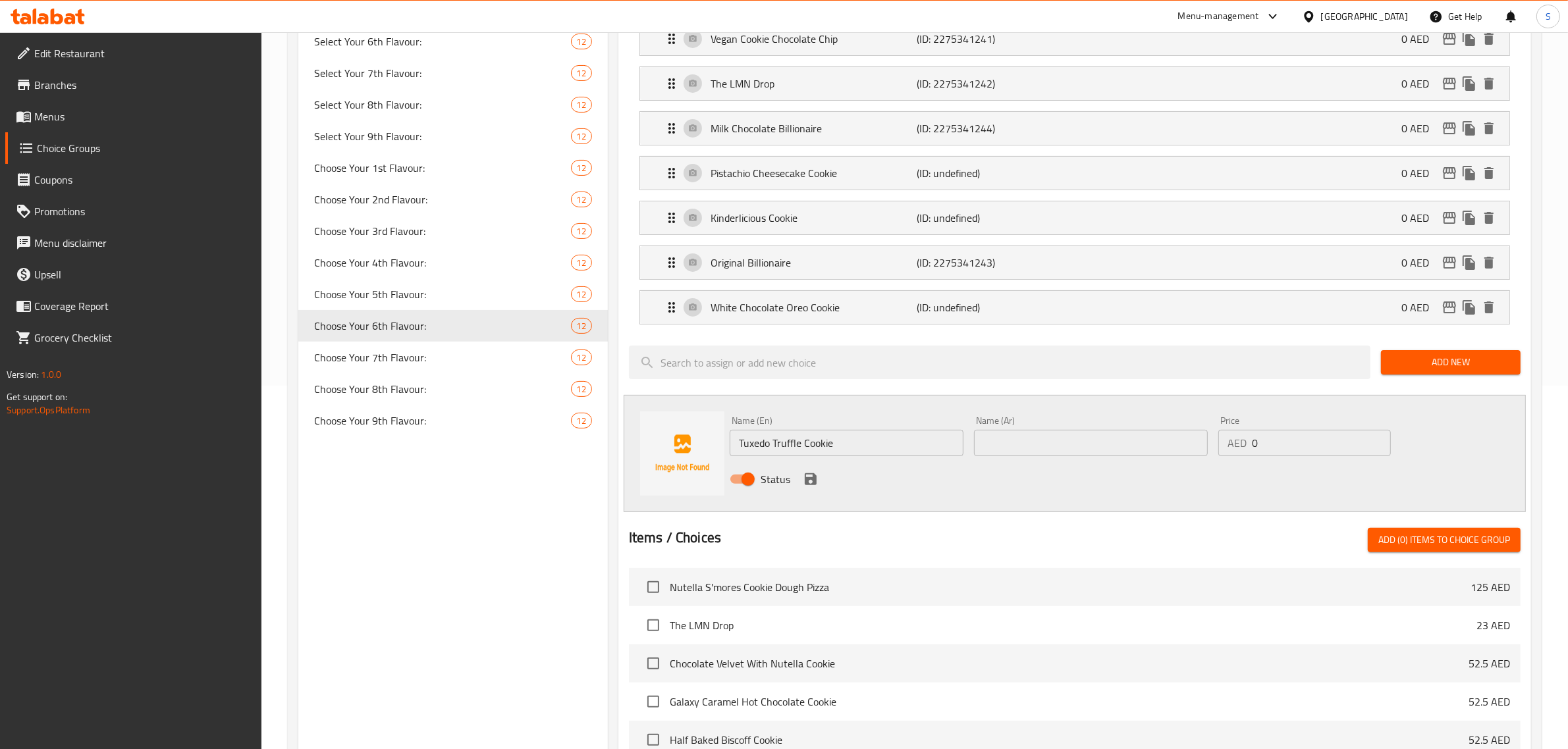
click at [788, 439] on input "text" at bounding box center [1091, 443] width 234 height 26
paste input "كوكي توكسيدو ترافل"
type input "كوكي توكسيدو ترافل"
click at [788, 485] on icon "save" at bounding box center [811, 479] width 12 height 12
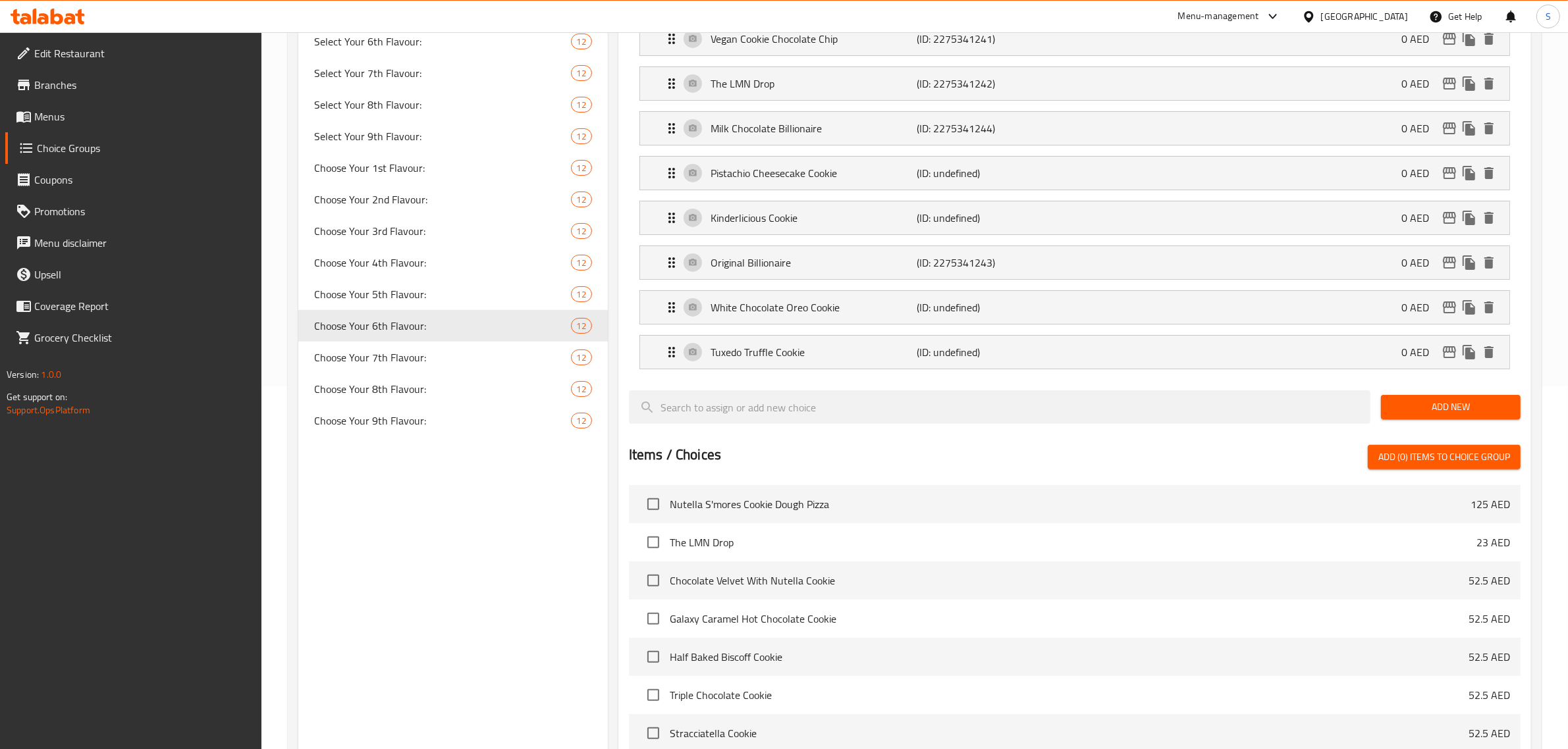
click at [788, 403] on span "Add New" at bounding box center [1451, 407] width 119 height 16
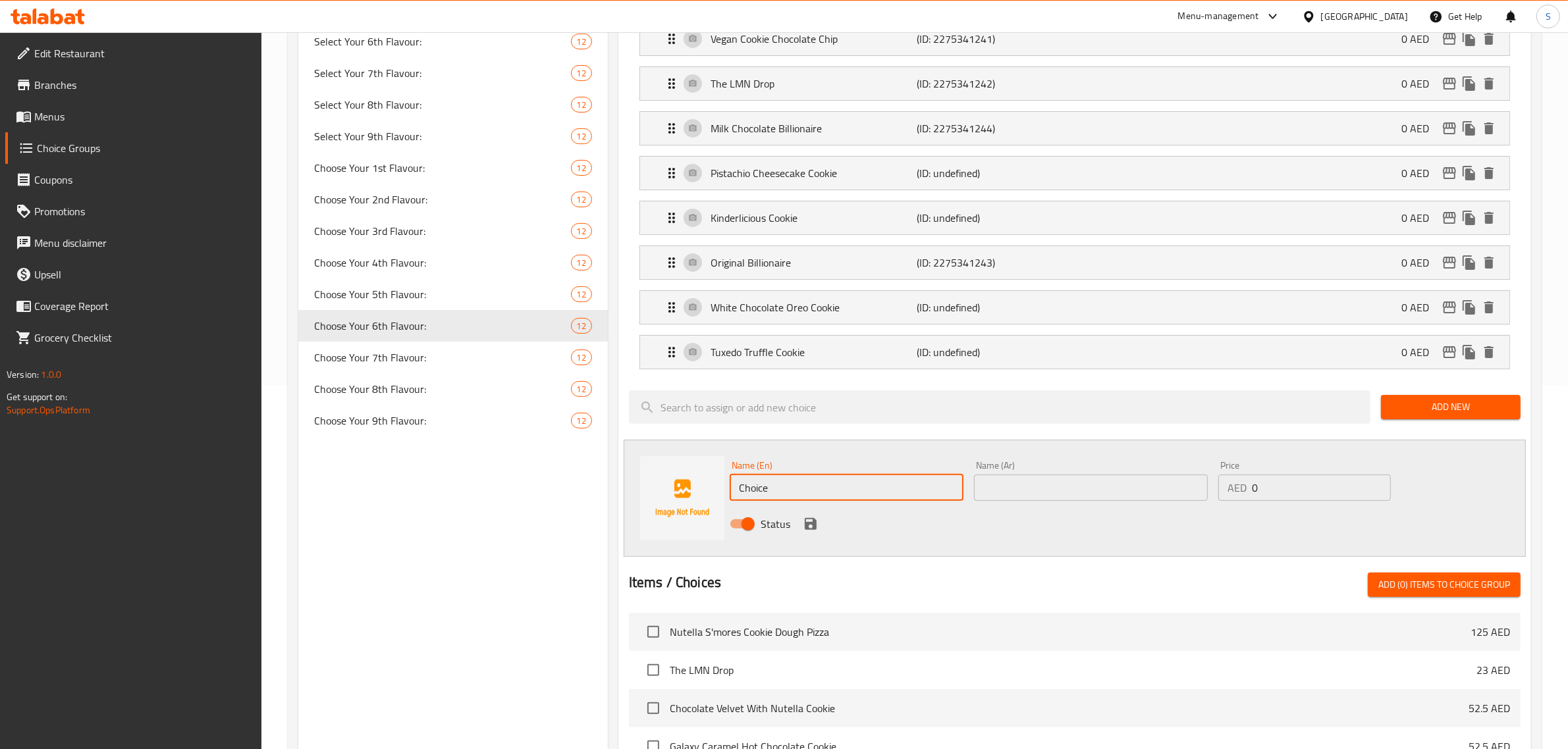
drag, startPoint x: 822, startPoint y: 499, endPoint x: 718, endPoint y: 494, distance: 104.1
click at [716, 496] on div "Name (En) Choice Name (En) Name (Ar) Name (Ar) Price AED 0 Price Status" at bounding box center [1075, 499] width 902 height 117
paste input "Neapolitan Cooki"
type input "Neapolitan Cookie"
click at [788, 477] on div "Name (Ar) Name (Ar)" at bounding box center [1091, 481] width 234 height 40
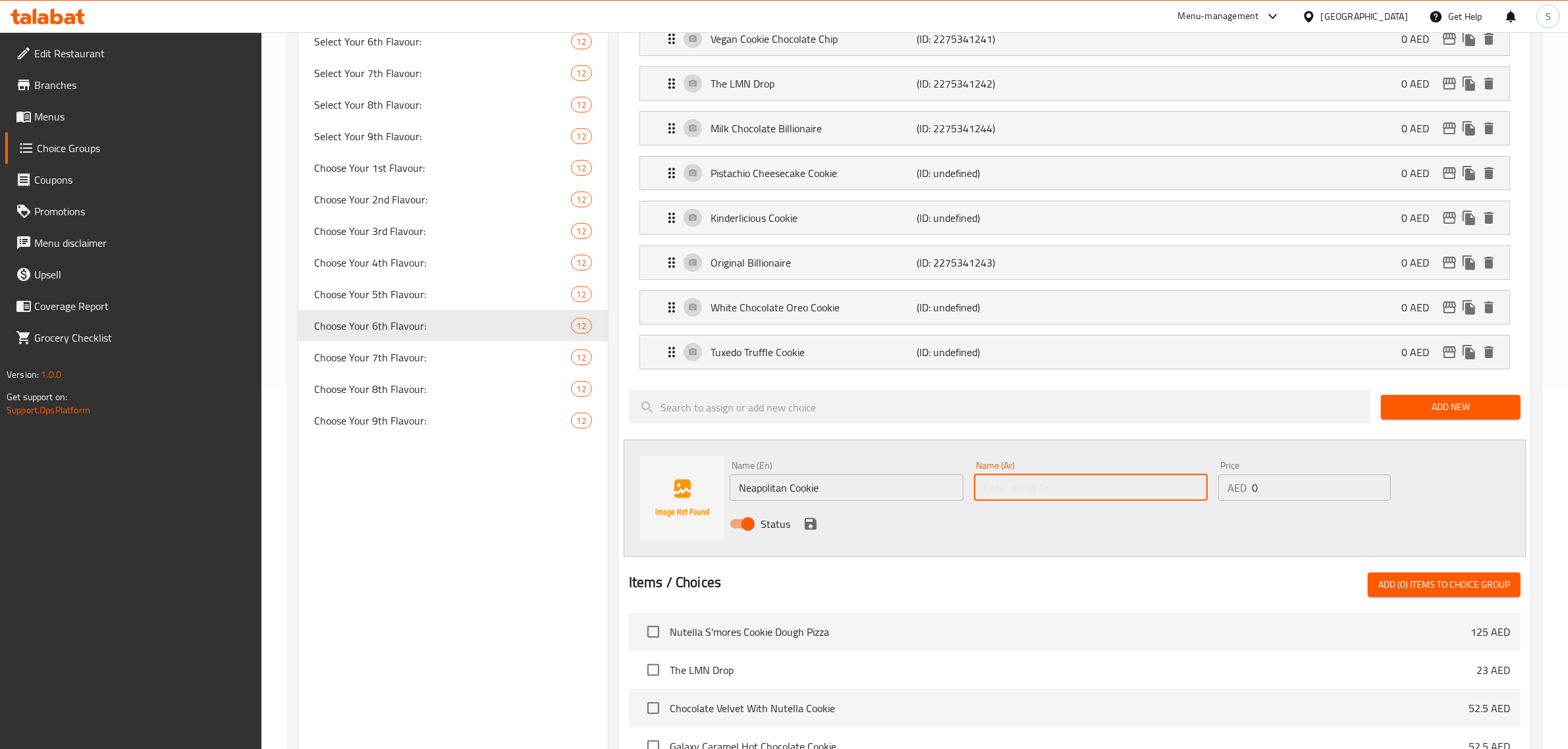
click at [788, 485] on input "text" at bounding box center [1091, 488] width 234 height 26
paste input "كوكي نابوليتان"
type input "كوكي نابوليتان"
click at [788, 522] on icon "save" at bounding box center [811, 524] width 12 height 12
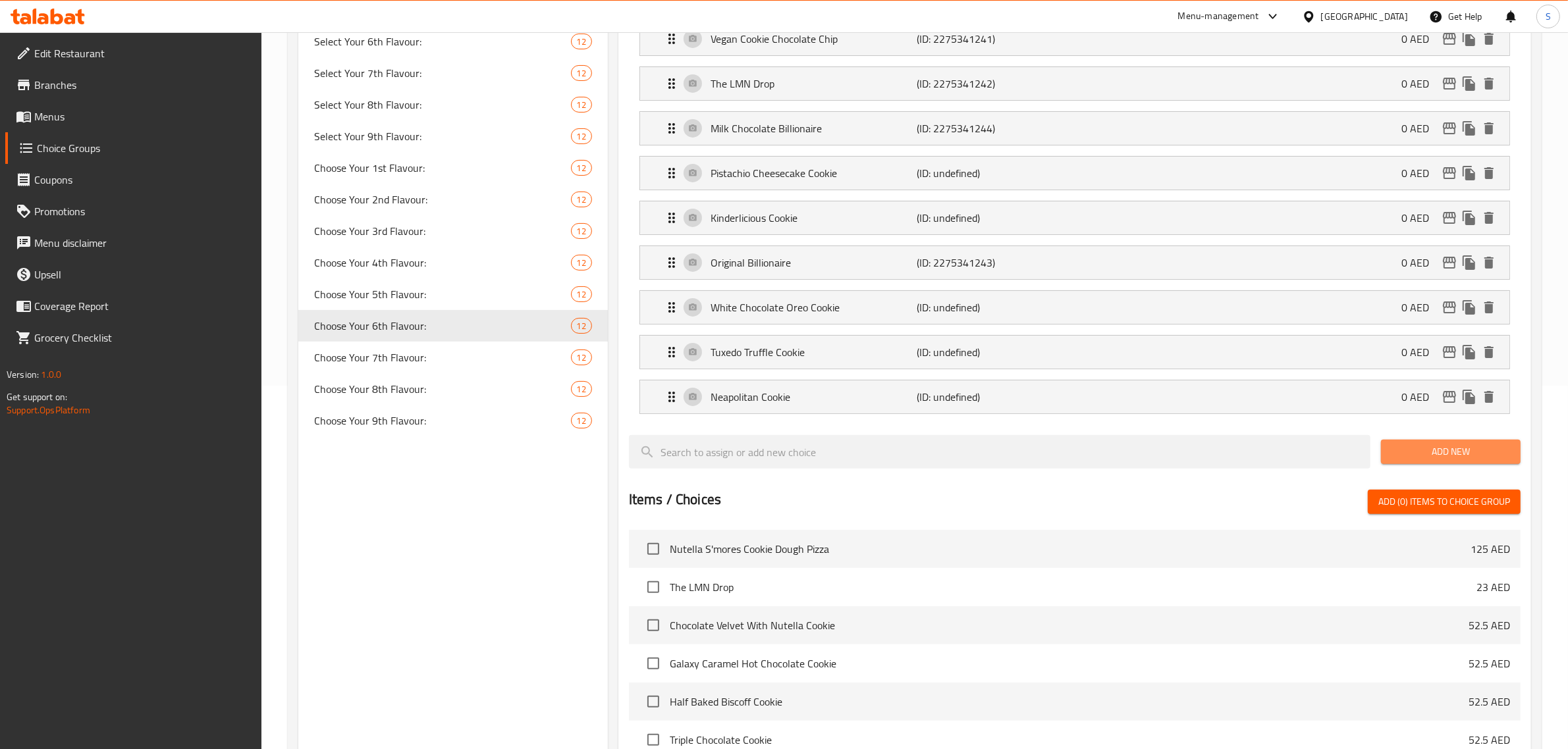
click at [788, 456] on span "Add New" at bounding box center [1451, 451] width 119 height 16
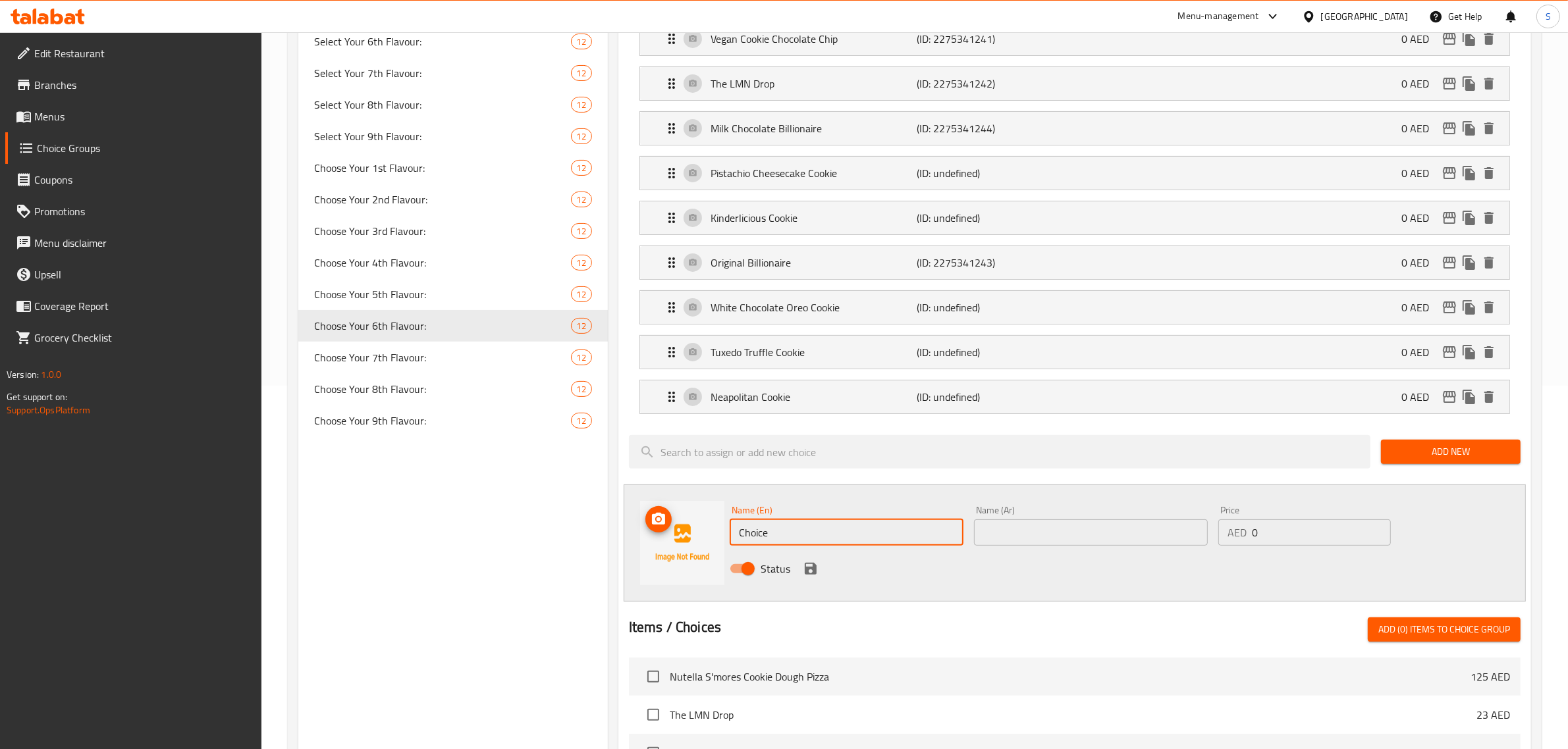
drag, startPoint x: 815, startPoint y: 532, endPoint x: 662, endPoint y: 533, distance: 153.0
click at [662, 533] on div "Name (En) Choice Name (En) Name (Ar) Name (Ar) Price AED 0 Price Status" at bounding box center [1075, 543] width 902 height 117
paste input "Butter Caramel Pretzel Cooki"
type input "Butter Caramel Pretzel Cookie"
click at [788, 534] on input "text" at bounding box center [1091, 532] width 234 height 26
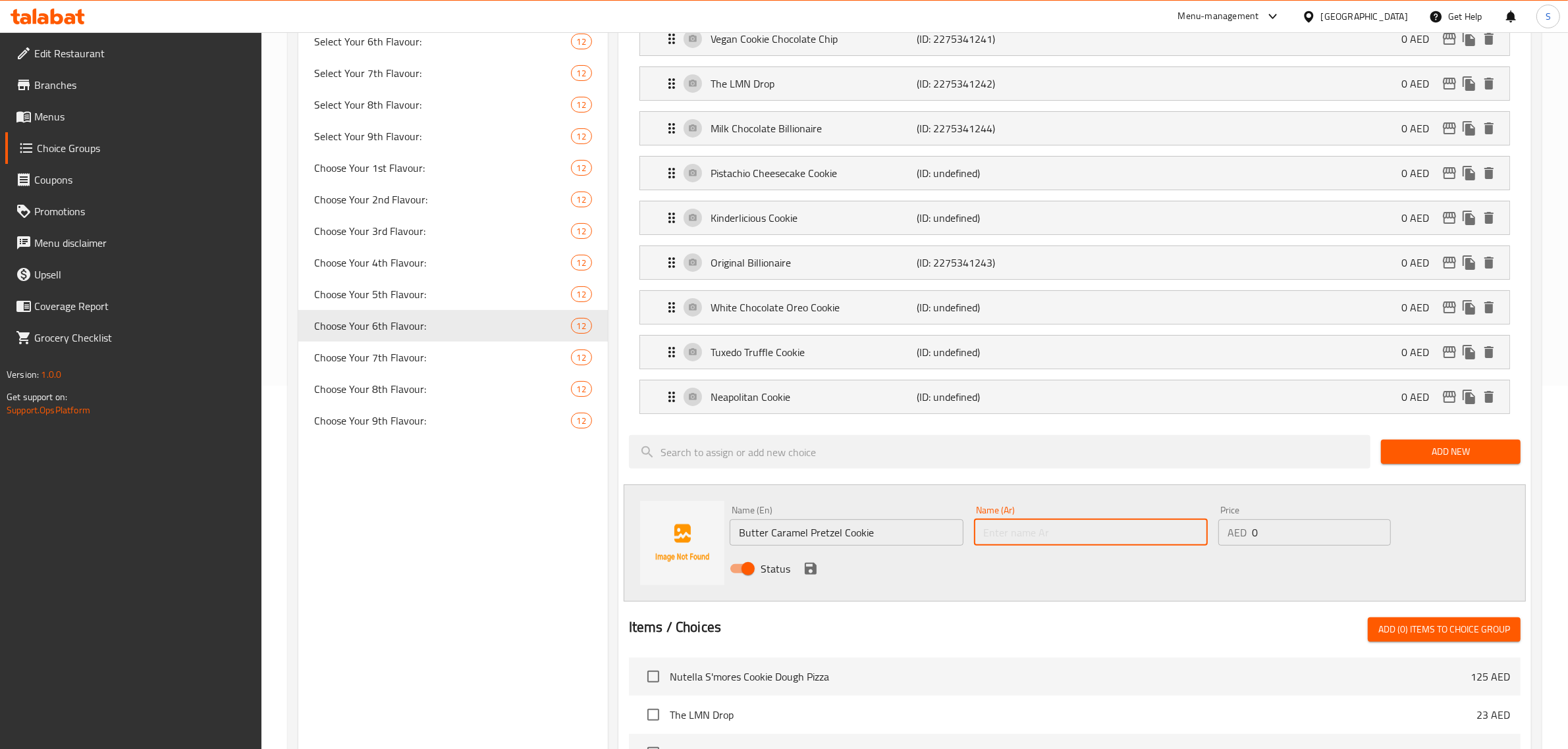
paste input "كوكي بريتزل بالزبدة والكراميل"
type input "كوكي بريتزل بالزبدة والكراميل"
click at [788, 574] on icon "save" at bounding box center [811, 569] width 12 height 12
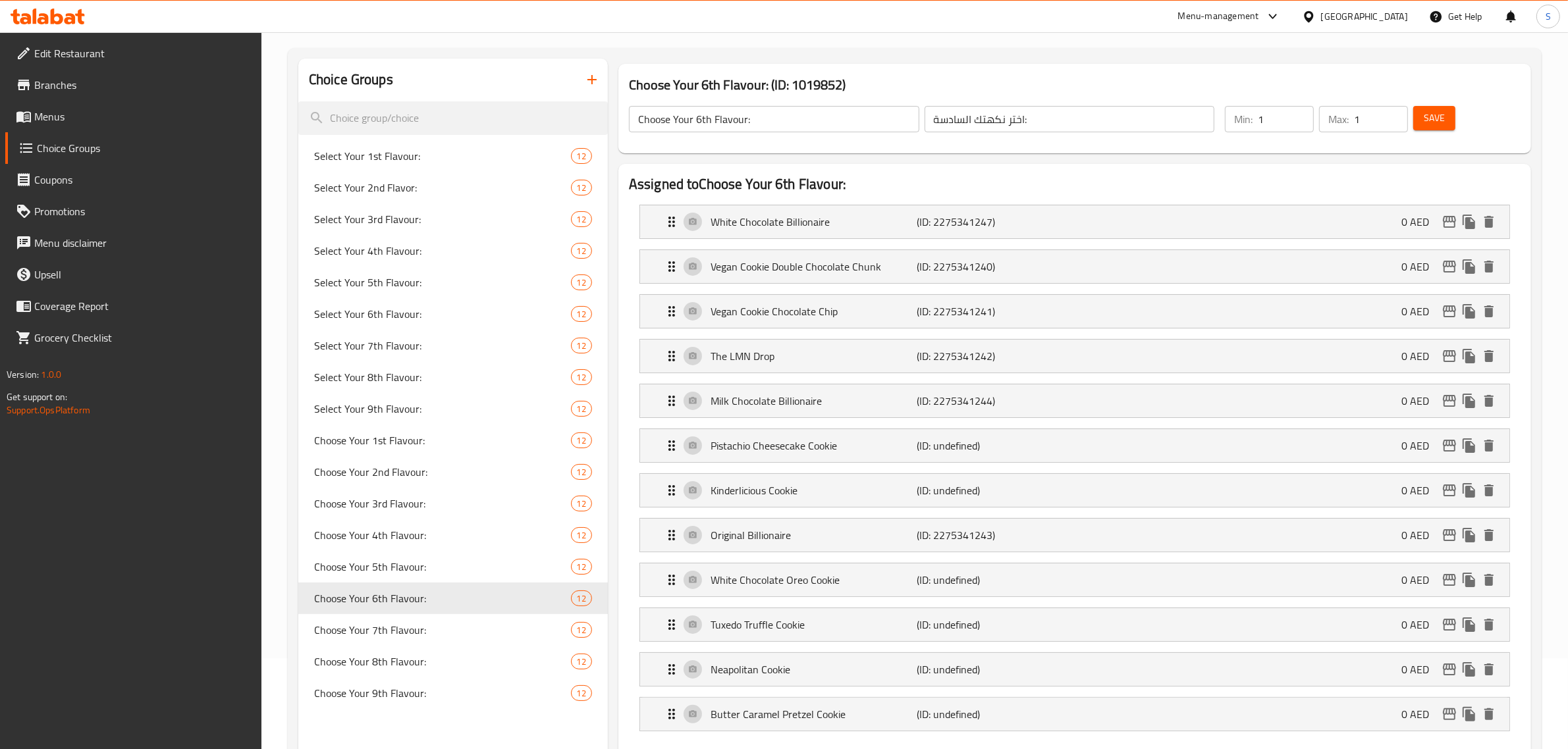
scroll to position [0, 0]
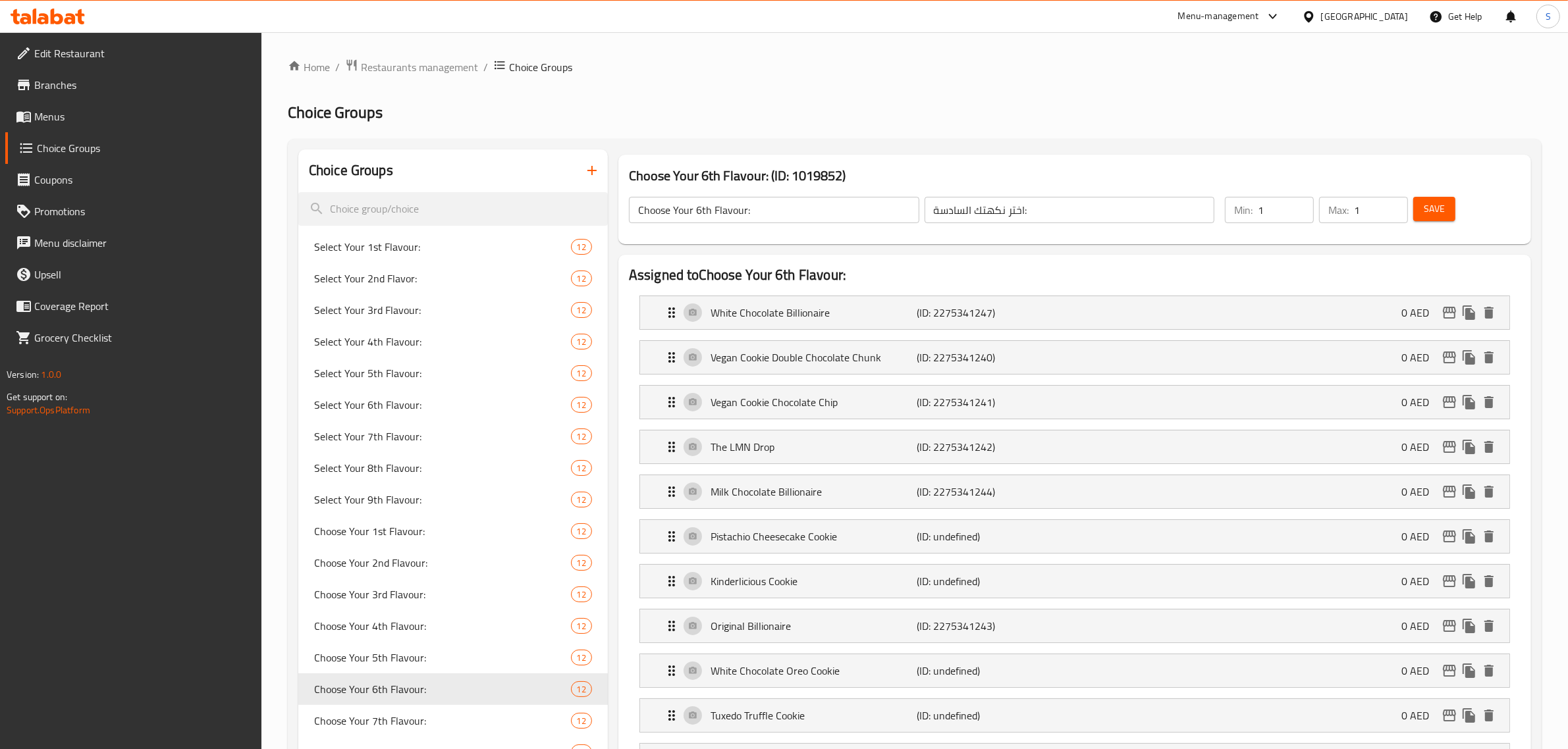
click at [788, 211] on span "Save" at bounding box center [1434, 209] width 21 height 16
click at [788, 542] on p "(ID: undefined)" at bounding box center [986, 537] width 137 height 16
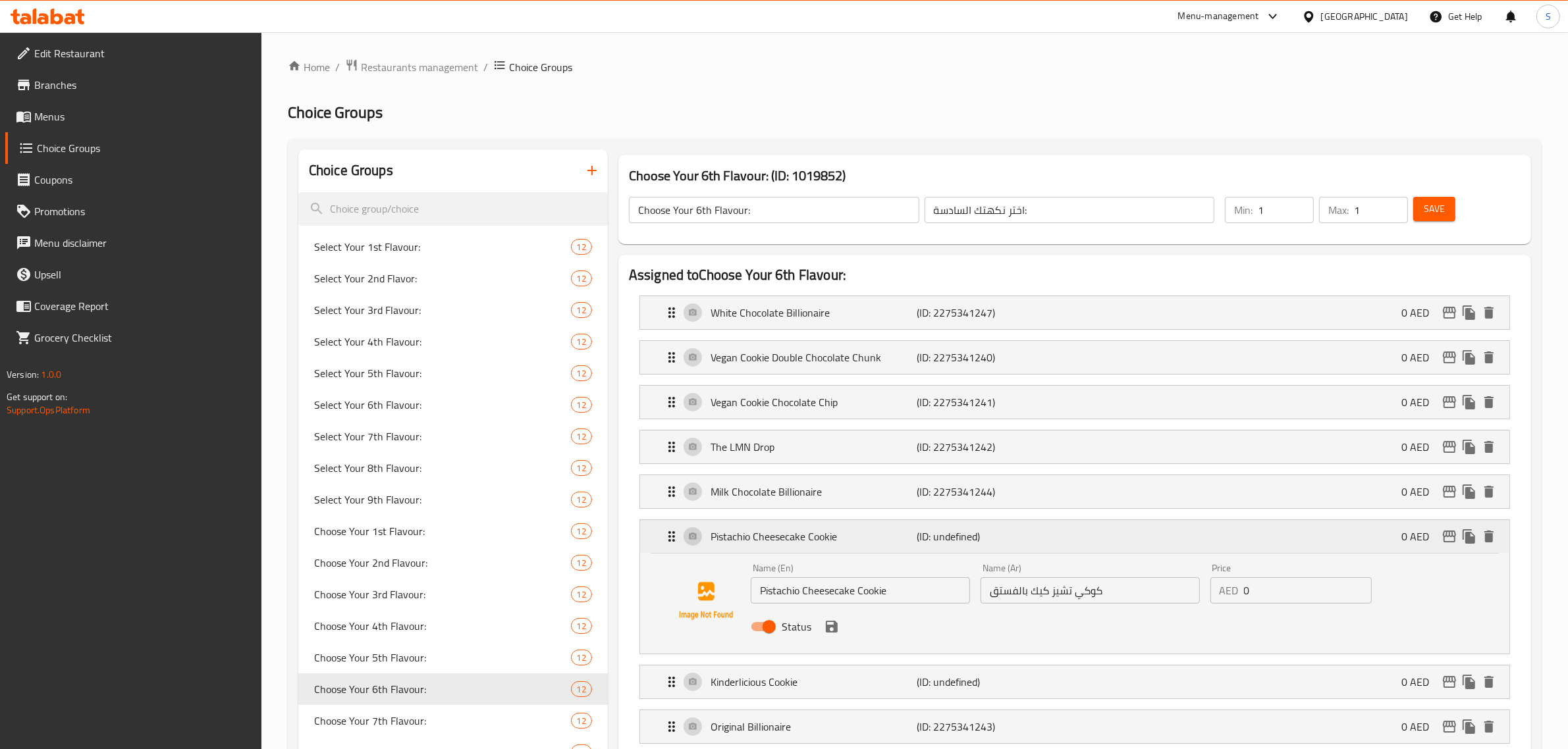
click at [788, 542] on p "(ID: undefined)" at bounding box center [986, 537] width 137 height 16
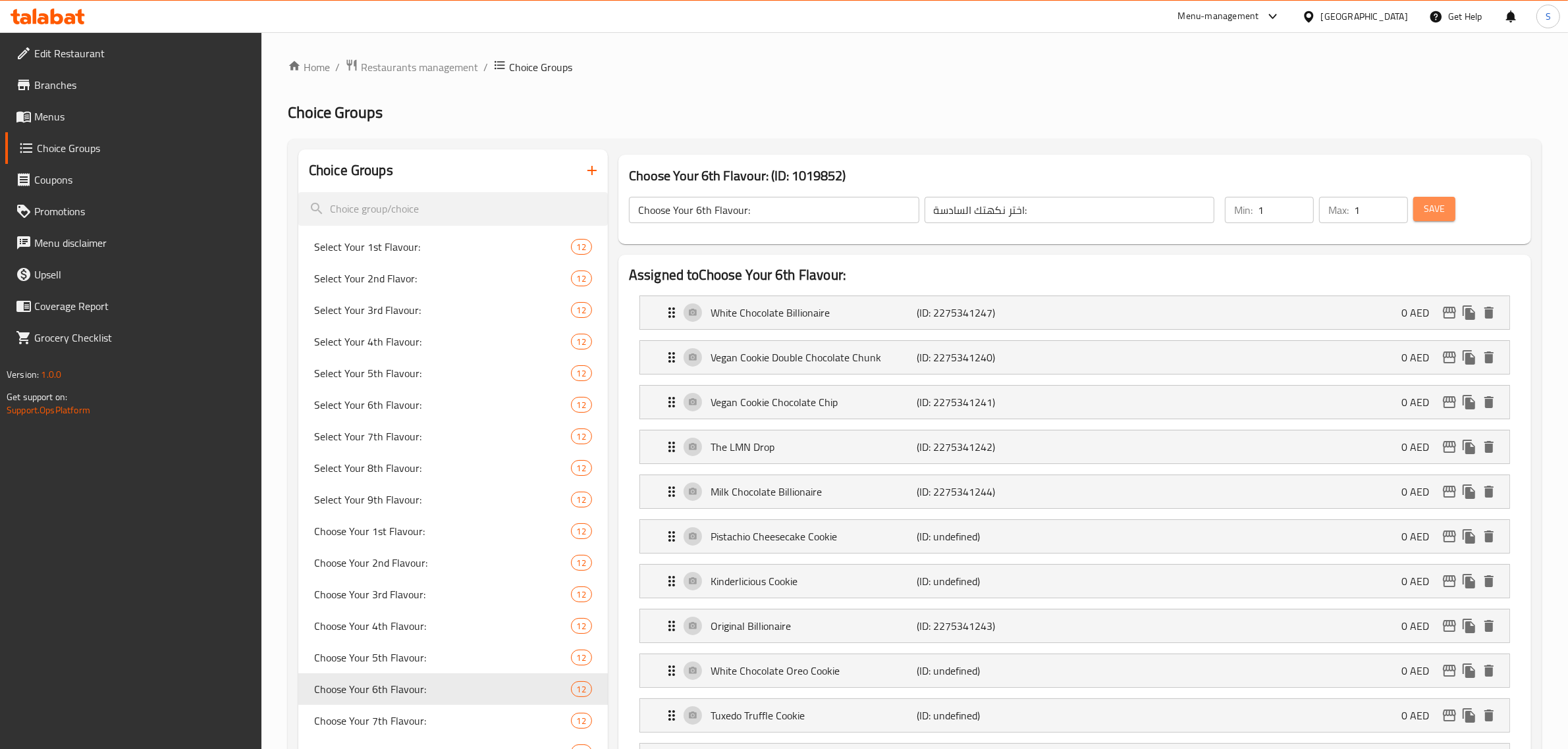
click at [788, 206] on span "Save" at bounding box center [1434, 209] width 21 height 16
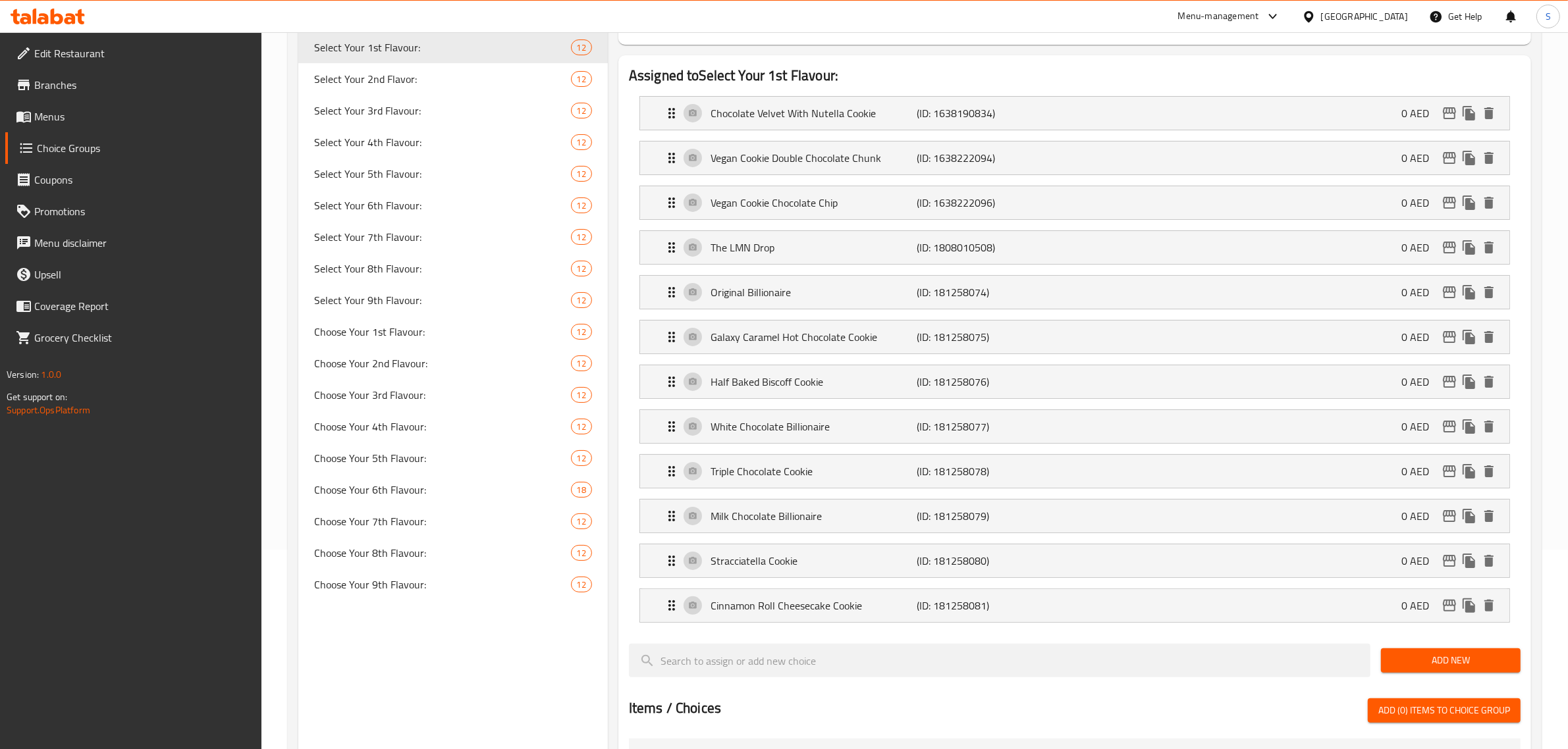
scroll to position [247, 0]
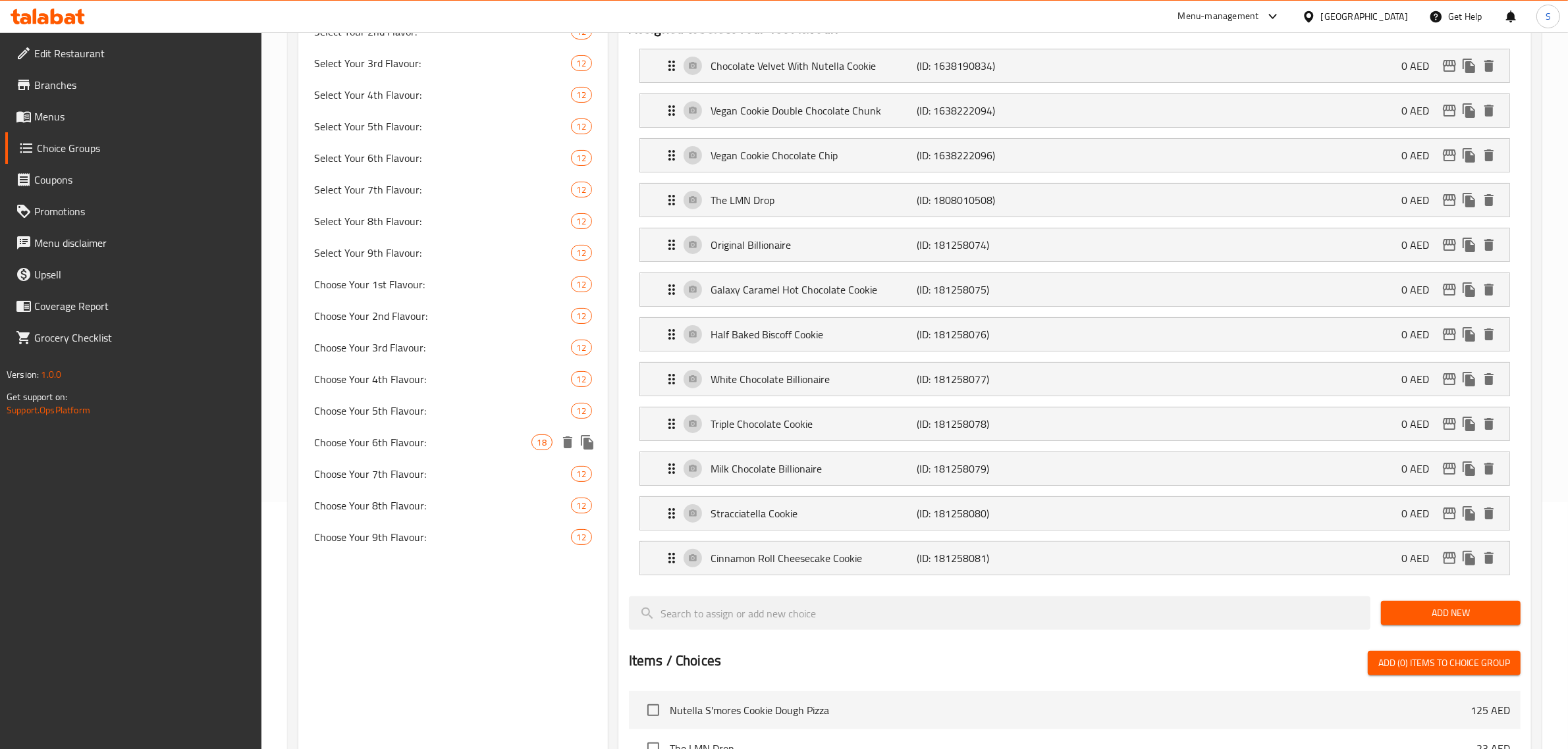
drag, startPoint x: 447, startPoint y: 446, endPoint x: 495, endPoint y: 442, distance: 48.2
click at [447, 446] on span "Choose Your 6th Flavour:" at bounding box center [423, 442] width 218 height 16
type input "Choose Your 6th Flavour:"
type input "اختر نكهتك السادسة:"
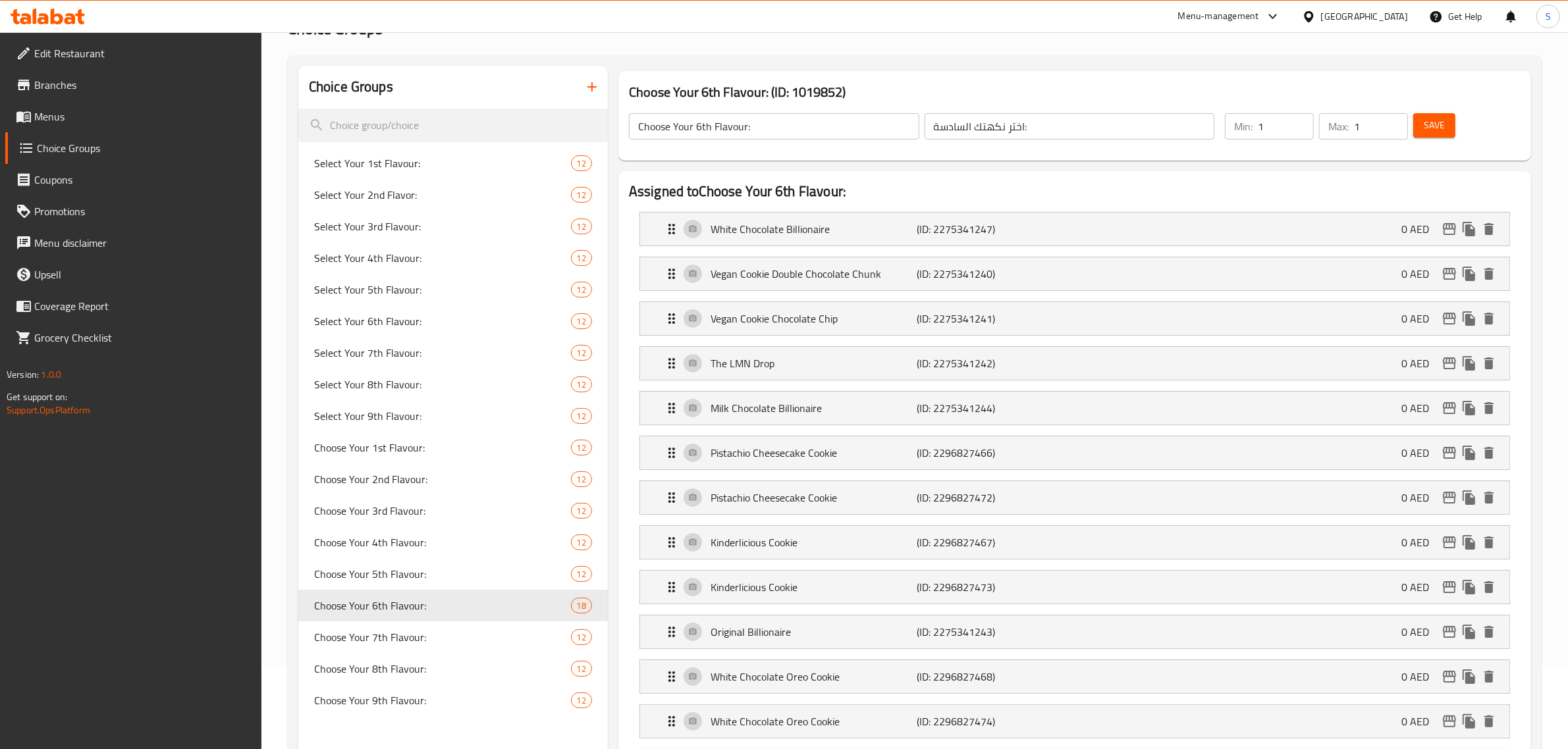
scroll to position [165, 0]
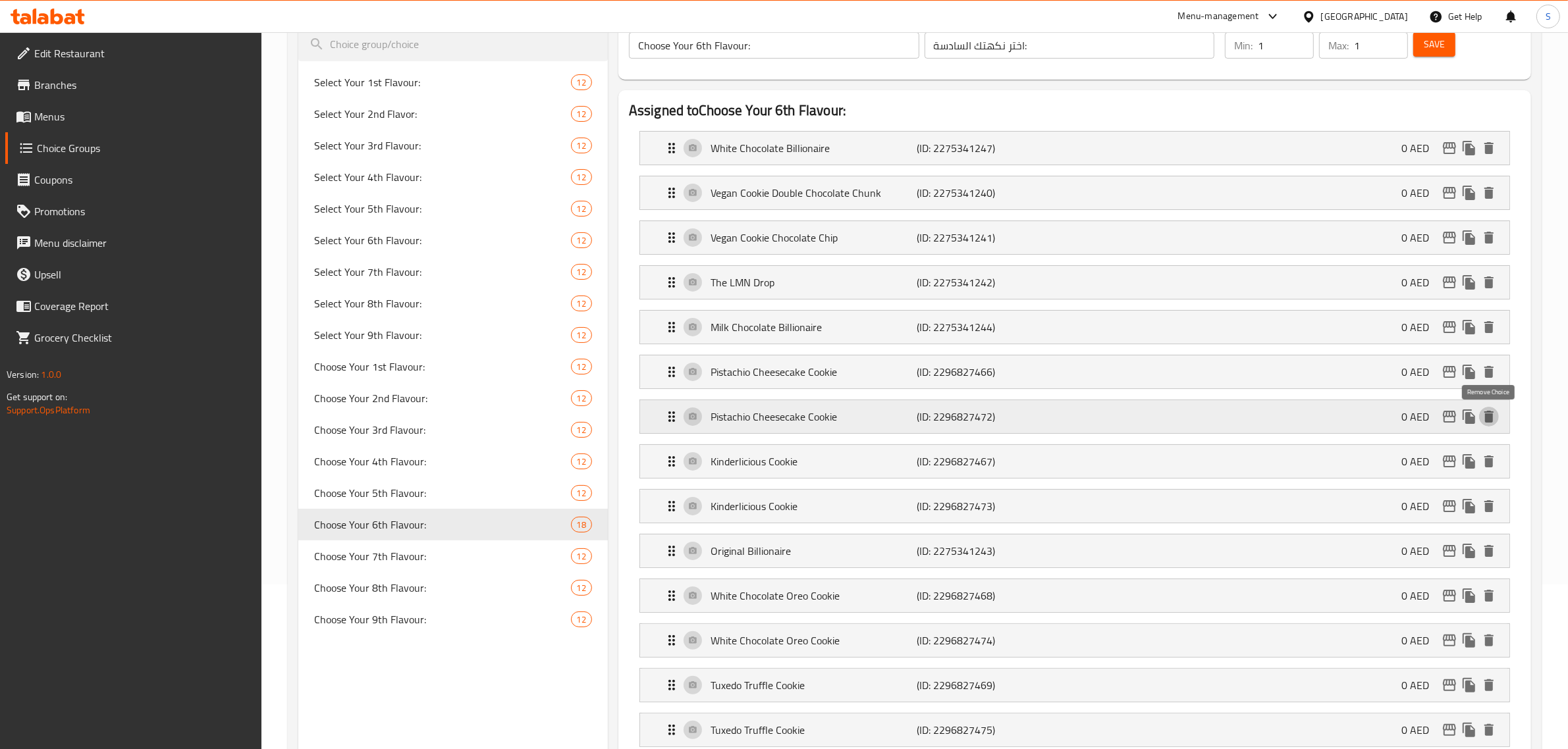
click at [1487, 418] on icon "delete" at bounding box center [1489, 416] width 9 height 12
click at [1487, 416] on icon "delete" at bounding box center [1489, 417] width 16 height 16
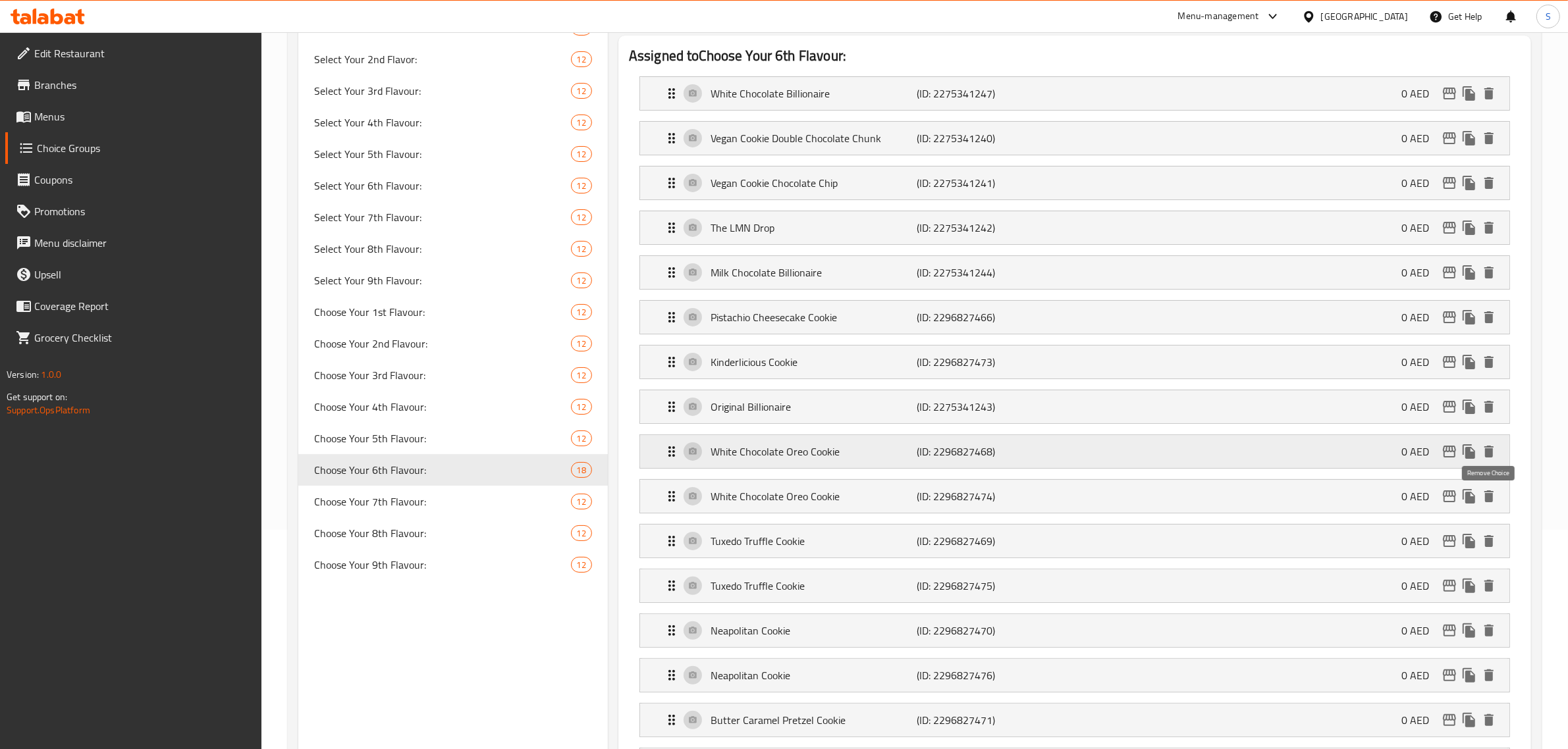
scroll to position [247, 0]
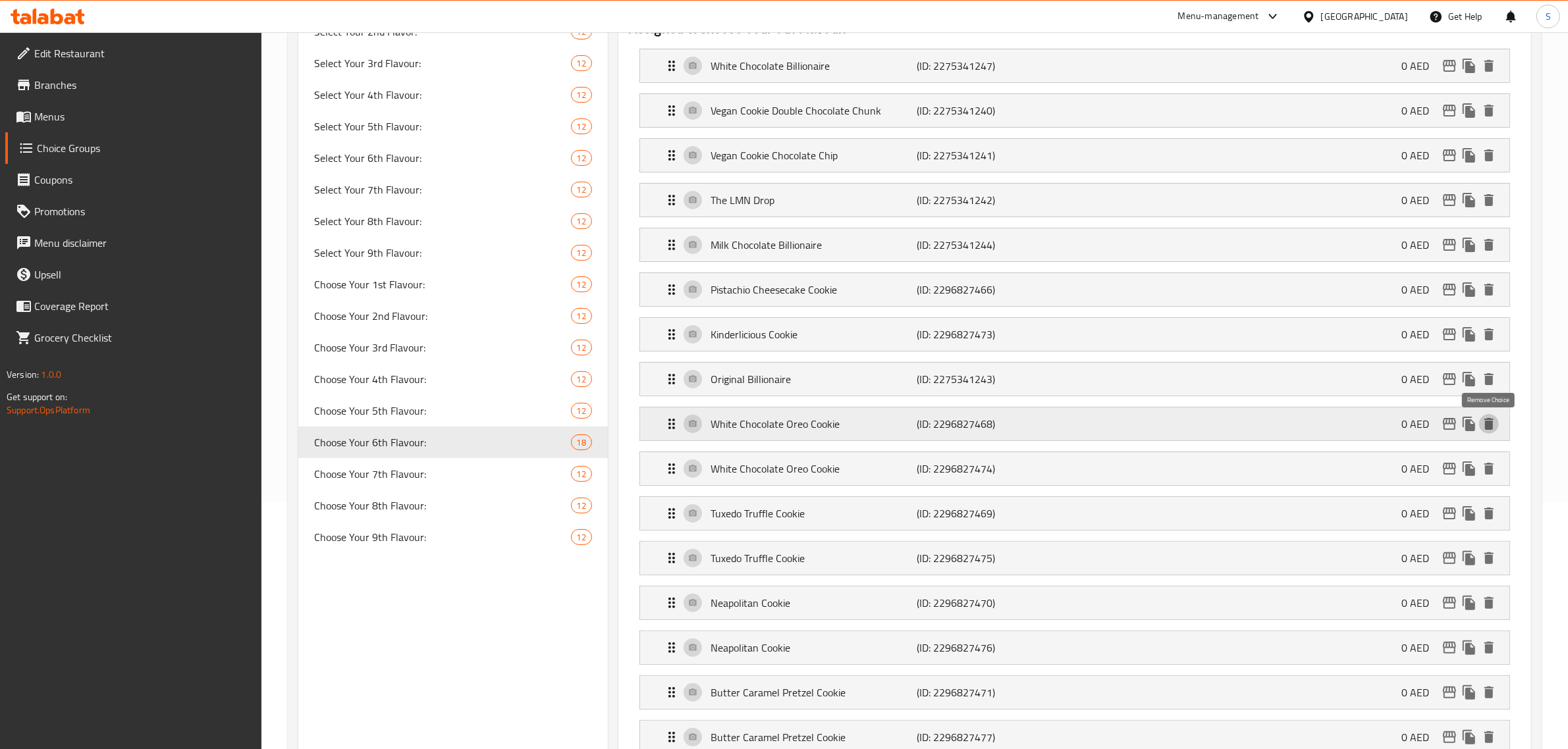
click at [1485, 424] on icon "delete" at bounding box center [1489, 424] width 16 height 16
click at [1485, 461] on icon "delete" at bounding box center [1489, 469] width 16 height 16
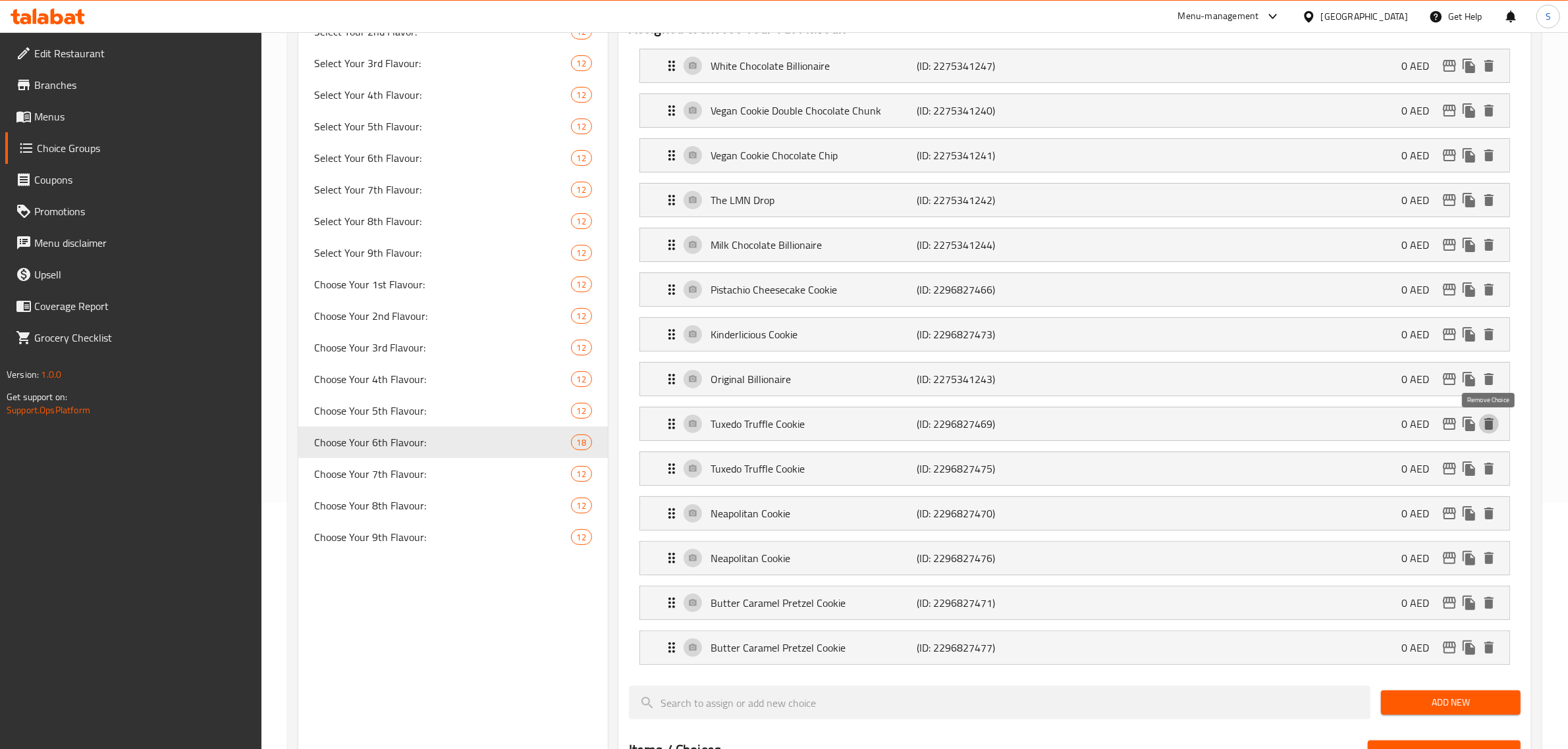
click at [1485, 424] on icon "delete" at bounding box center [1489, 424] width 16 height 16
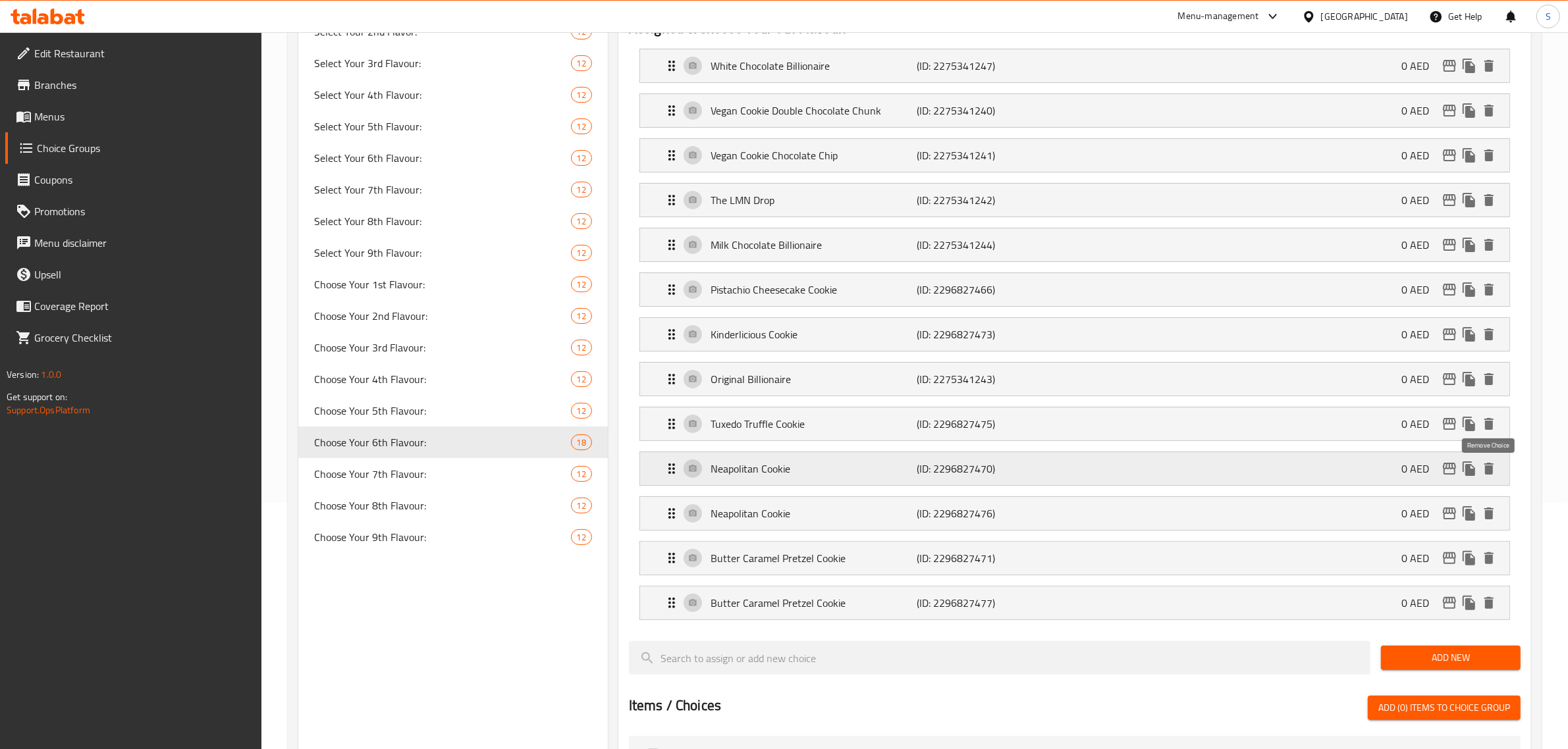
click at [1493, 468] on icon "delete" at bounding box center [1489, 469] width 16 height 16
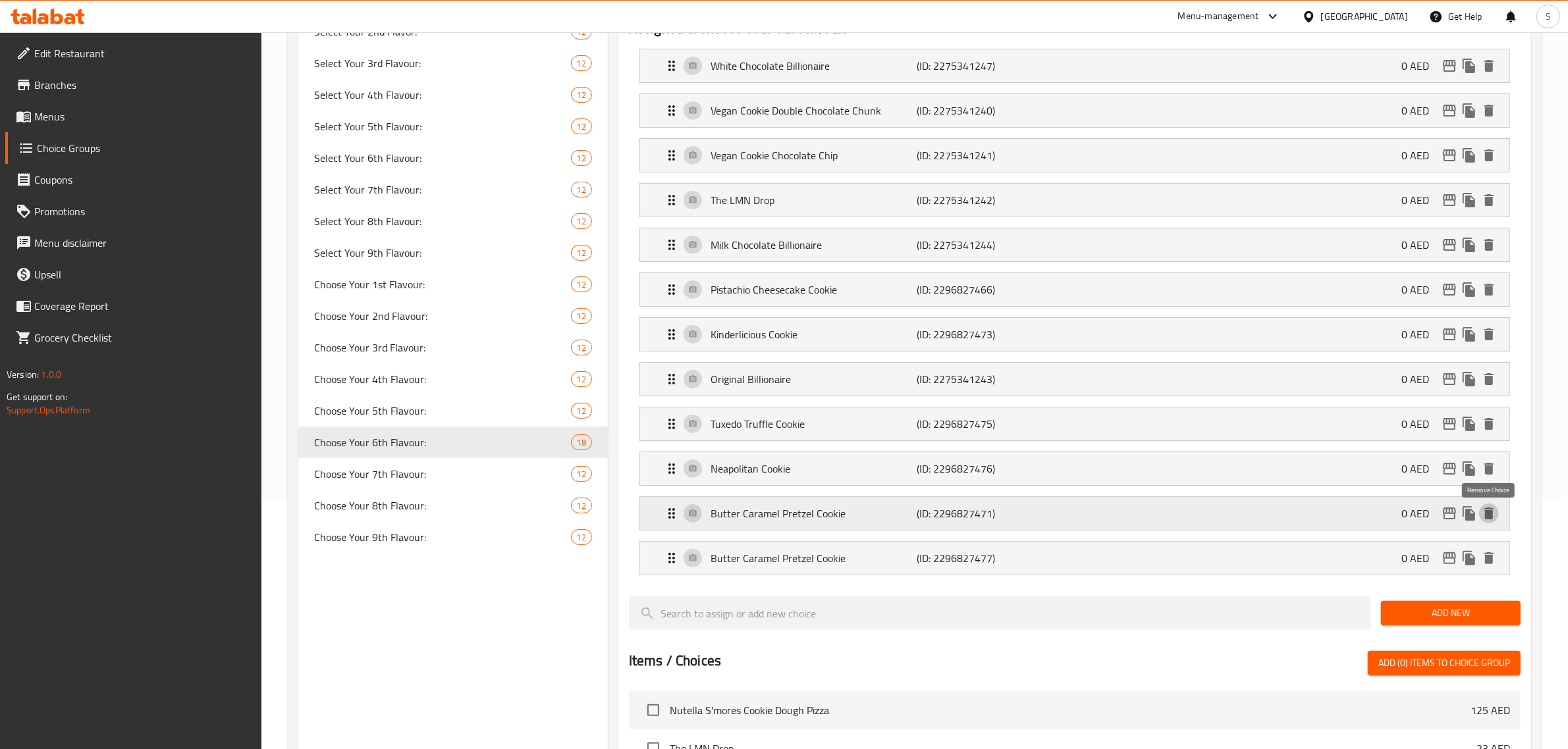
click at [1490, 516] on icon "delete" at bounding box center [1489, 514] width 9 height 12
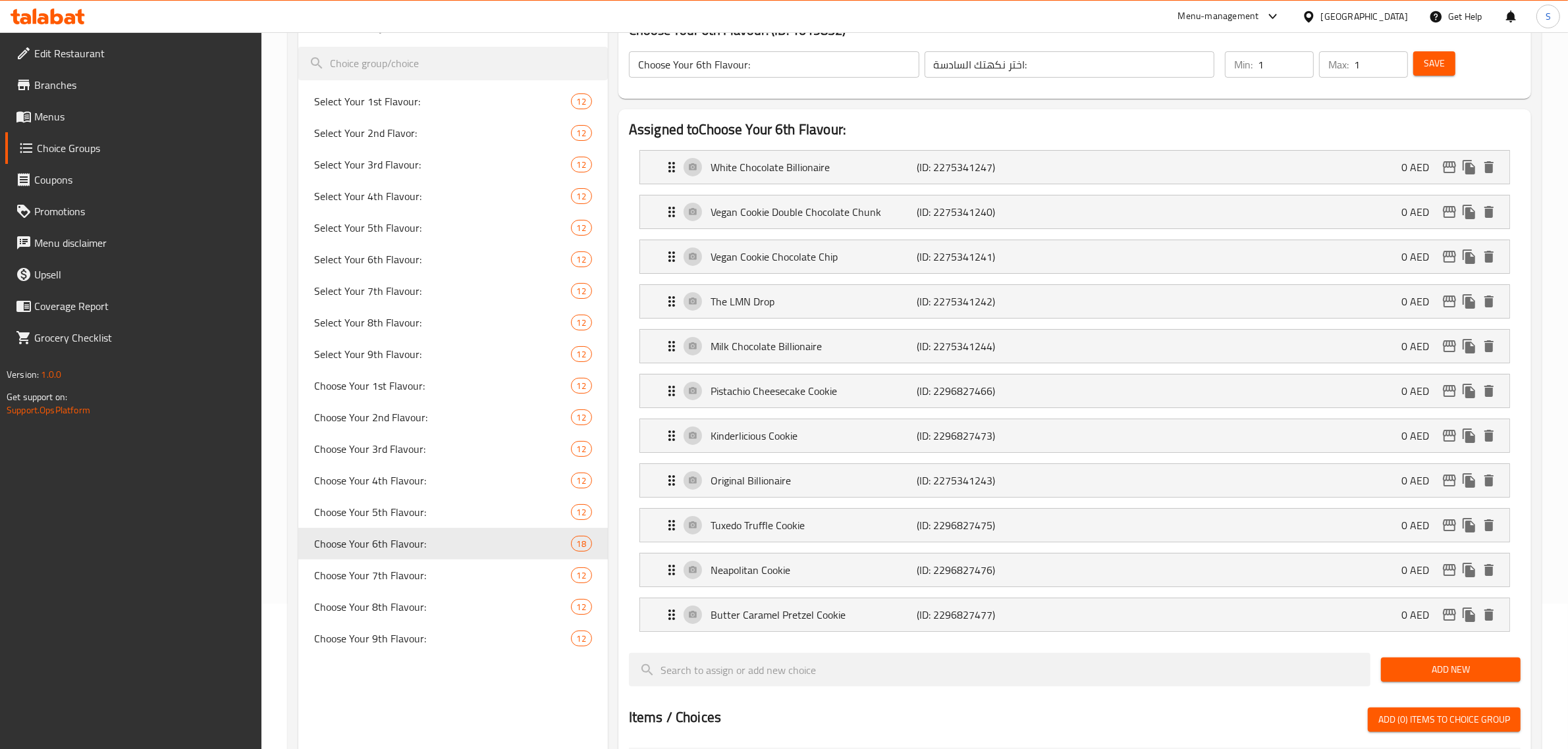
scroll to position [0, 0]
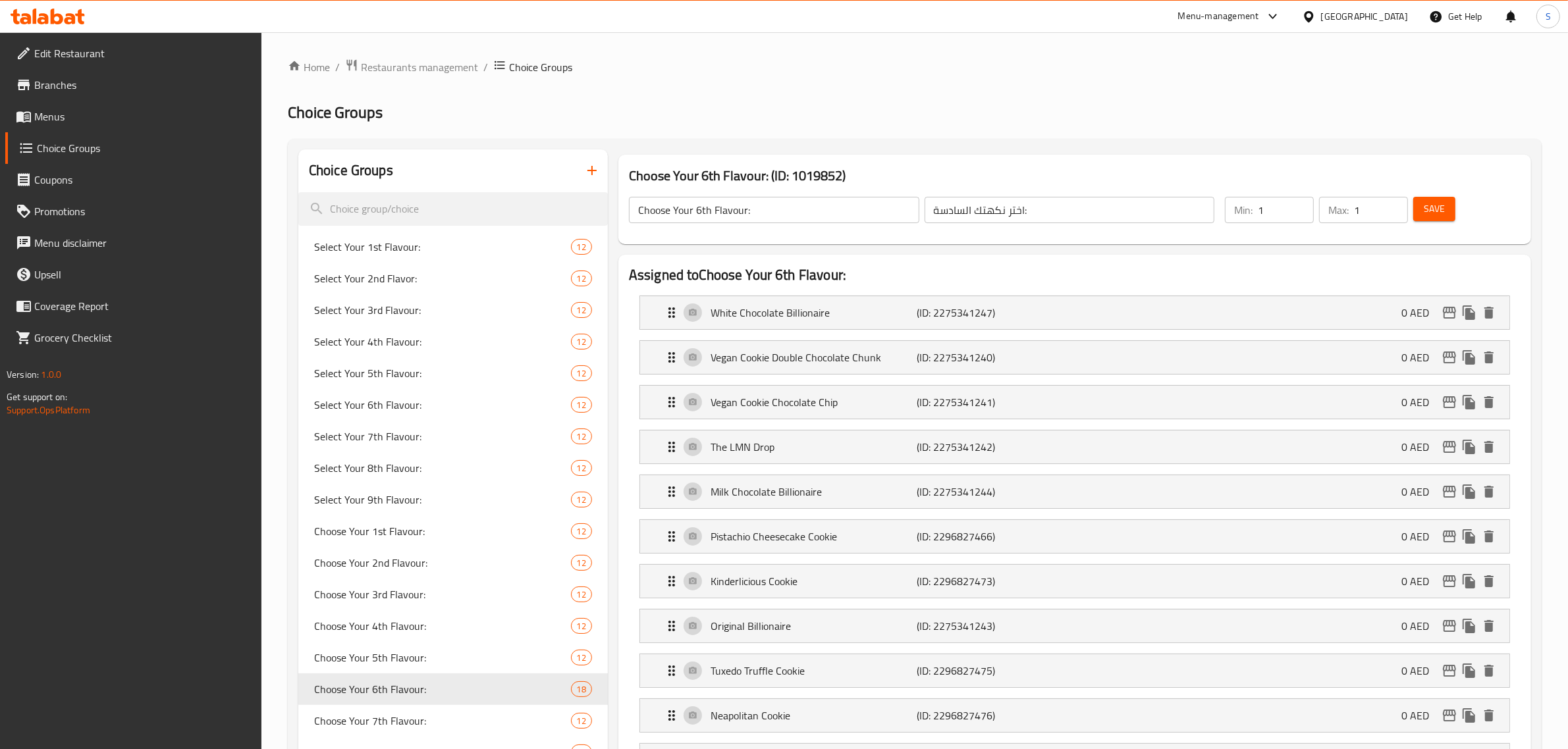
click at [1429, 211] on span "Save" at bounding box center [1434, 209] width 21 height 16
click at [424, 652] on span "Choose Your 5th Flavour:" at bounding box center [423, 657] width 218 height 16
type input "Choose Your 5th Flavour:"
type input "اختر نكهتك الخامسة:"
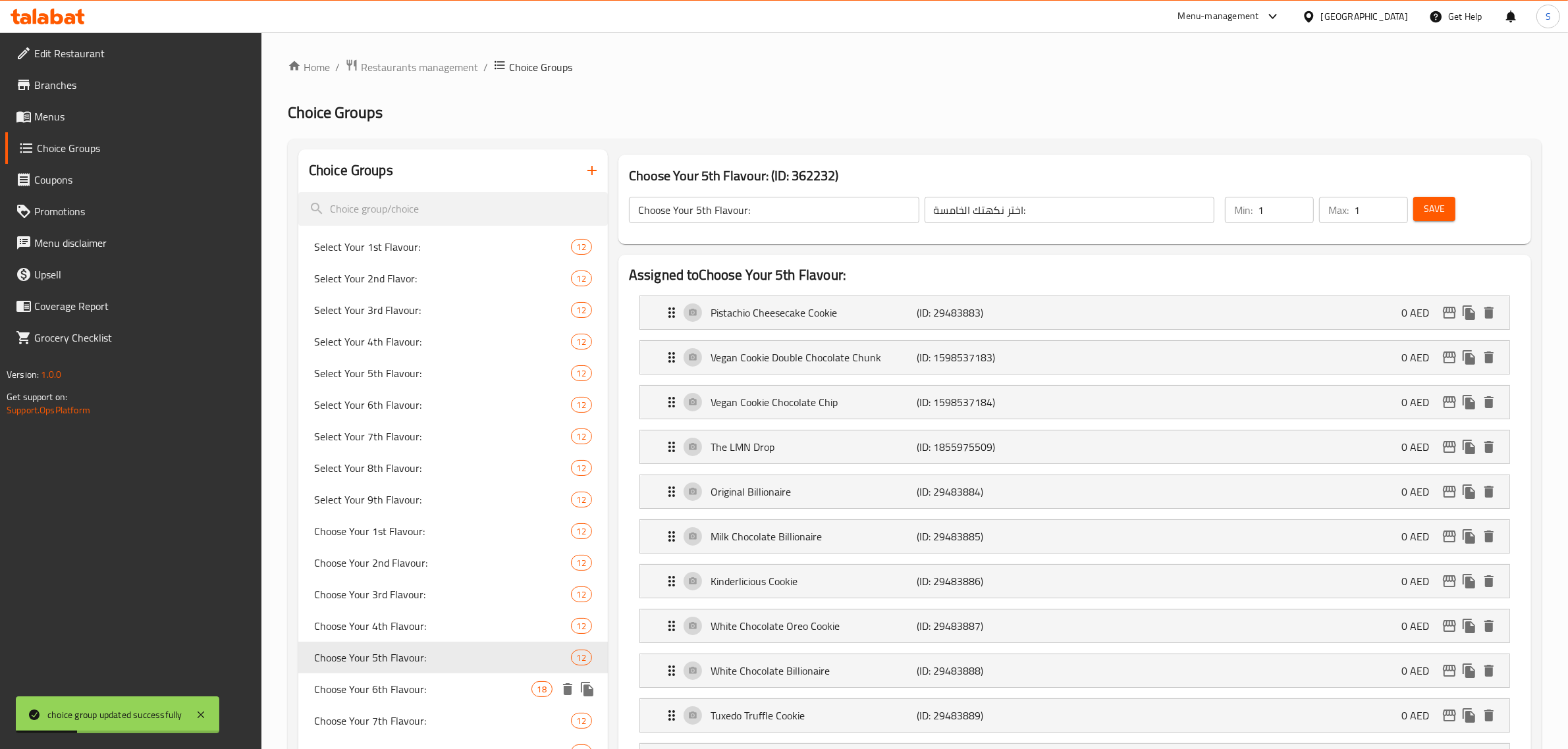
click at [428, 678] on div "Choose Your 6th Flavour: 18" at bounding box center [453, 689] width 310 height 31
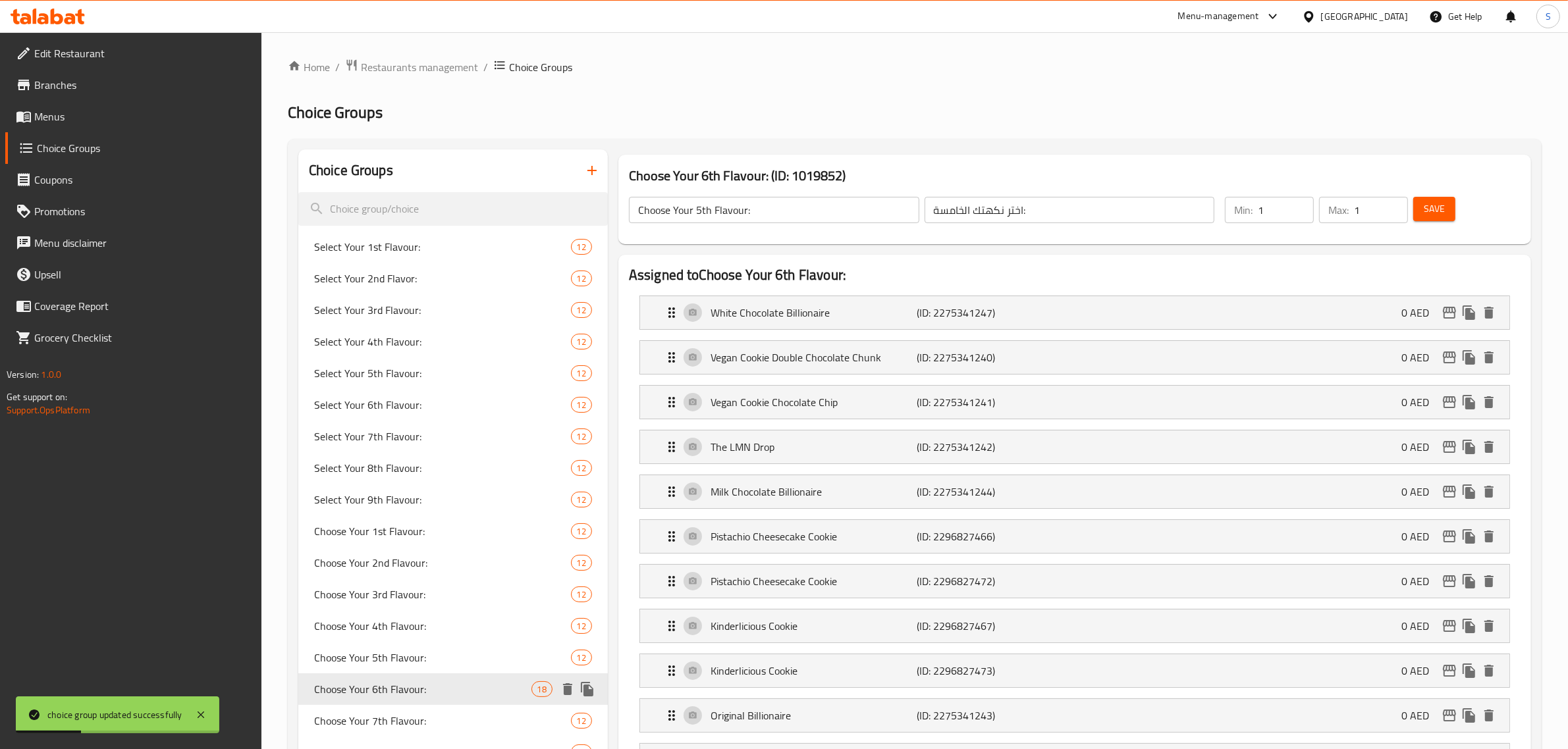
type input "Choose Your 6th Flavour:"
type input "اختر نكهتك السادسة:"
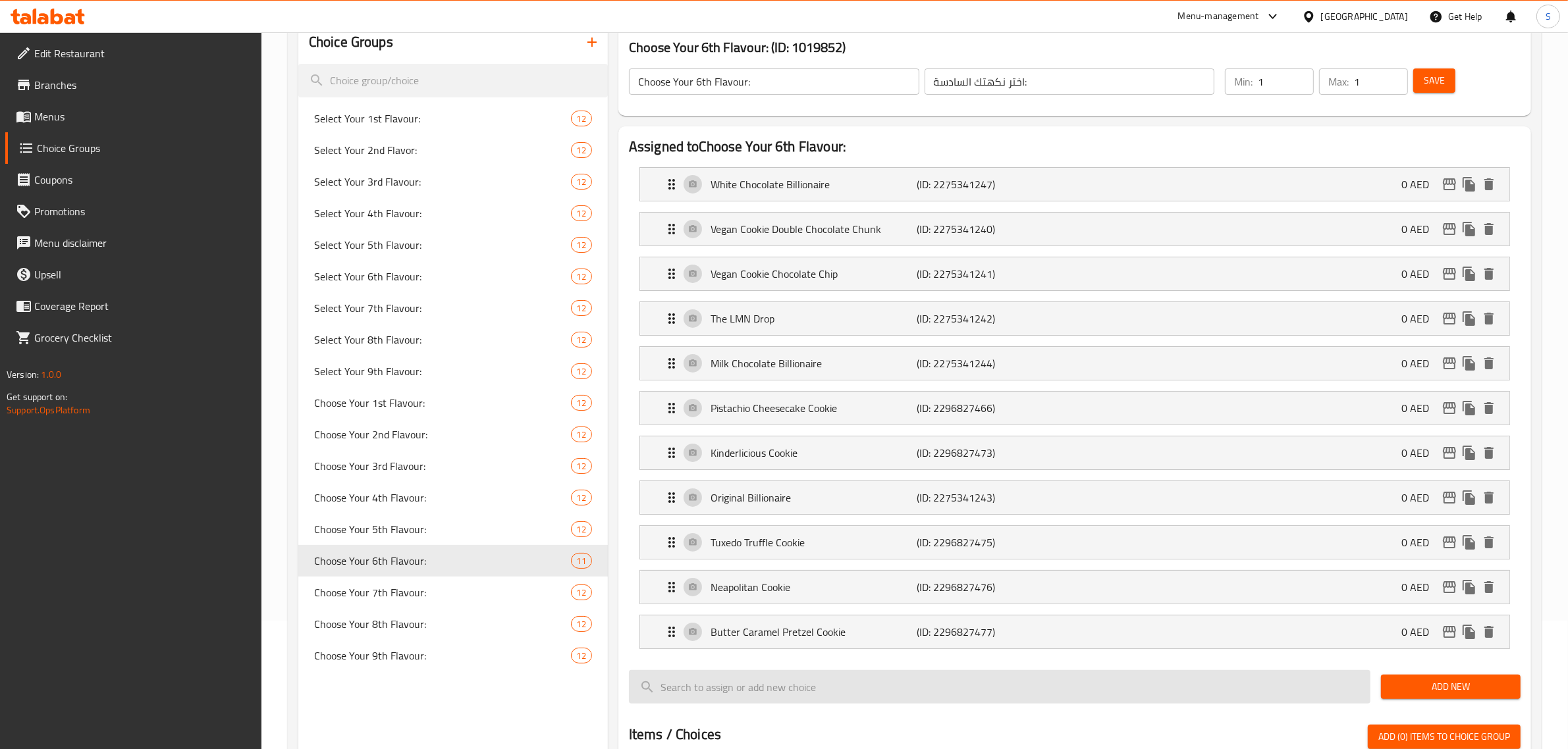
scroll to position [165, 0]
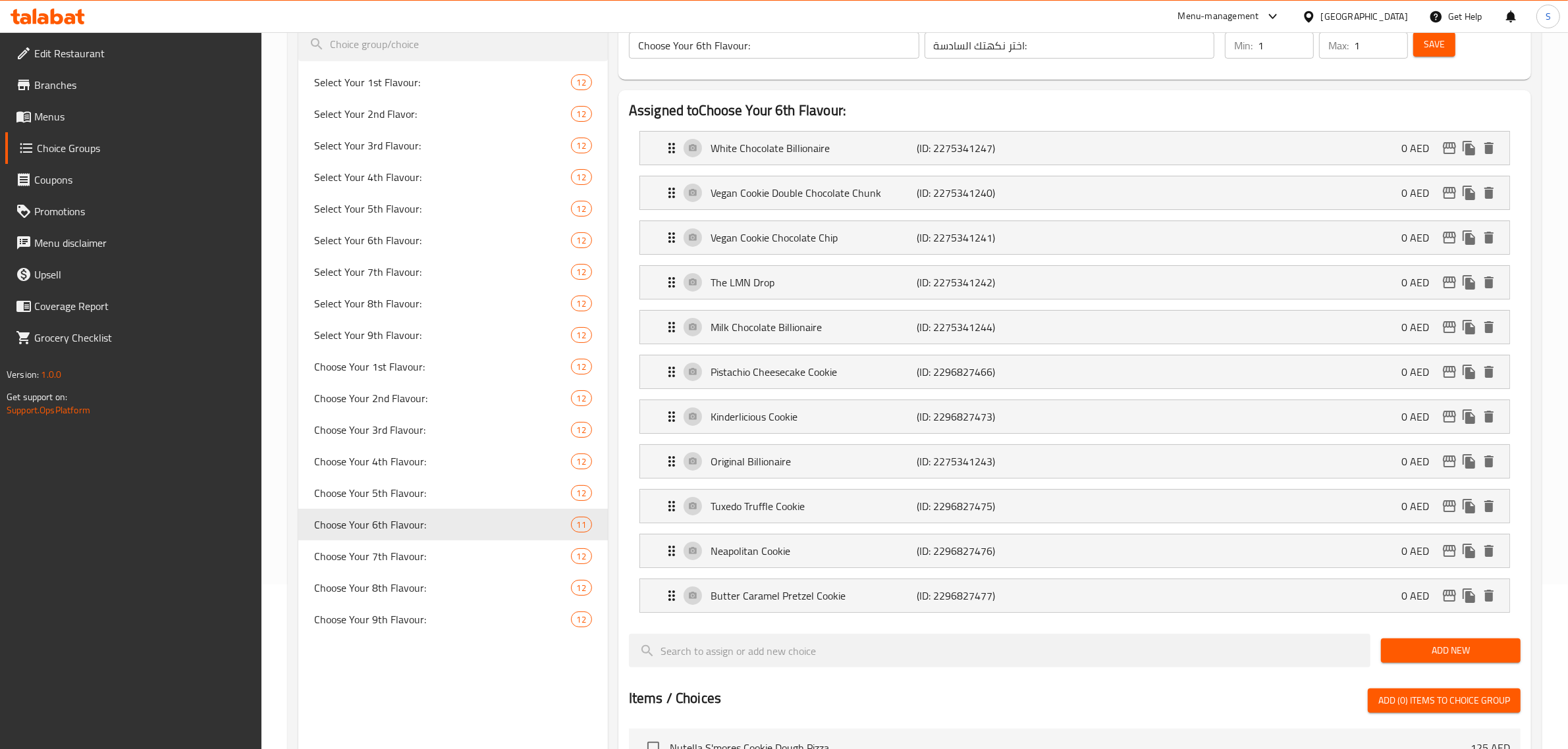
click at [1477, 654] on span "Add New" at bounding box center [1451, 650] width 119 height 16
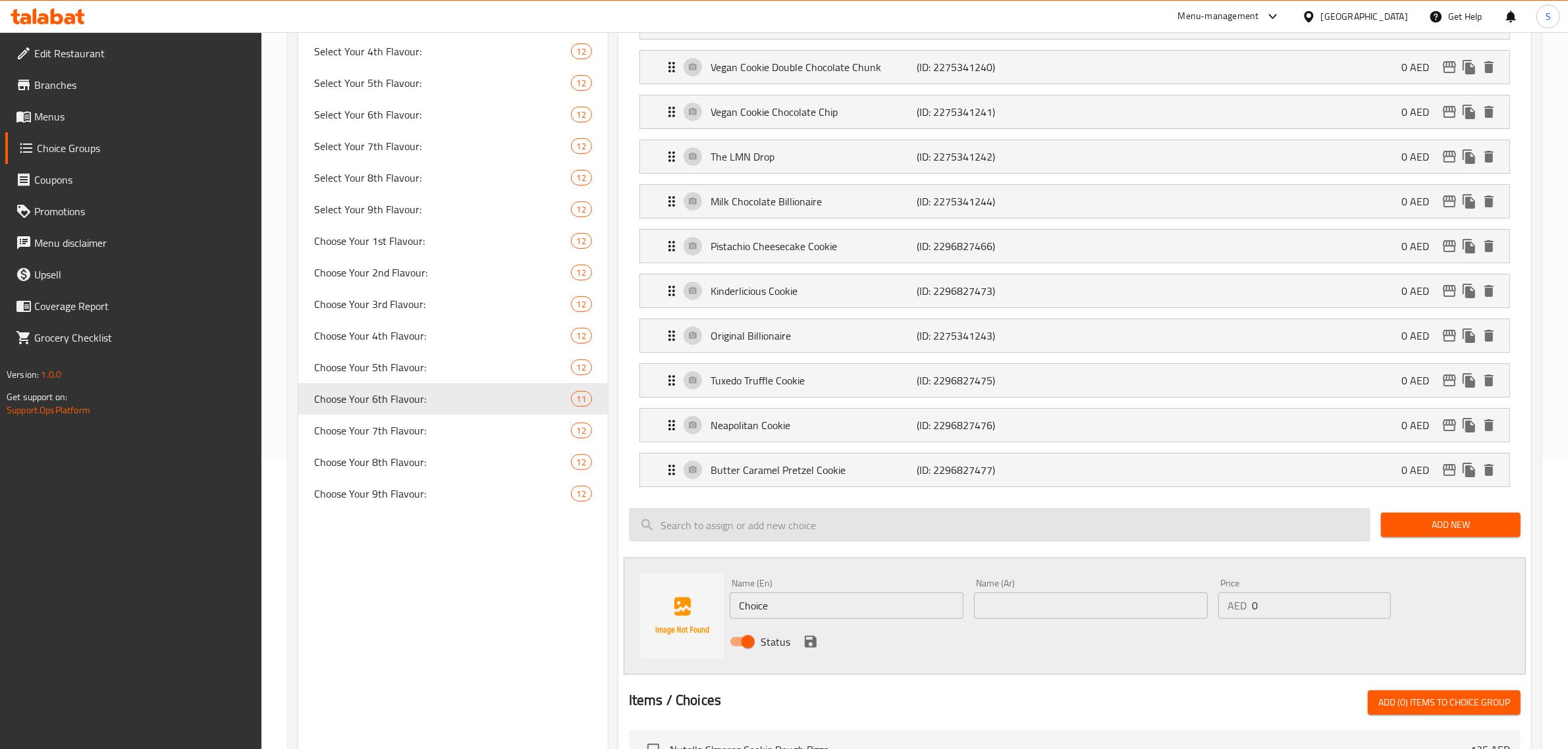
scroll to position [329, 0]
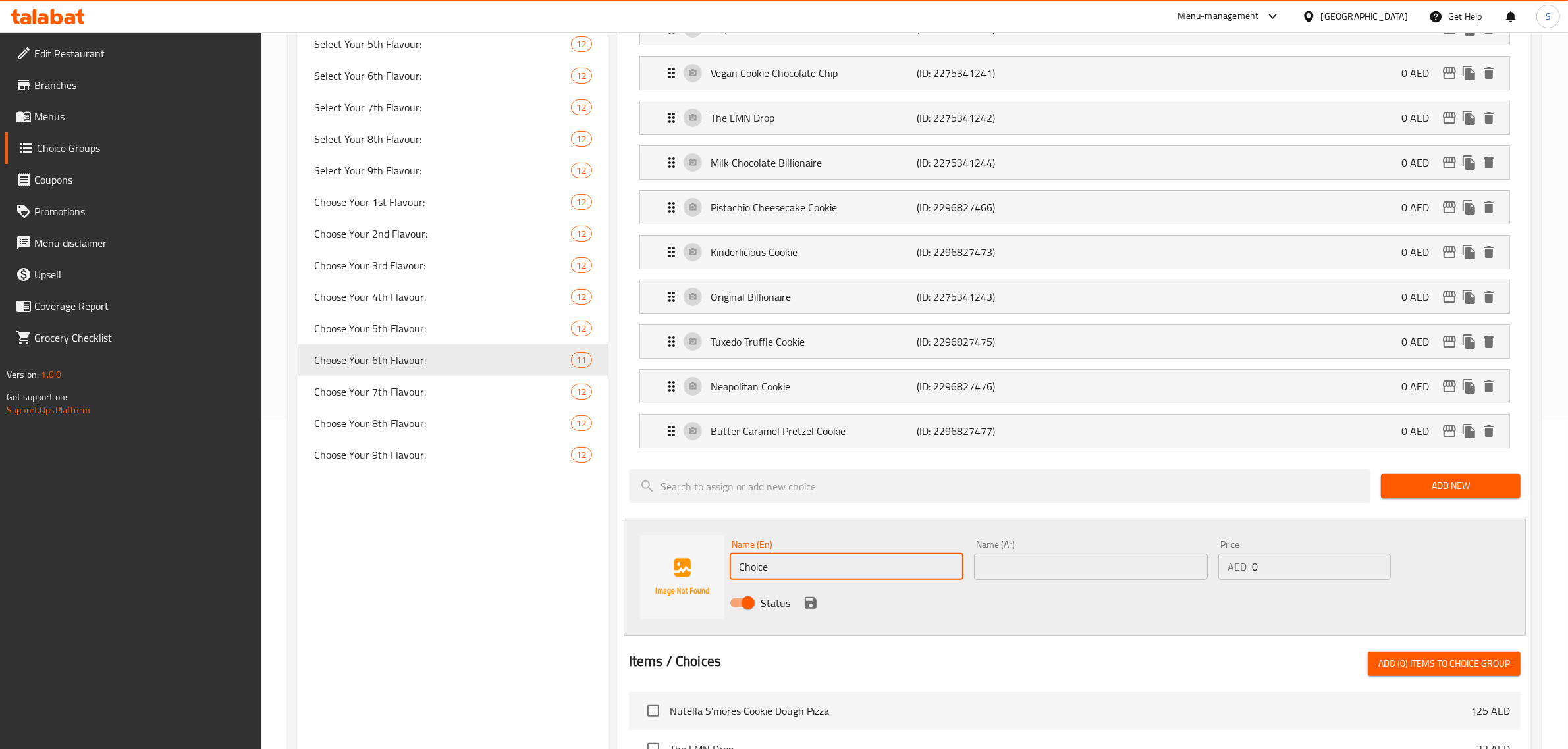
click at [789, 567] on input "Choice" at bounding box center [847, 567] width 234 height 26
drag, startPoint x: 791, startPoint y: 573, endPoint x: 698, endPoint y: 569, distance: 93.1
click at [698, 569] on div "Name (En) Choice Name (En) Name (Ar) Name (Ar) Price AED 0 Price Status" at bounding box center [1075, 577] width 902 height 117
paste input "White Chocolate Oreo Cooki"
type input "White Chocolate Oreo Cookie"
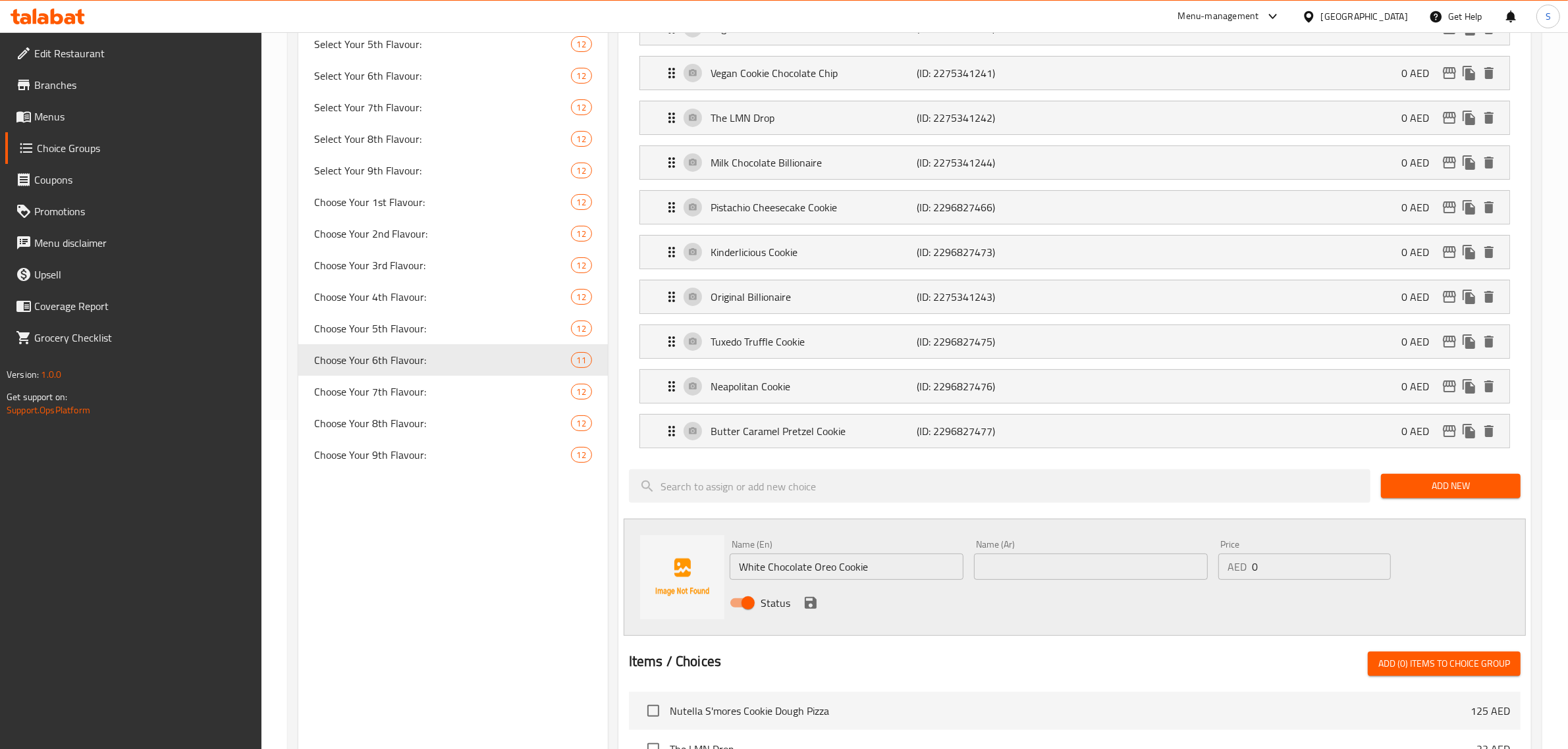
click at [1080, 580] on input "text" at bounding box center [1091, 567] width 234 height 26
paste input "كوكي أوريو بالشوكولاتة البيضاء"
type input "كوكي أوريو بالشوكولاتة البيضاء"
click at [806, 609] on icon "save" at bounding box center [811, 603] width 12 height 12
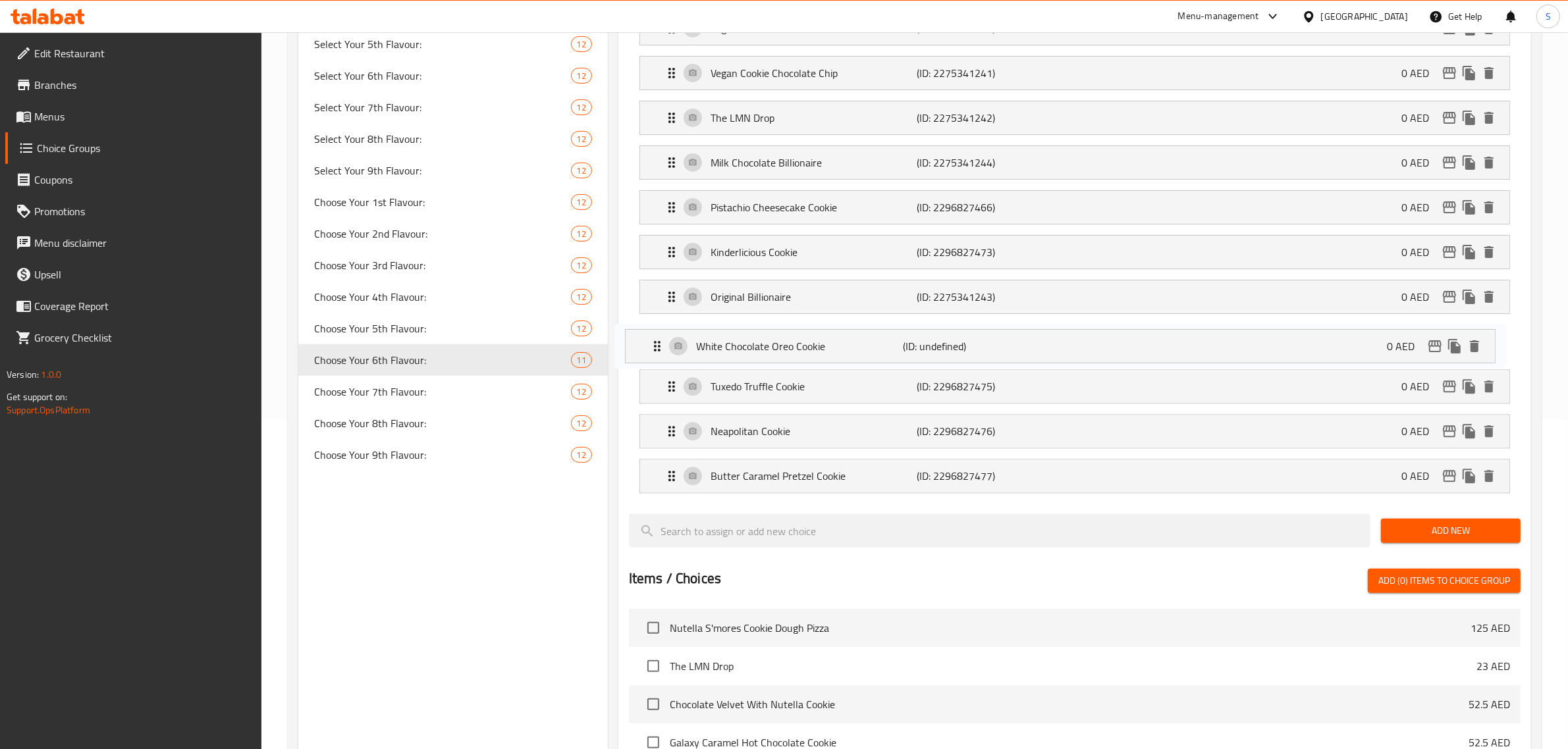
drag, startPoint x: 670, startPoint y: 481, endPoint x: 654, endPoint y: 341, distance: 140.9
click at [654, 341] on nav "White Chocolate Billionaire (ID: 2275341247) 0 AED Name (En) White Chocolate Bi…" at bounding box center [1075, 230] width 892 height 548
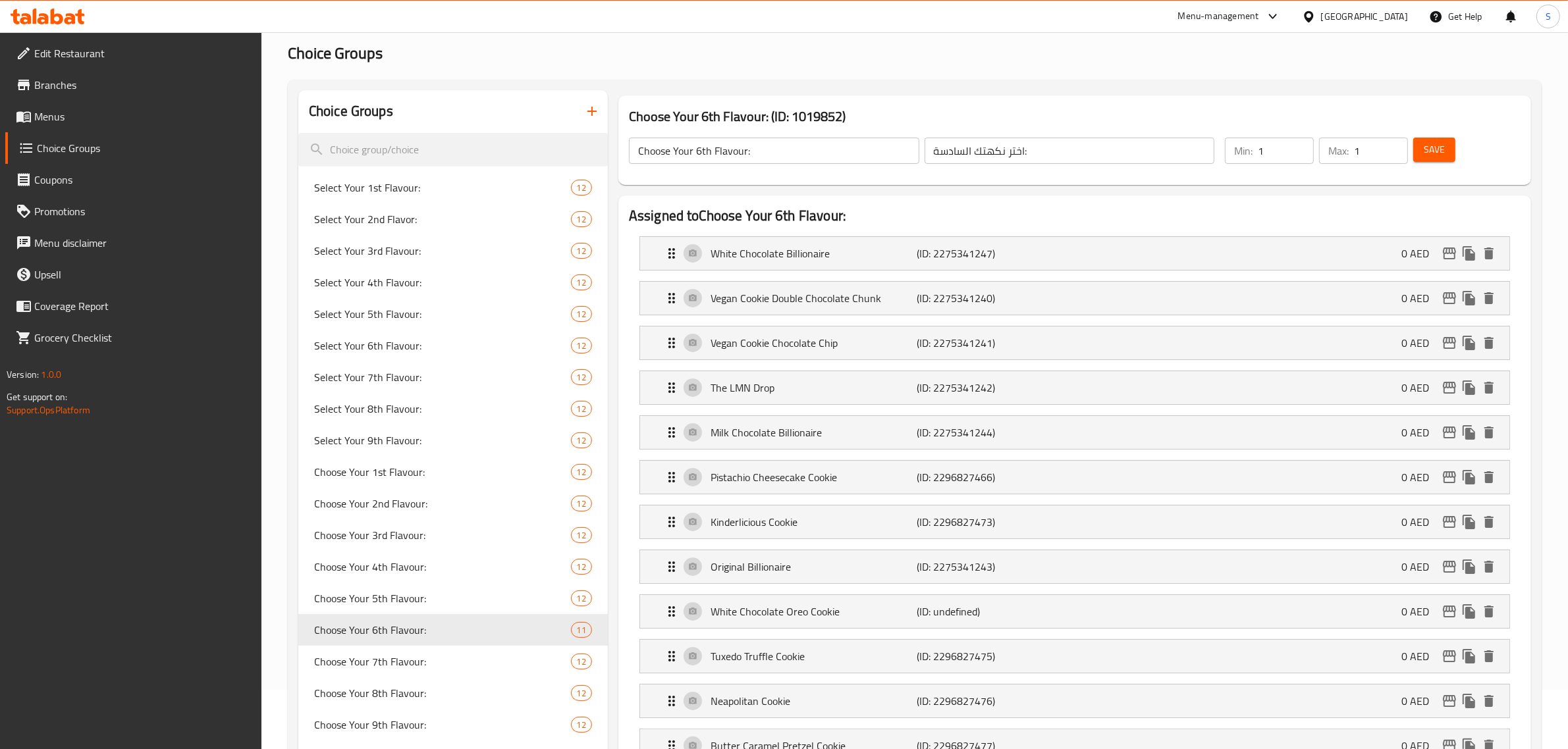
scroll to position [0, 0]
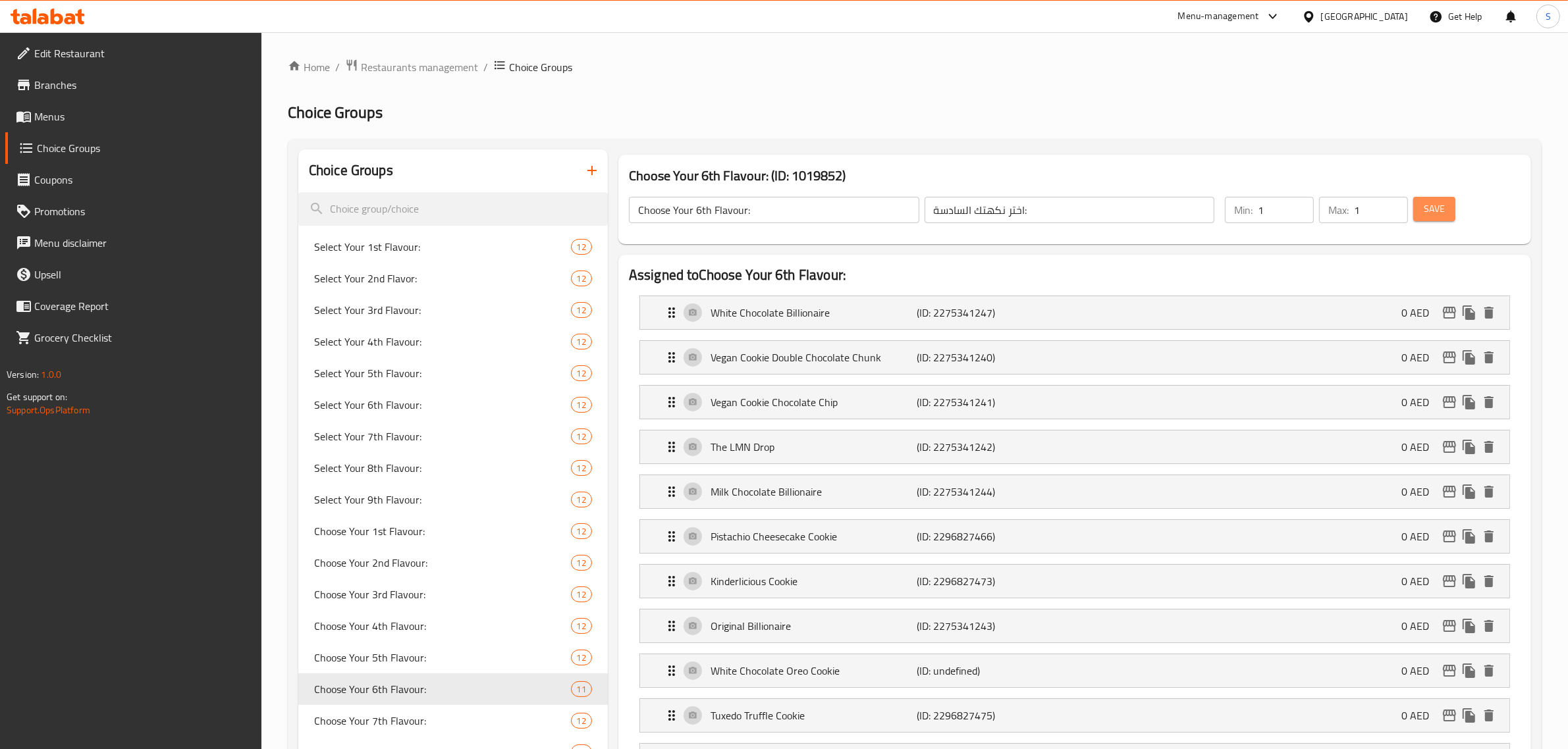
click at [1441, 212] on span "Save" at bounding box center [1434, 209] width 21 height 16
